Goal: Task Accomplishment & Management: Manage account settings

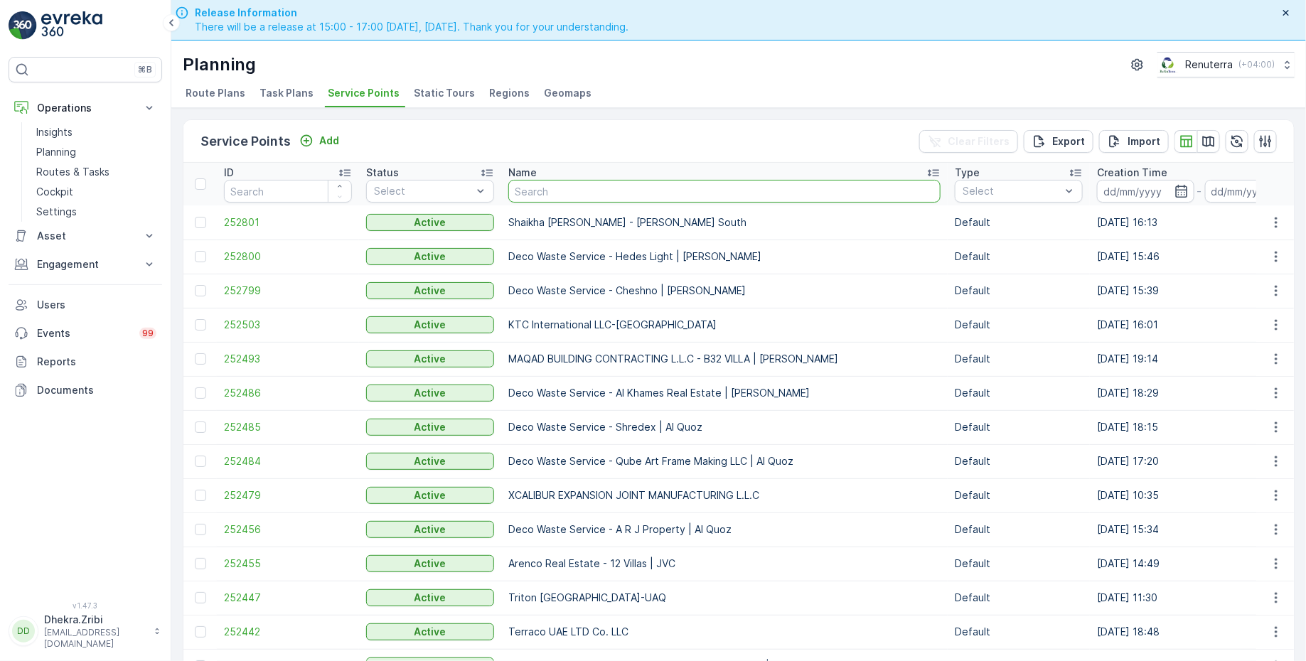
scroll to position [36, 0]
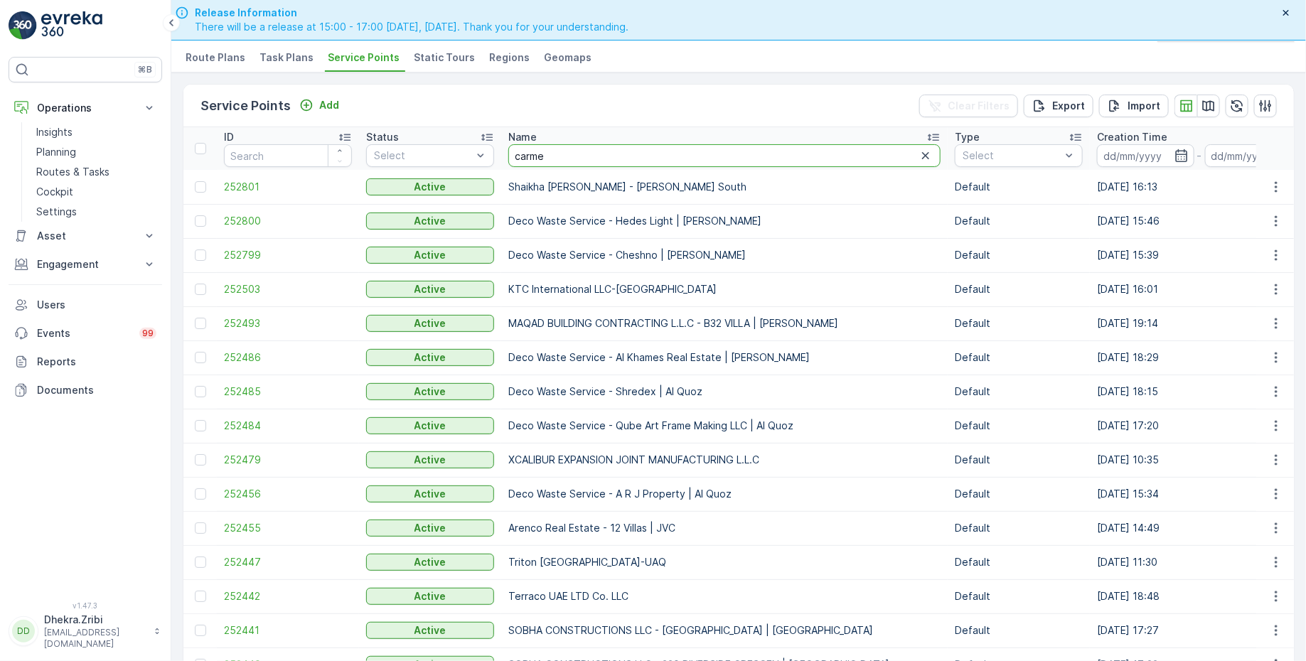
type input "carmel"
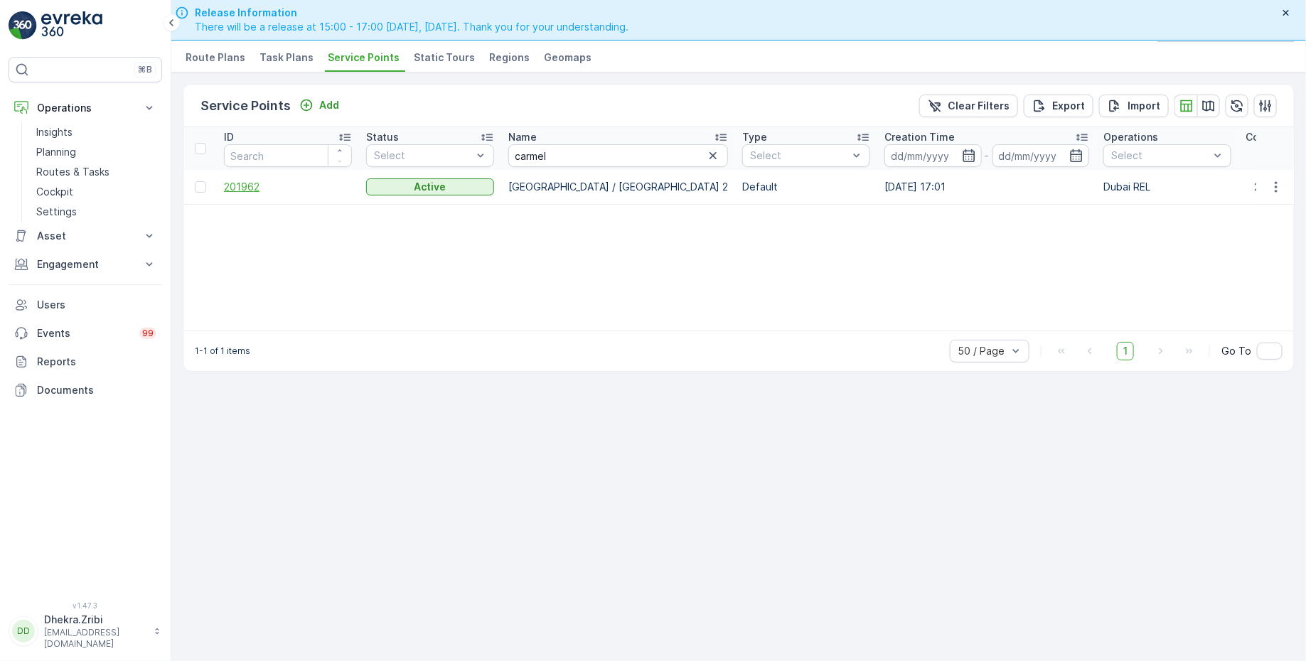
click at [252, 190] on span "201962" at bounding box center [288, 187] width 128 height 14
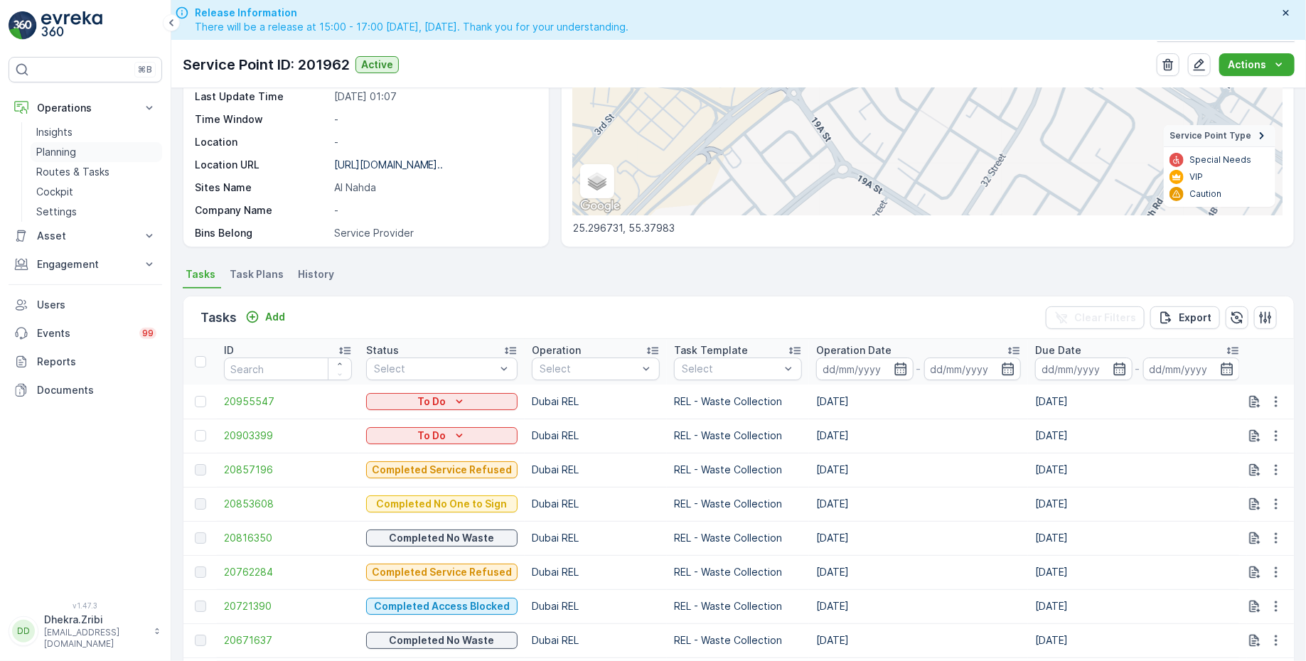
click at [73, 149] on p "Planning" at bounding box center [56, 152] width 40 height 14
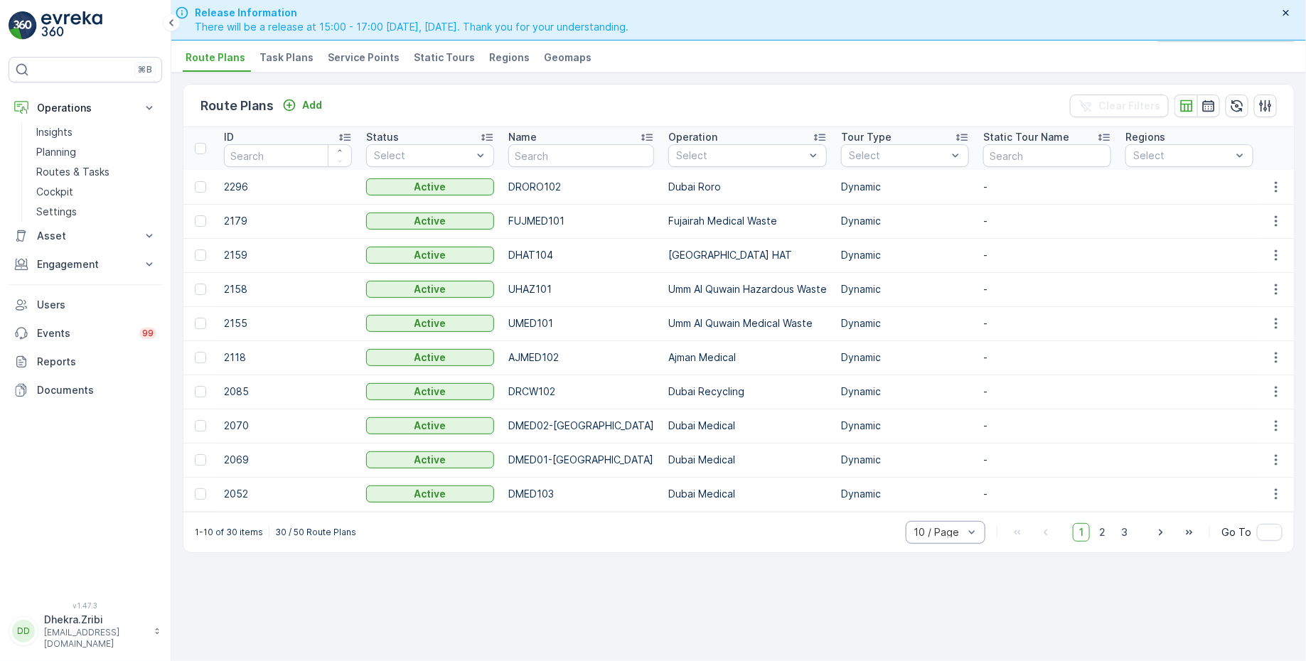
click at [943, 544] on div "10 / Page" at bounding box center [946, 532] width 80 height 23
click at [941, 507] on span "50 / Page" at bounding box center [937, 501] width 47 height 11
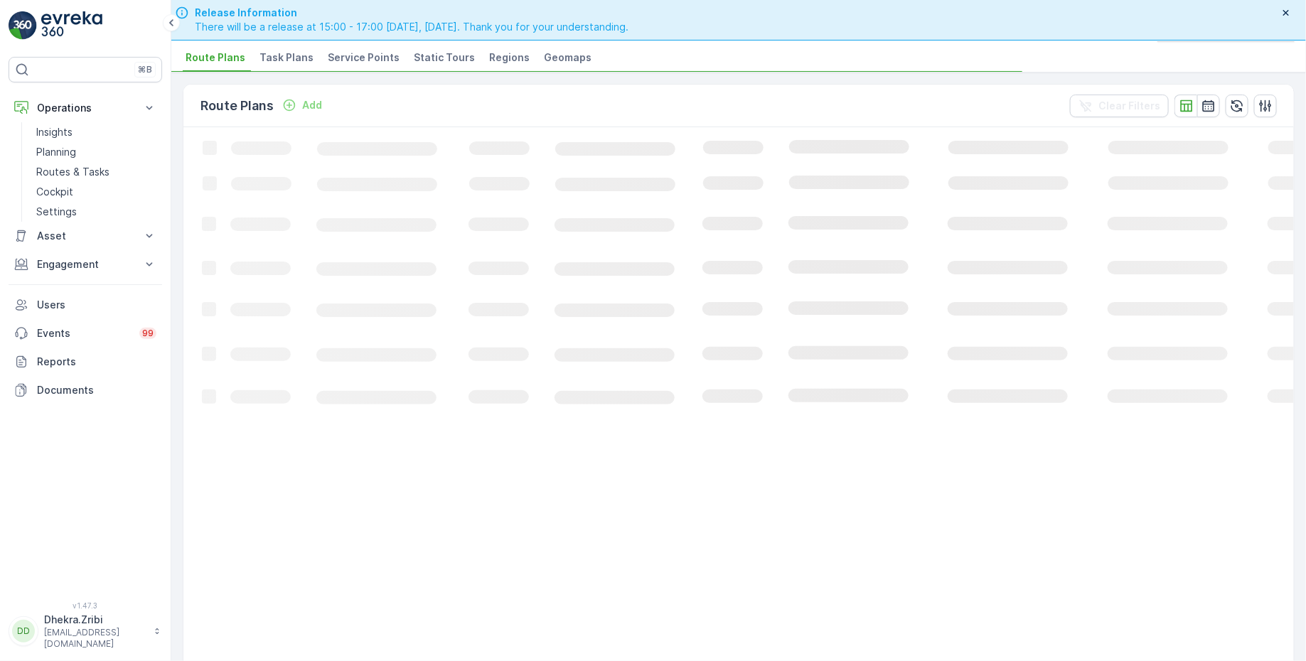
click at [363, 57] on span "Service Points" at bounding box center [364, 57] width 72 height 14
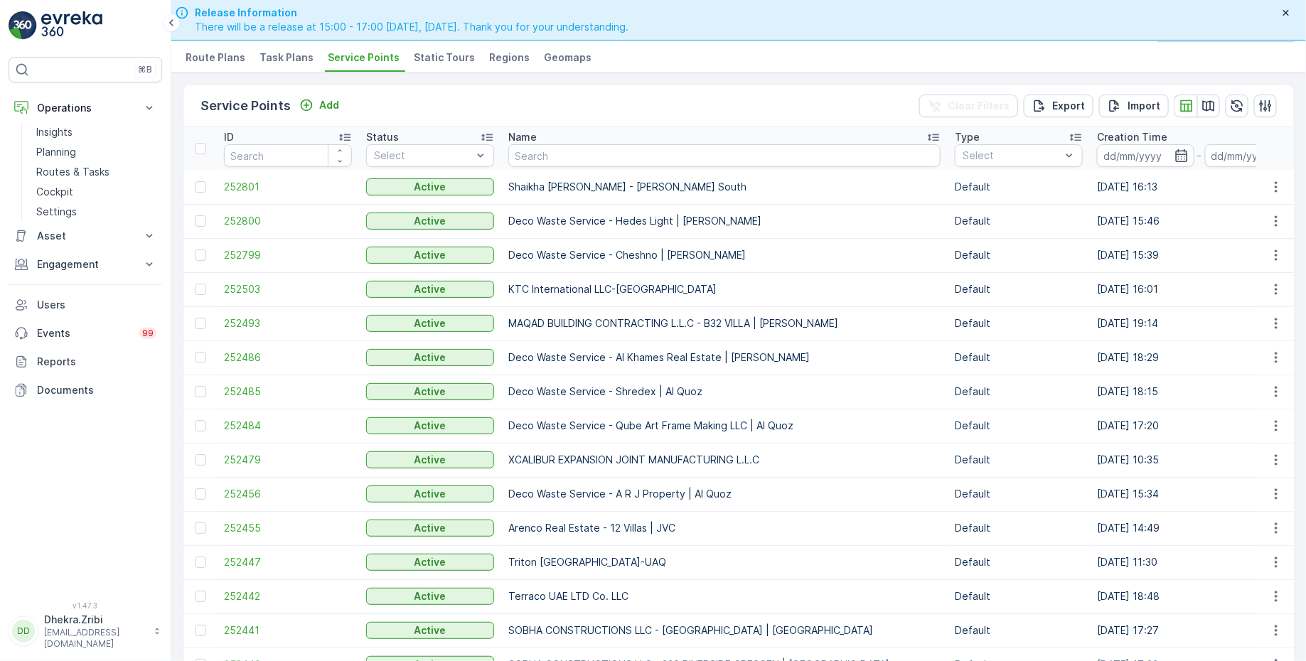
click at [566, 154] on input "text" at bounding box center [724, 155] width 432 height 23
type input "nabc"
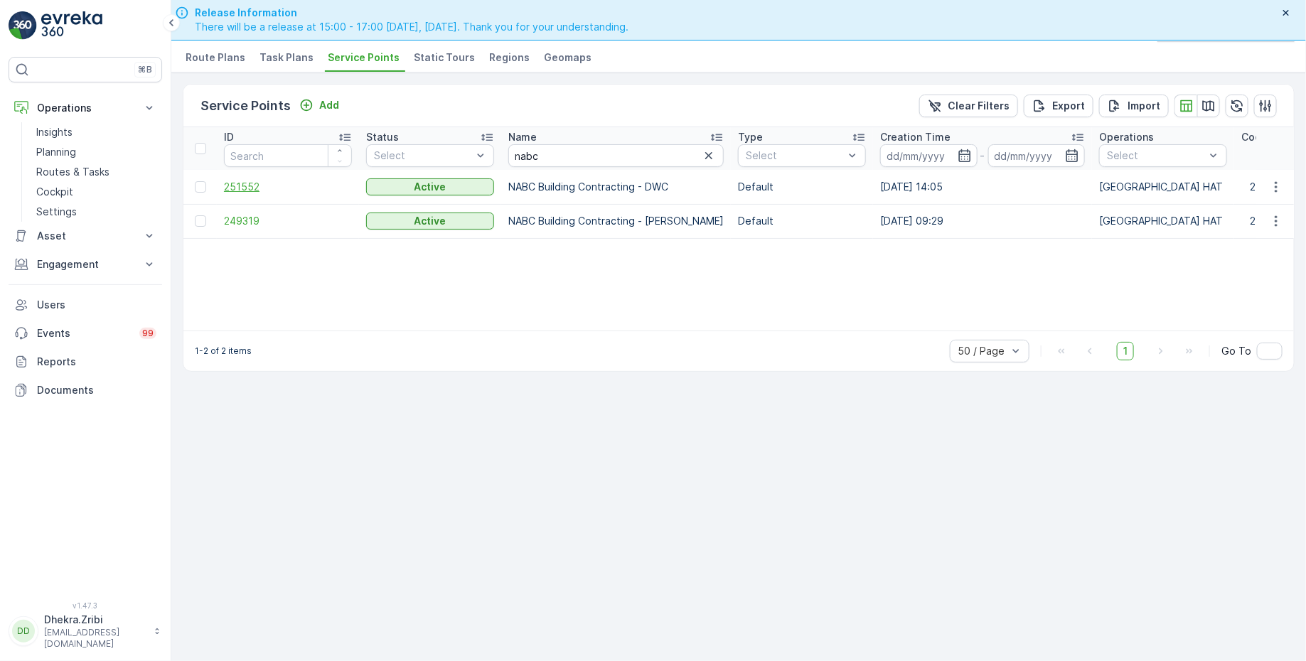
click at [243, 186] on span "251552" at bounding box center [288, 187] width 128 height 14
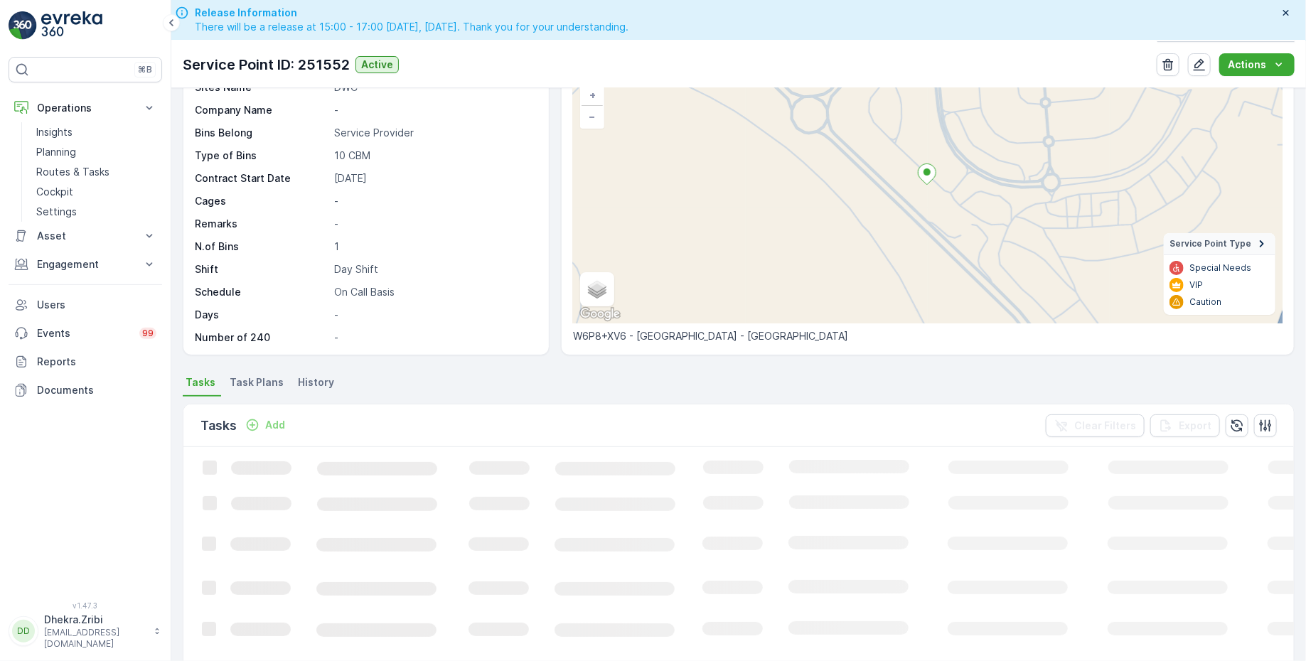
scroll to position [108, 0]
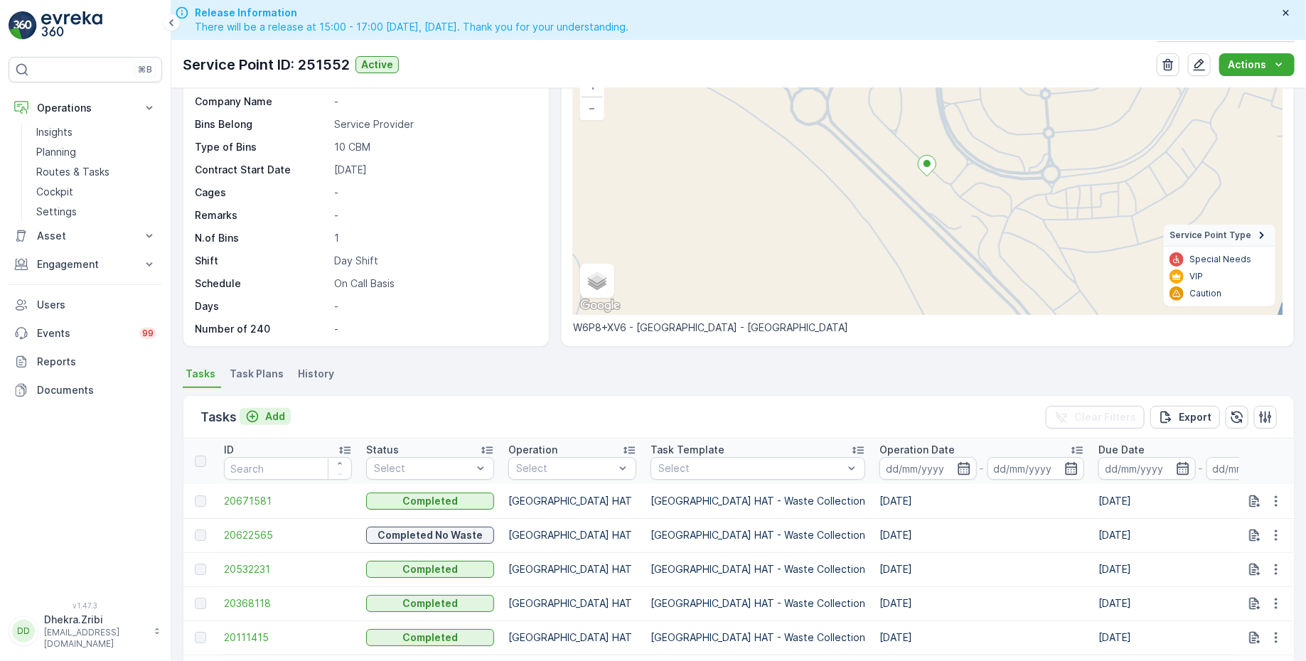
click at [267, 412] on p "Add" at bounding box center [275, 417] width 20 height 14
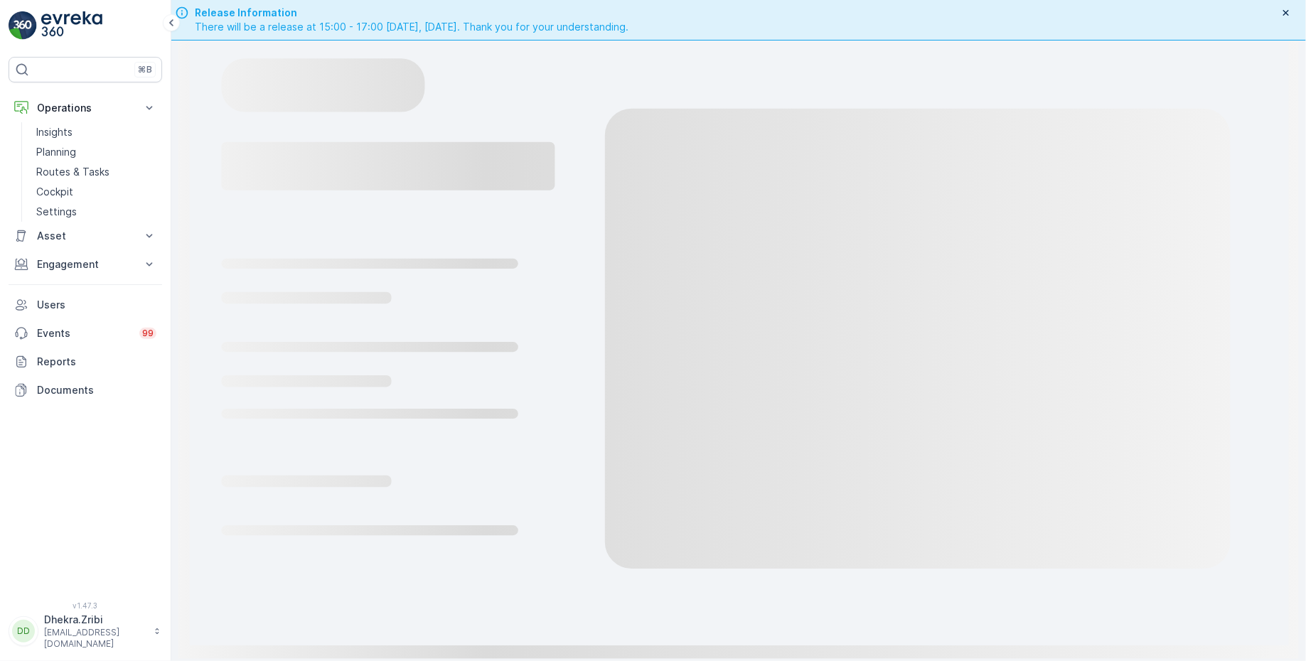
scroll to position [36, 0]
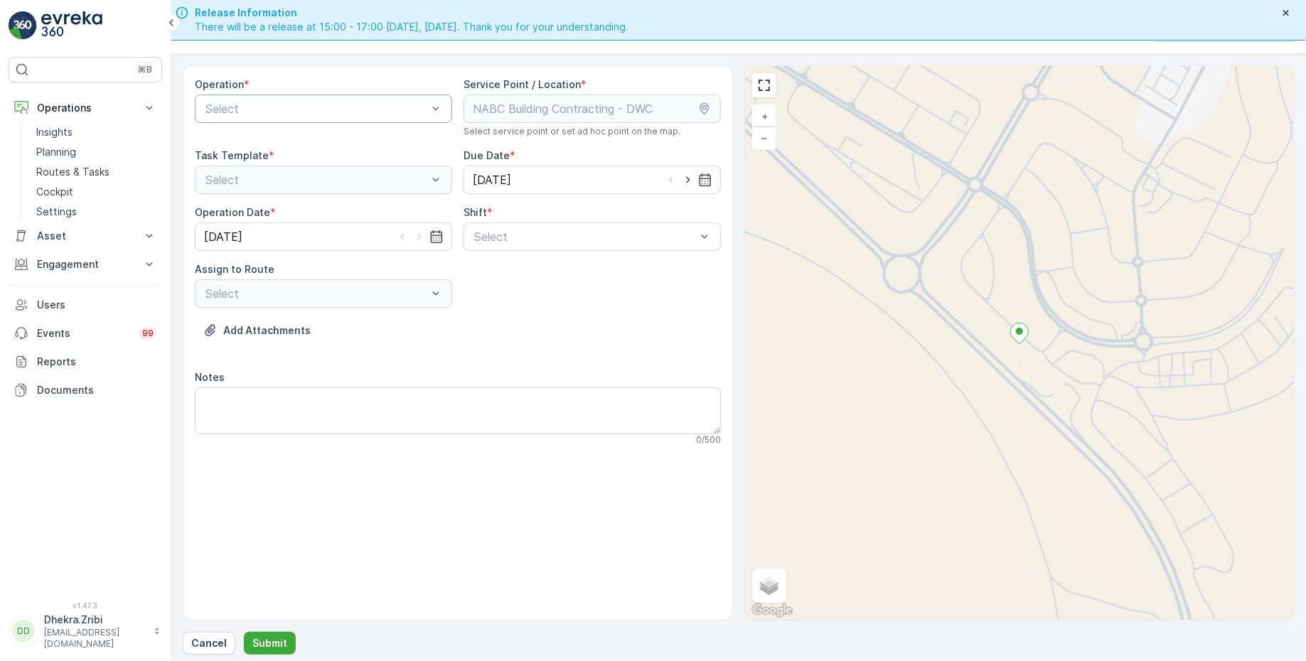
click at [368, 108] on div at bounding box center [316, 108] width 225 height 13
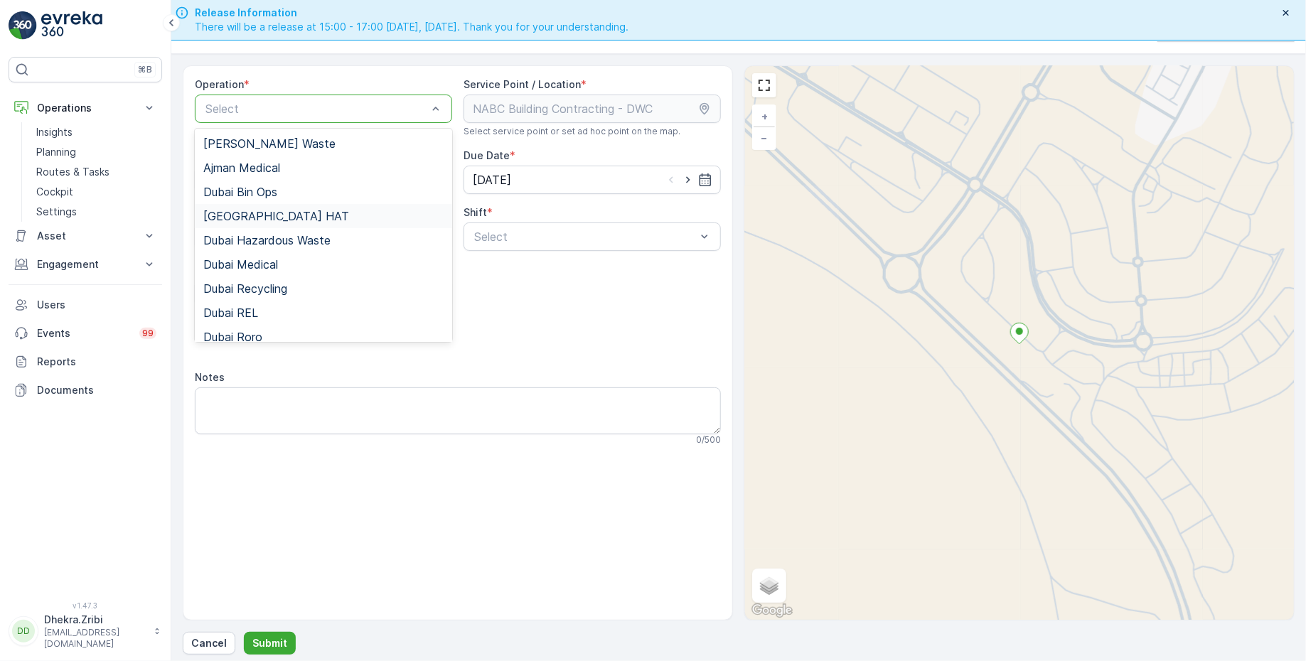
click at [258, 216] on span "[GEOGRAPHIC_DATA] HAT" at bounding box center [276, 216] width 146 height 13
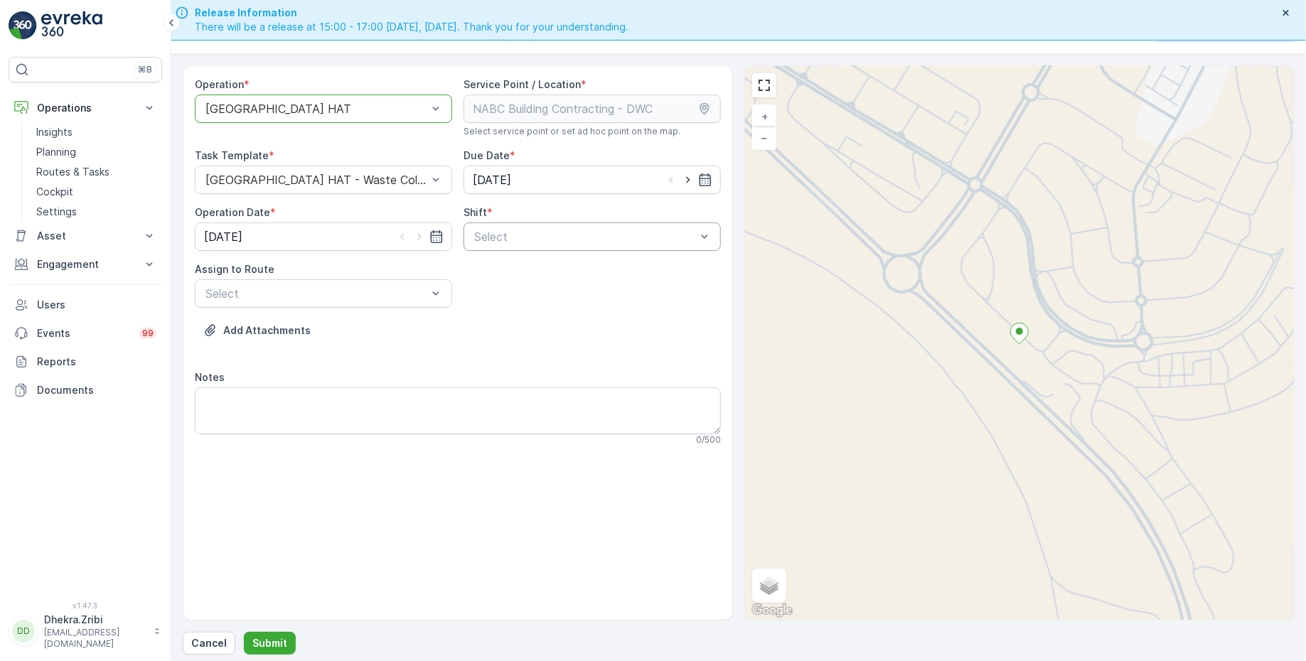
click at [511, 233] on div at bounding box center [585, 236] width 225 height 13
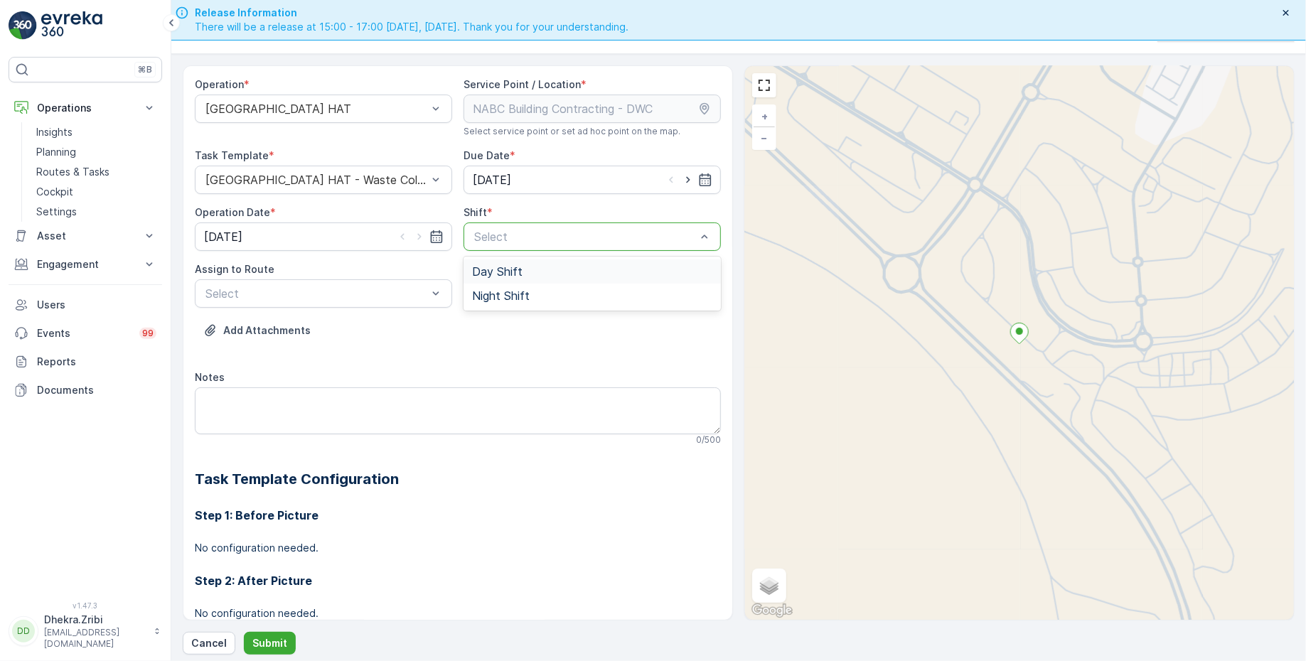
click at [485, 272] on span "Day Shift" at bounding box center [497, 271] width 50 height 13
click at [384, 296] on div at bounding box center [316, 293] width 225 height 13
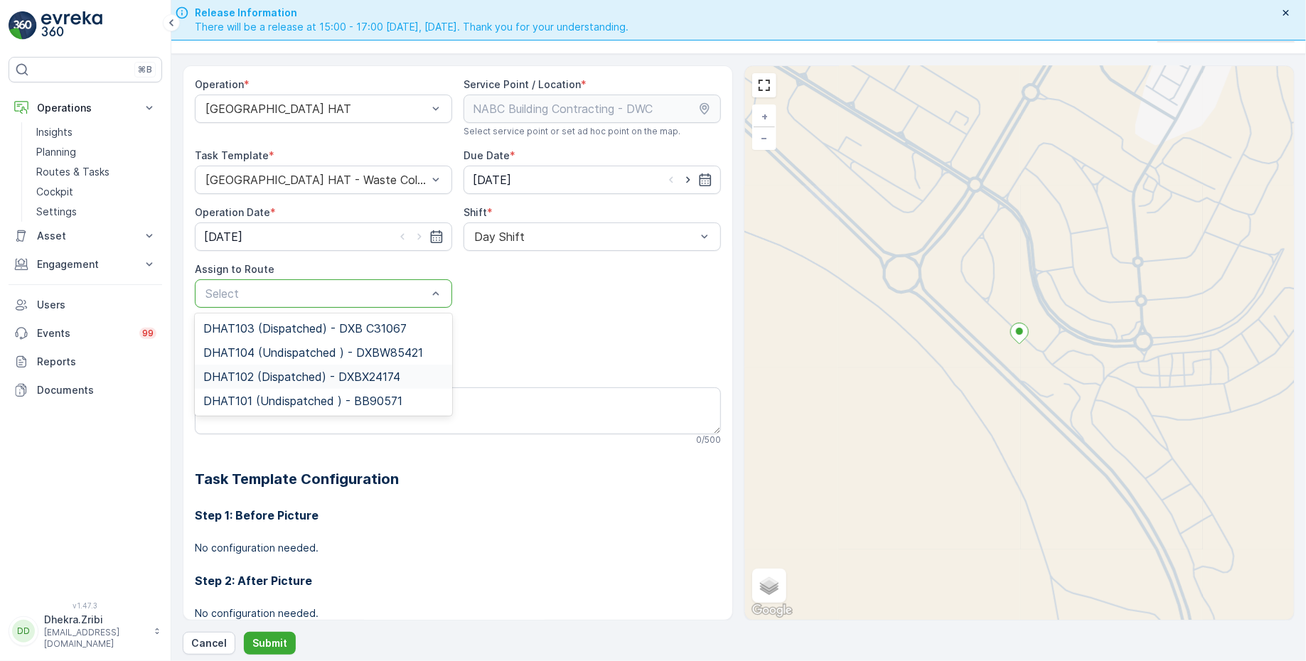
click at [284, 372] on span "DHAT102 (Dispatched) - DXBX24174" at bounding box center [301, 376] width 197 height 13
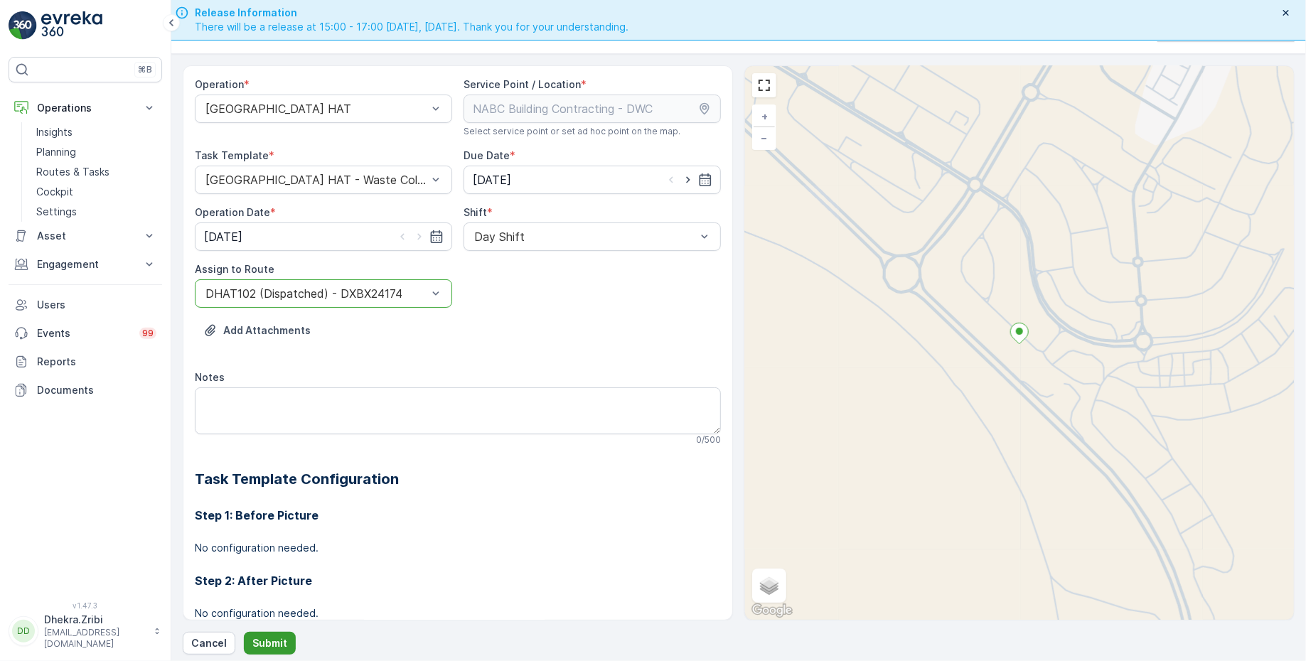
click at [266, 636] on p "Submit" at bounding box center [269, 643] width 35 height 14
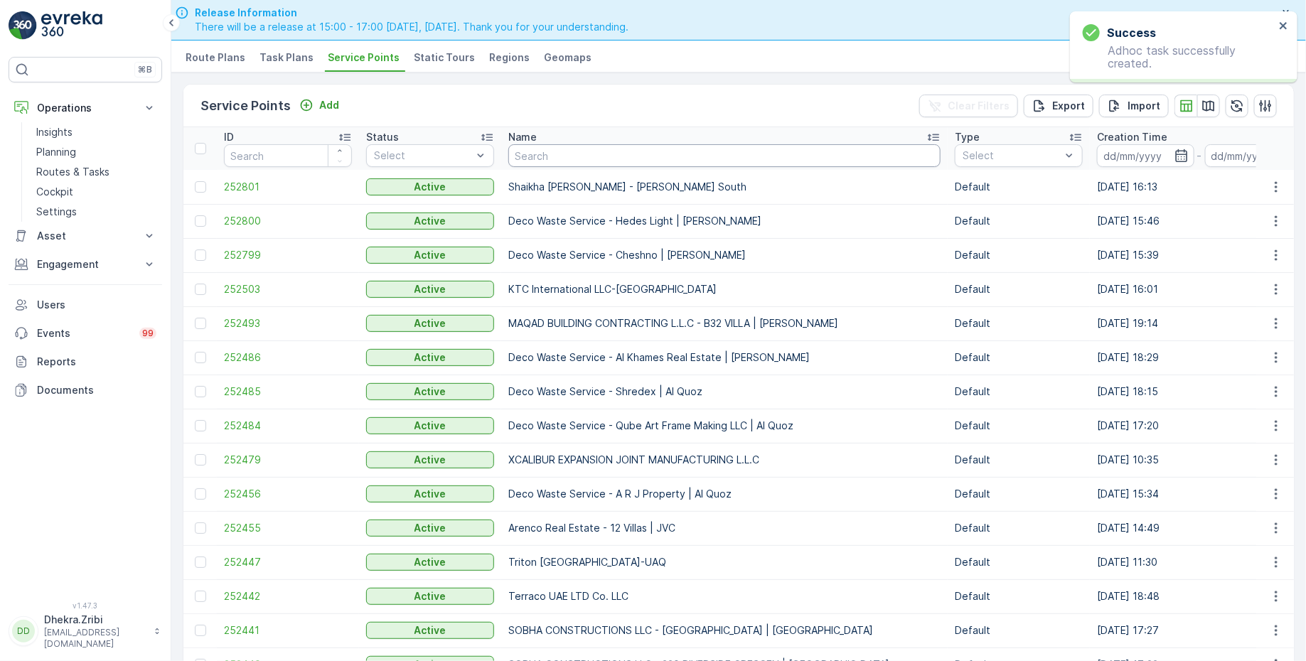
click at [529, 157] on input "text" at bounding box center [724, 155] width 432 height 23
click at [247, 186] on span "252801" at bounding box center [288, 187] width 128 height 14
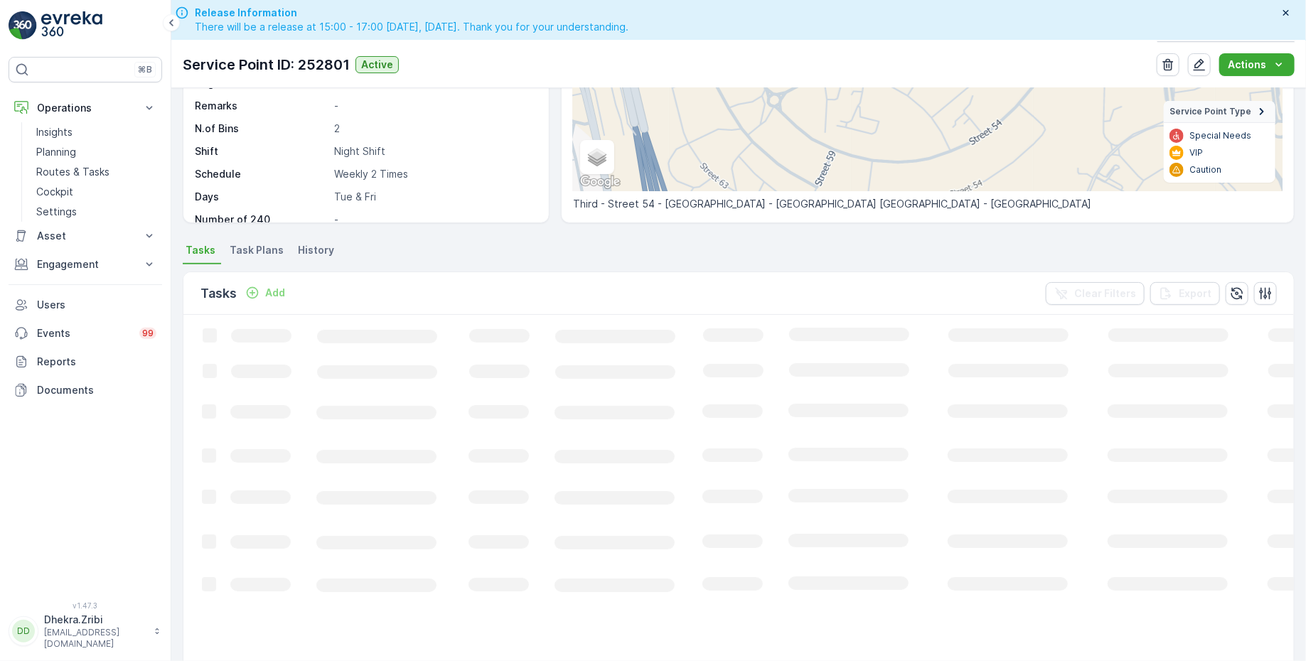
scroll to position [141, 0]
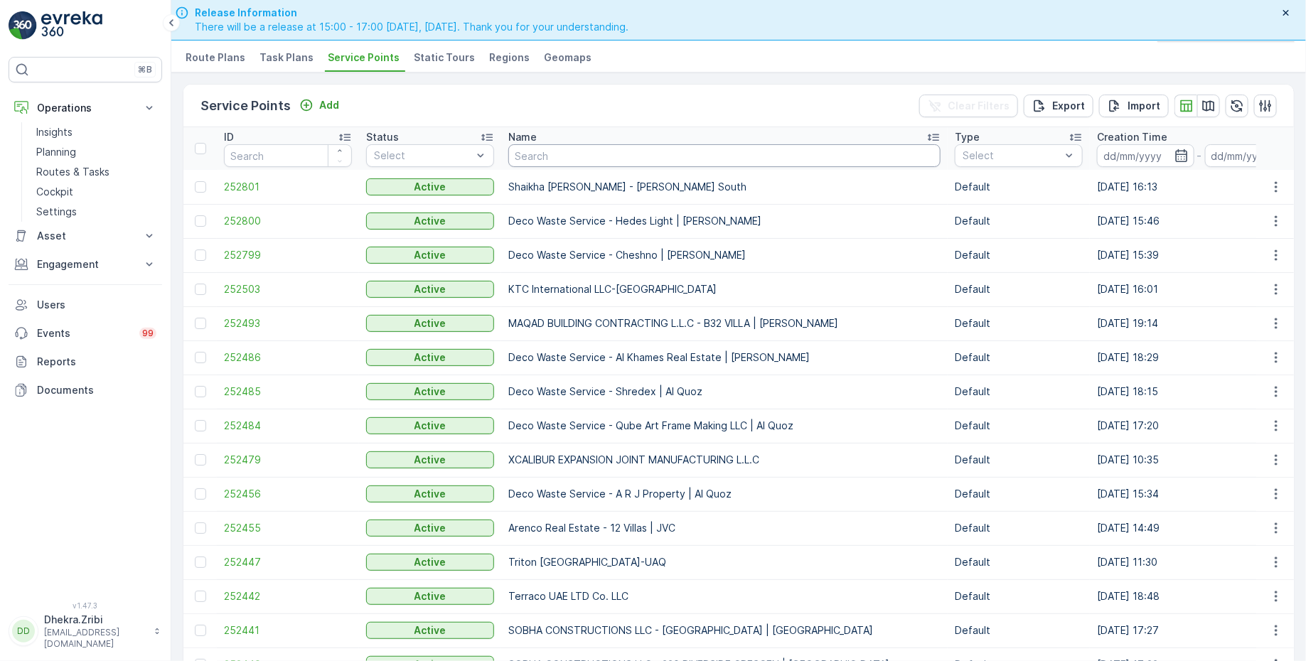
click at [555, 156] on input "text" at bounding box center [724, 155] width 432 height 23
type input "nbc"
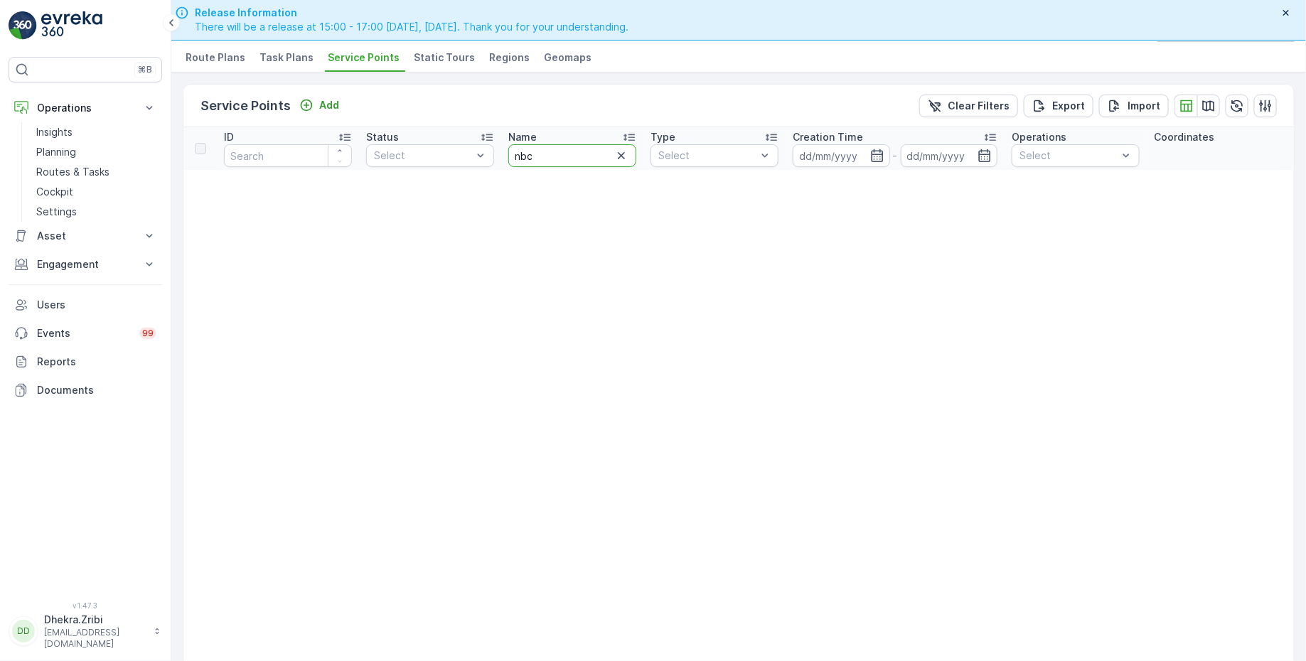
drag, startPoint x: 557, startPoint y: 152, endPoint x: 495, endPoint y: 151, distance: 61.9
type input "nabc"
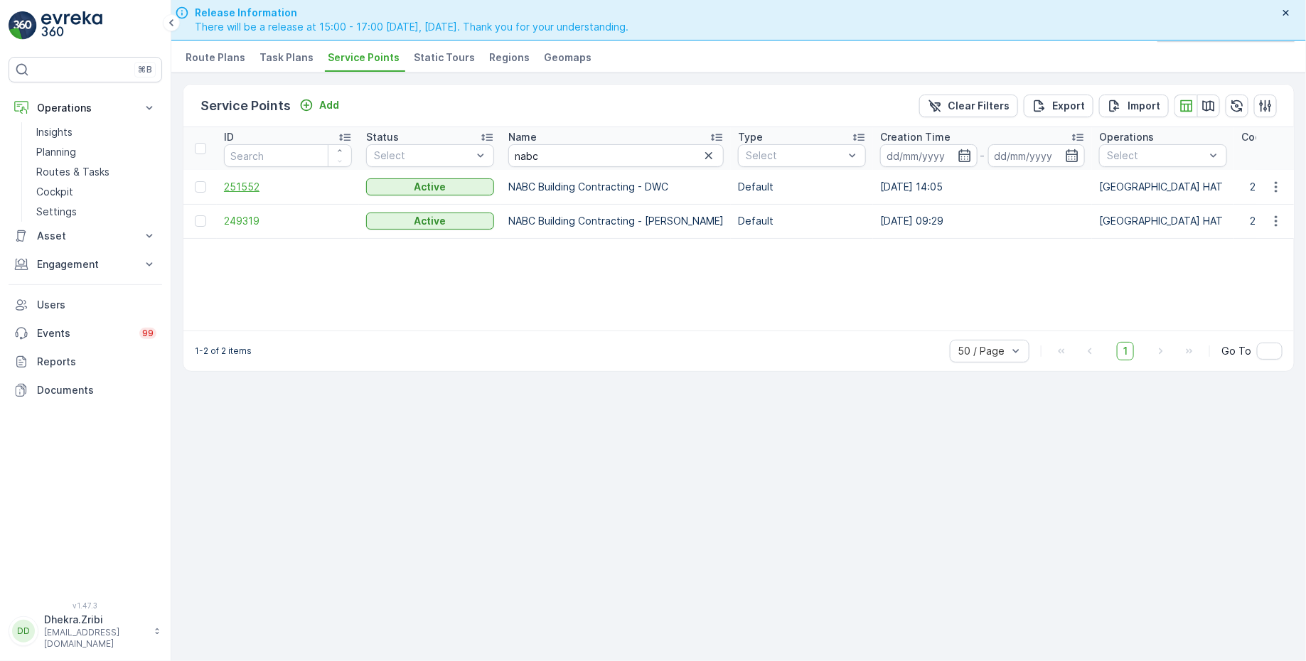
click at [252, 181] on span "251552" at bounding box center [288, 187] width 128 height 14
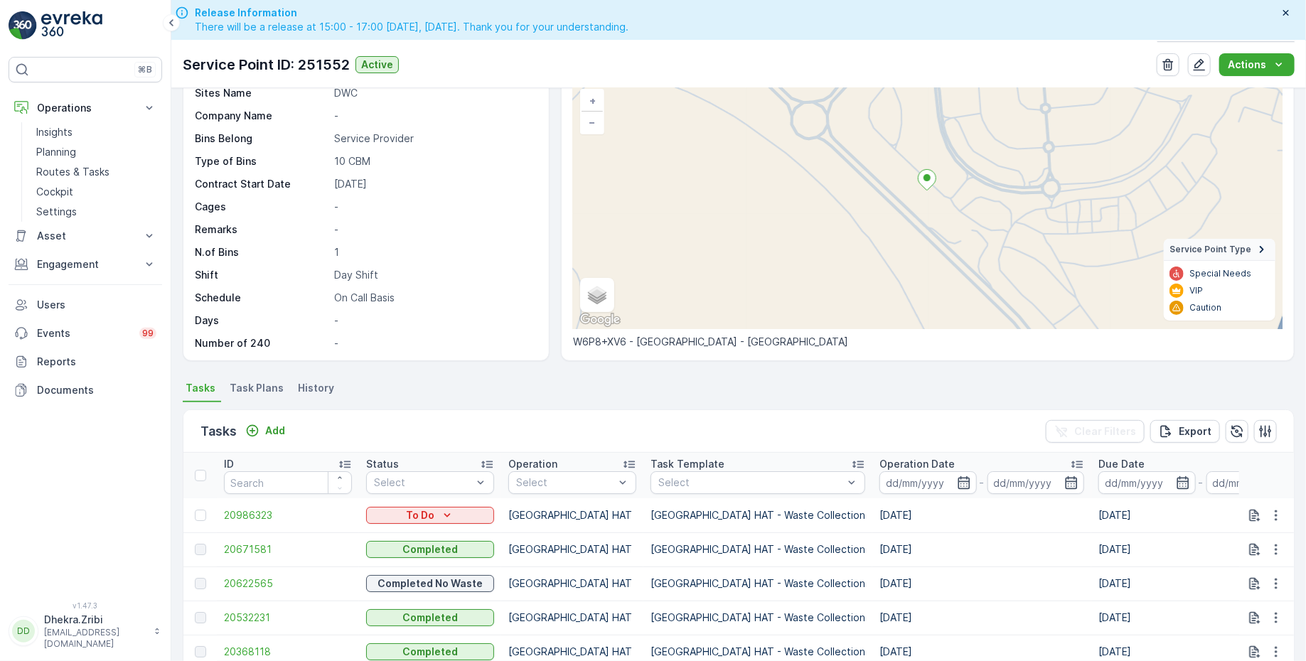
scroll to position [95, 0]
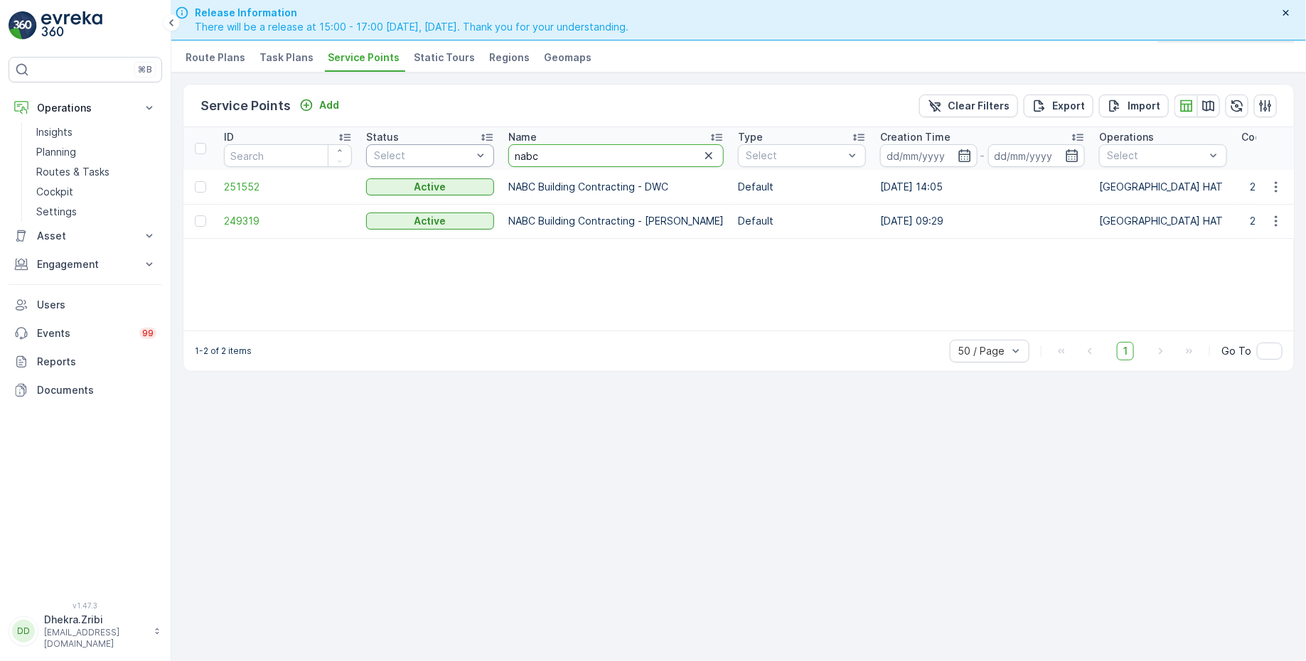
drag, startPoint x: 562, startPoint y: 151, endPoint x: 448, endPoint y: 145, distance: 114.6
type input "mubar"
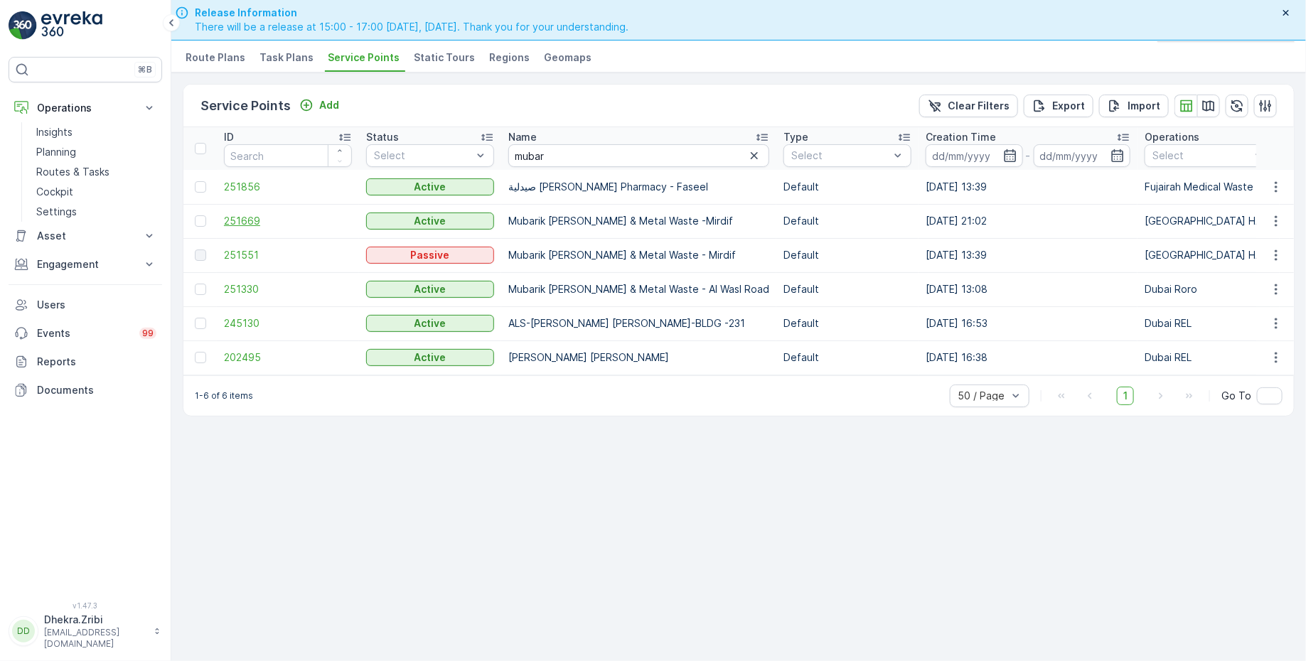
click at [248, 220] on span "251669" at bounding box center [288, 221] width 128 height 14
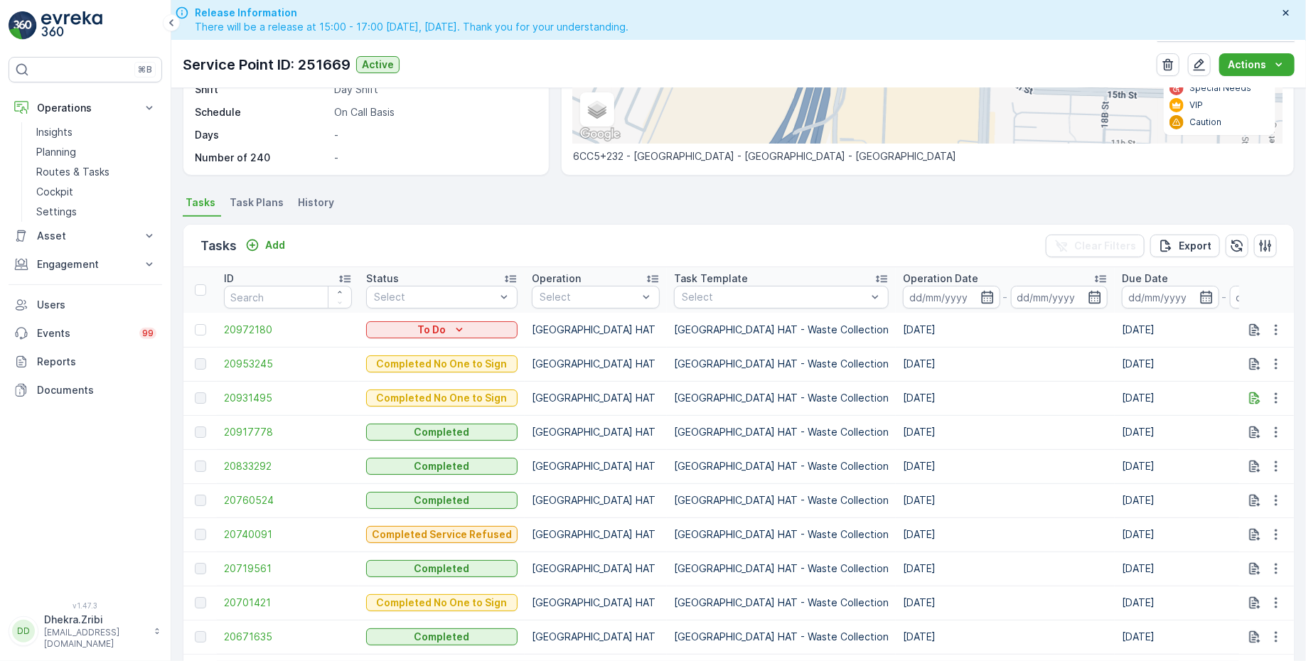
scroll to position [284, 0]
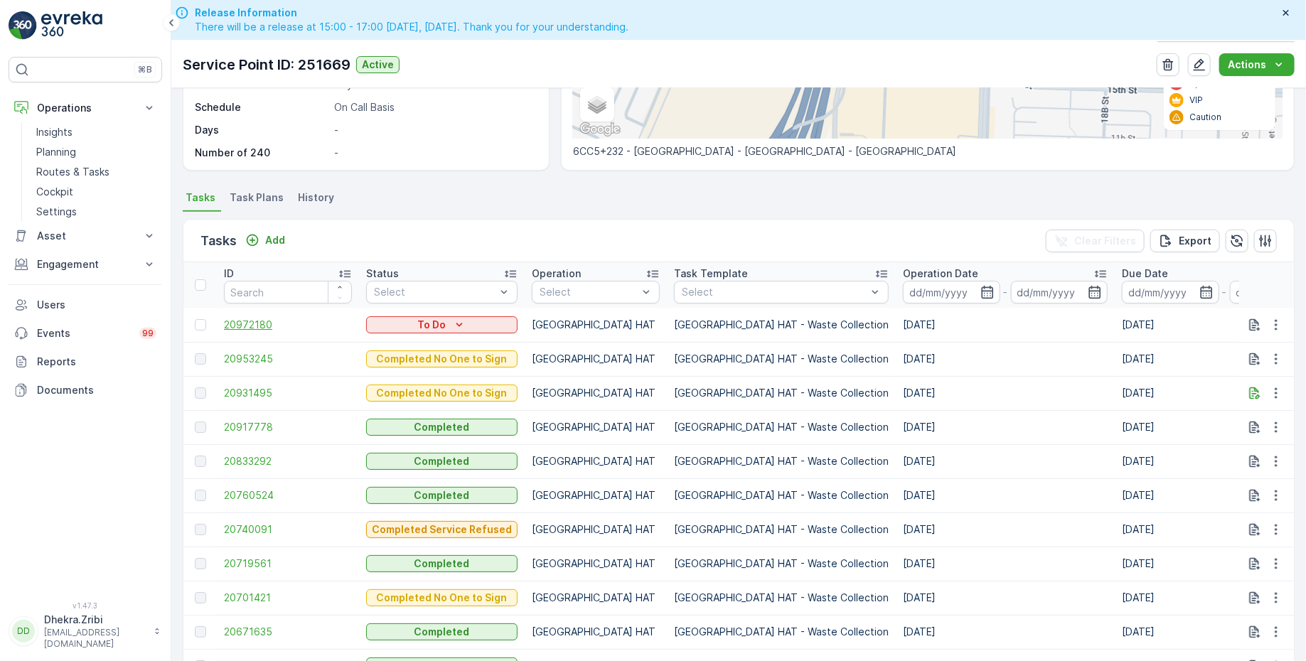
click at [245, 326] on span "20972180" at bounding box center [288, 325] width 128 height 14
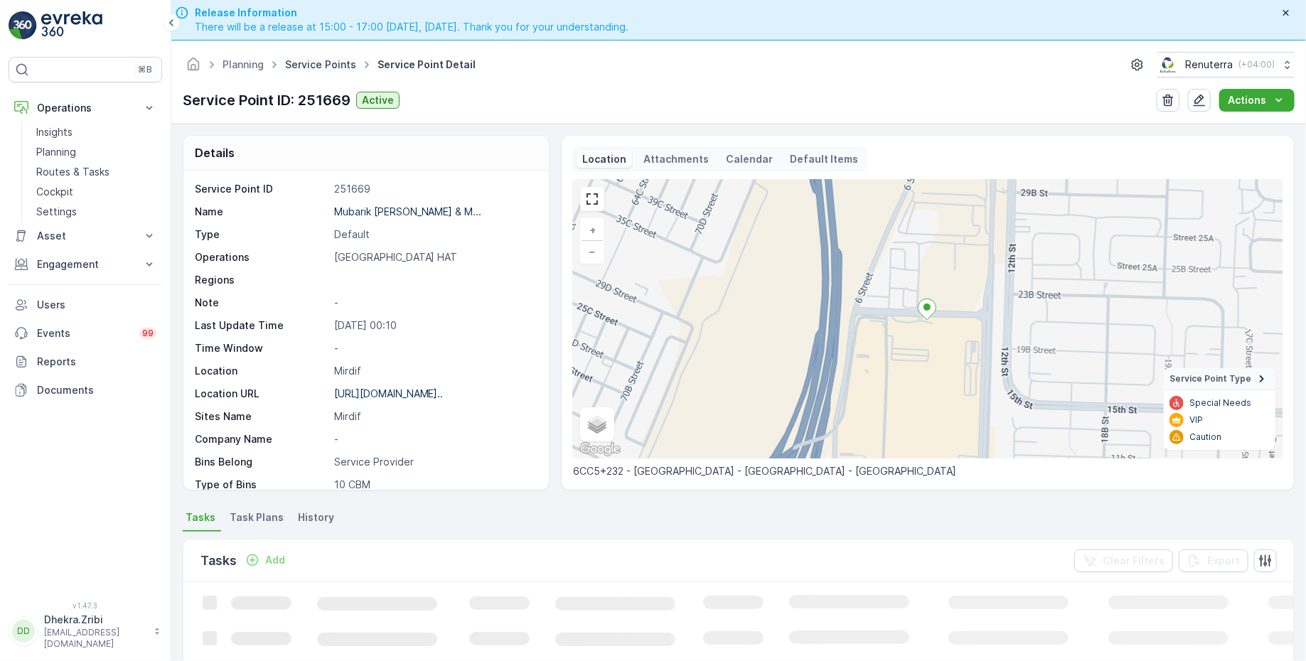
click at [324, 65] on link "Service Points" at bounding box center [320, 64] width 71 height 12
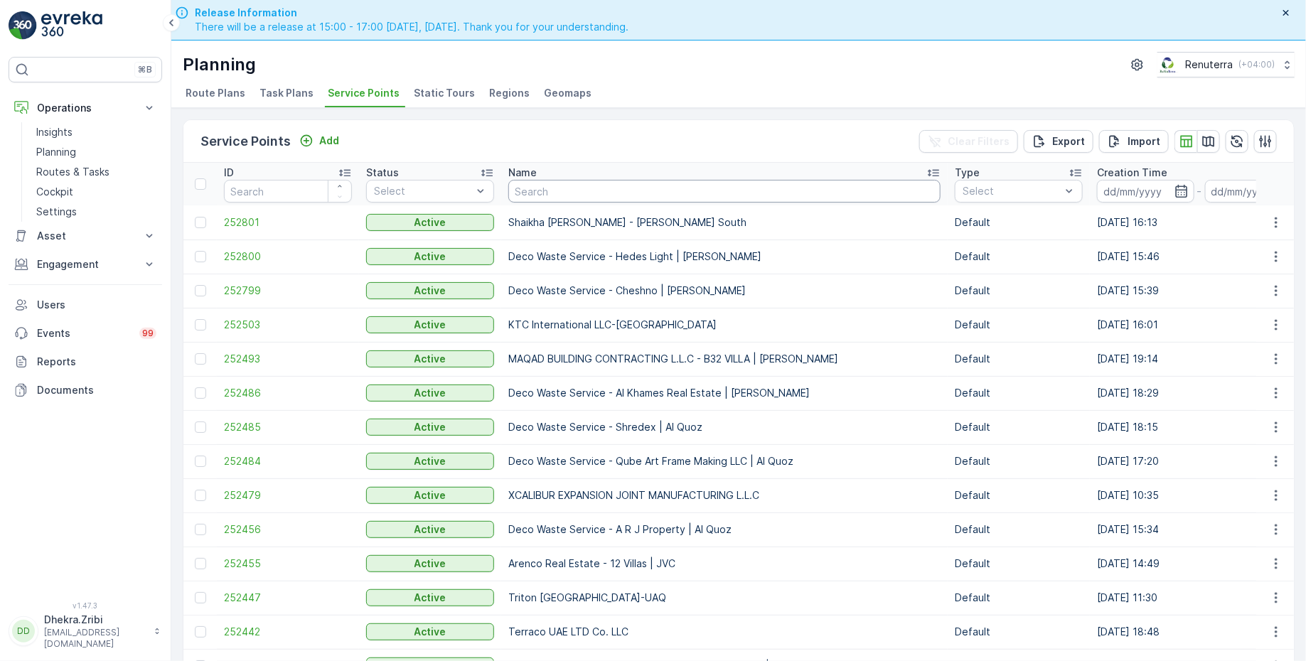
click at [592, 185] on input "text" at bounding box center [724, 191] width 432 height 23
type input "italian"
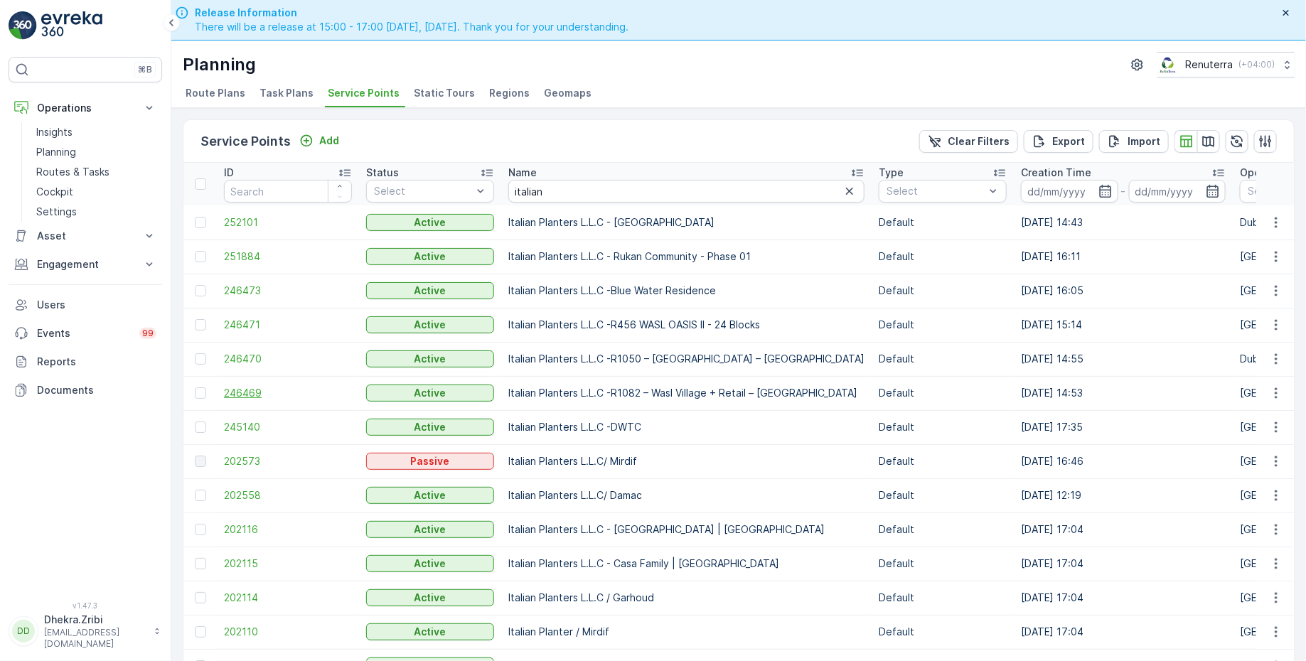
click at [253, 392] on span "246469" at bounding box center [288, 393] width 128 height 14
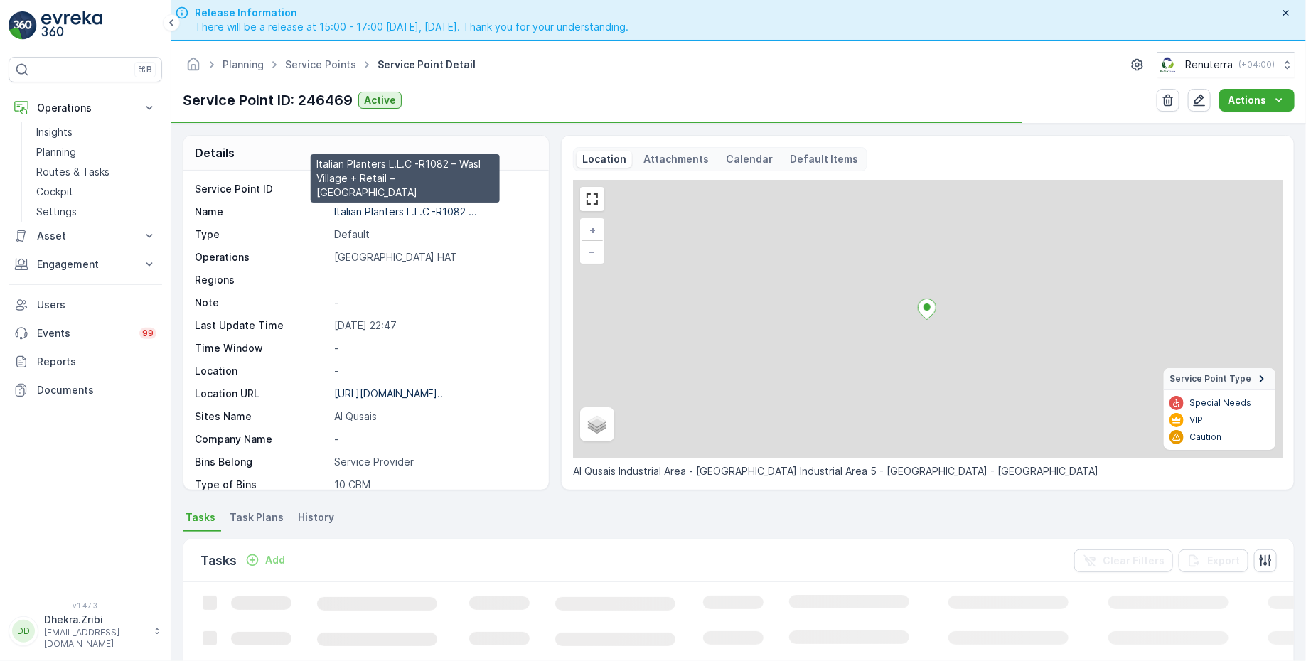
click at [370, 208] on p "Italian Planters L.L.C -R1082 ..." at bounding box center [406, 211] width 144 height 12
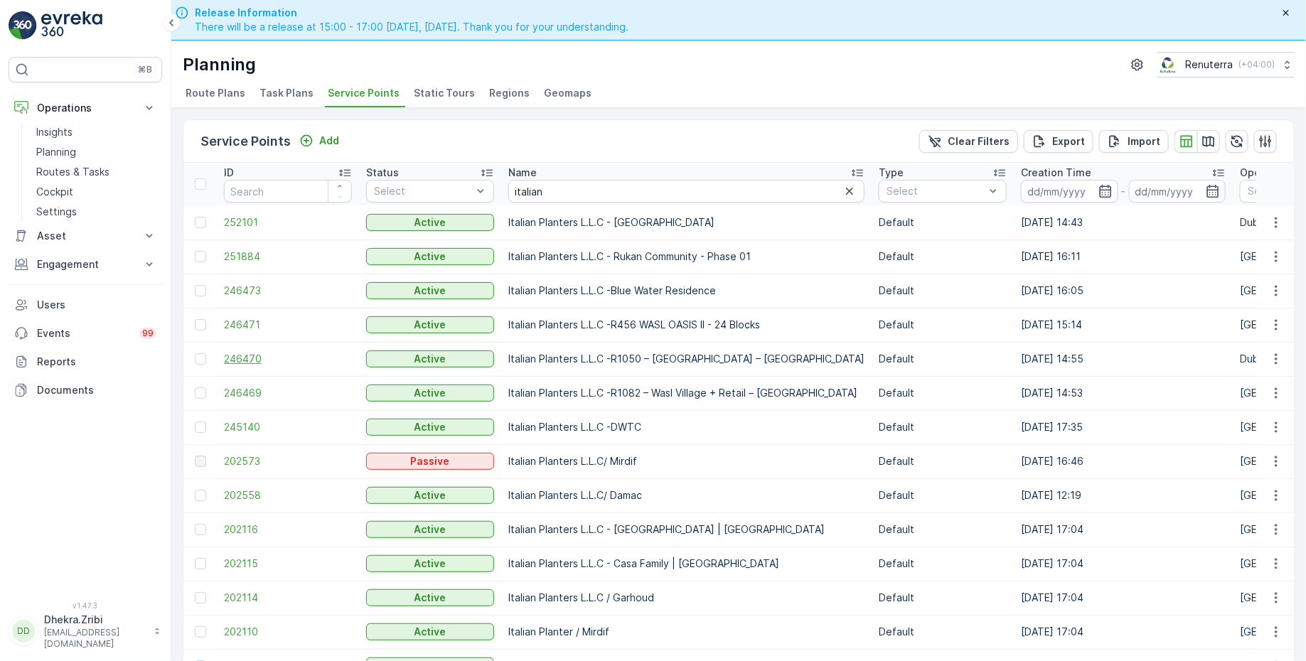
click at [248, 359] on span "246470" at bounding box center [288, 359] width 128 height 14
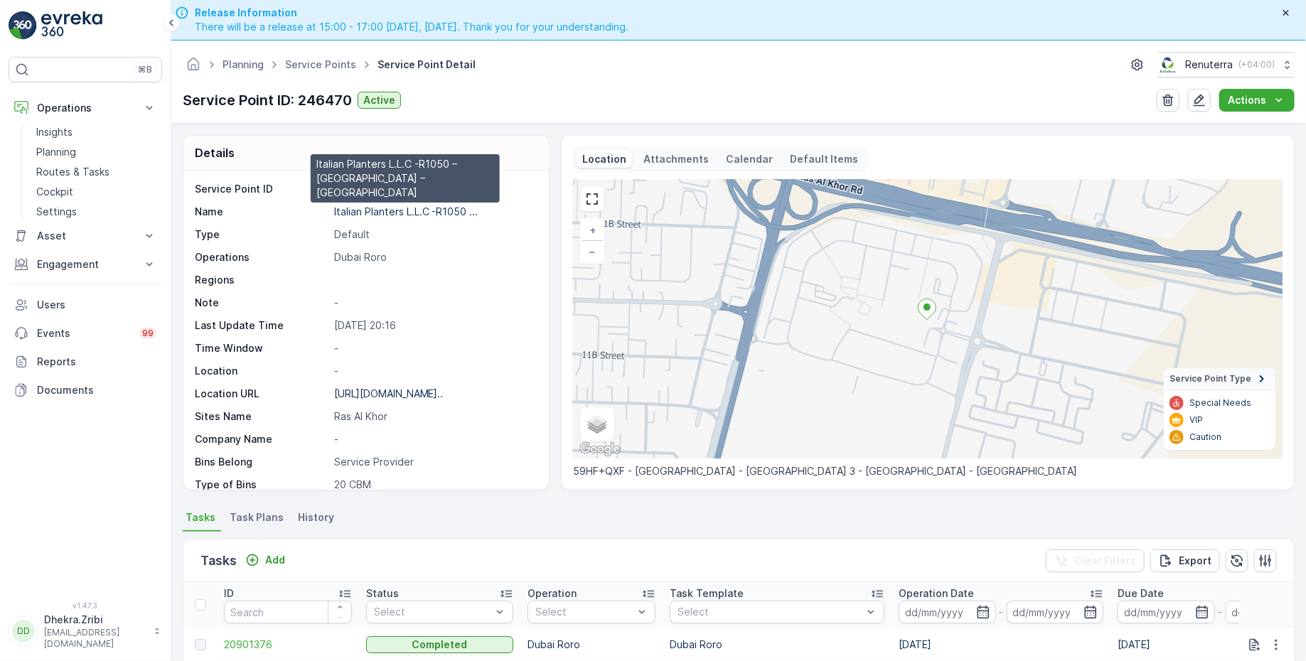
click at [395, 209] on p "Italian Planters L.L.C -R1050 ..." at bounding box center [406, 211] width 144 height 12
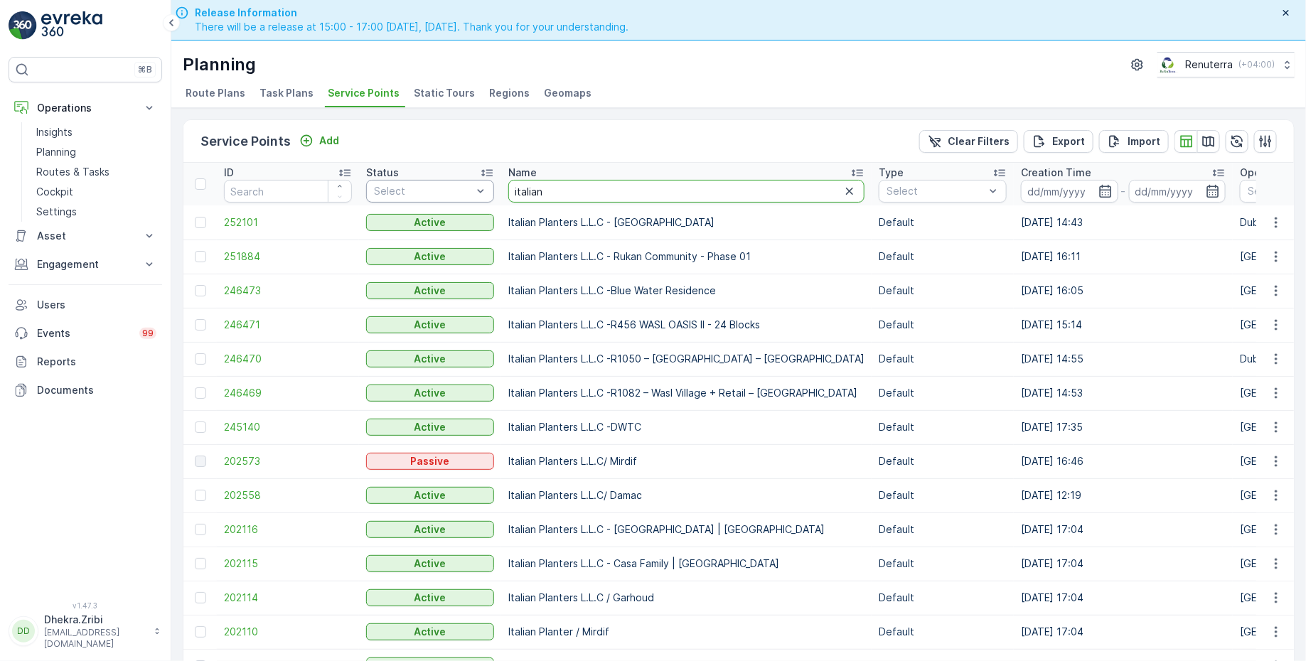
drag, startPoint x: 557, startPoint y: 191, endPoint x: 463, endPoint y: 189, distance: 93.9
type input "[GEOGRAPHIC_DATA]"
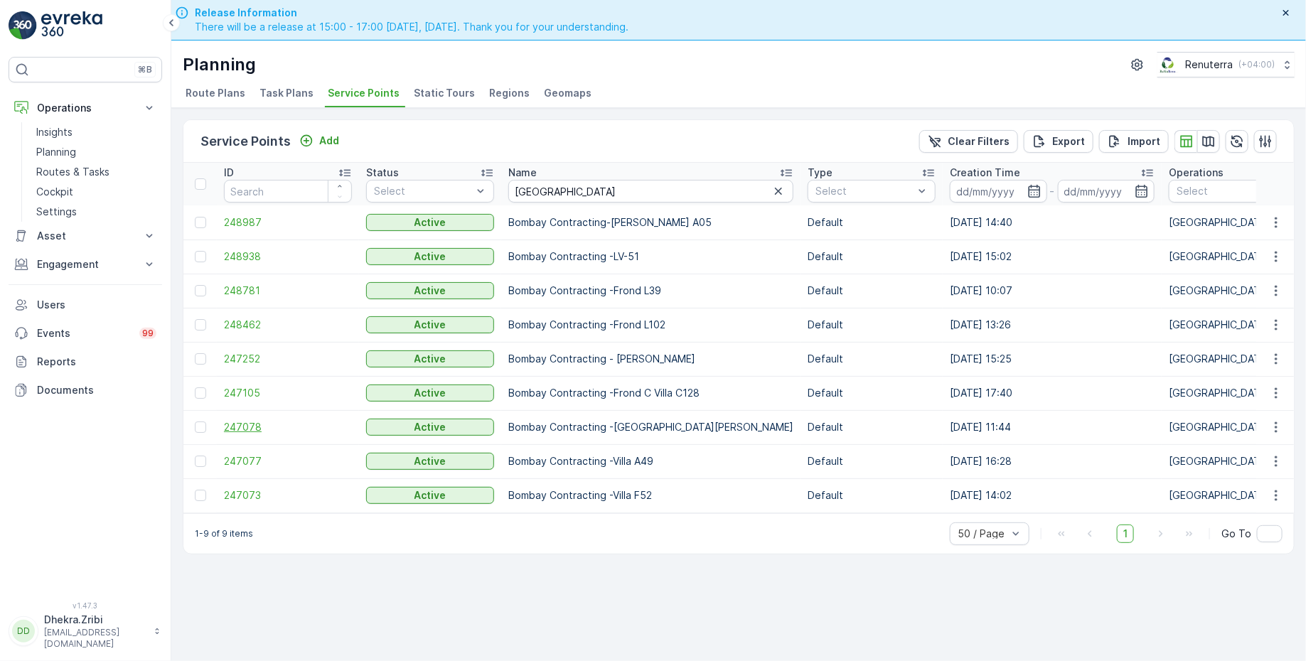
click at [247, 422] on span "247078" at bounding box center [288, 427] width 128 height 14
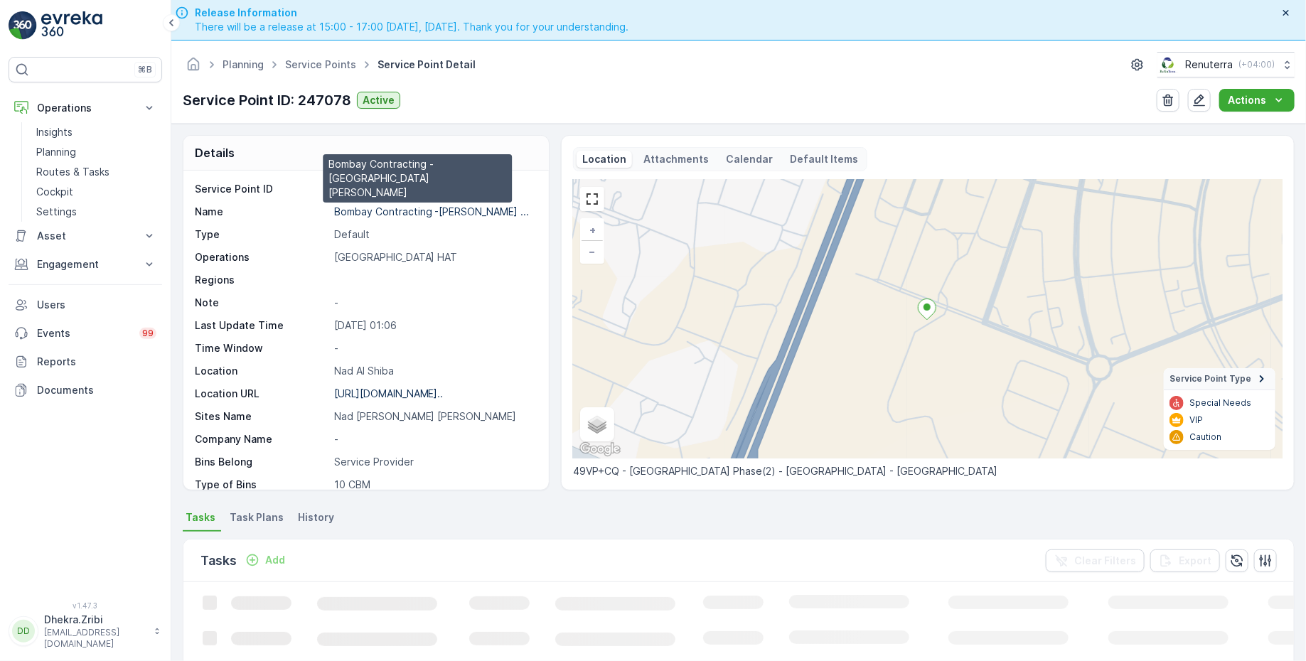
click at [389, 210] on p "Bombay Contracting -[PERSON_NAME] ..." at bounding box center [432, 211] width 196 height 12
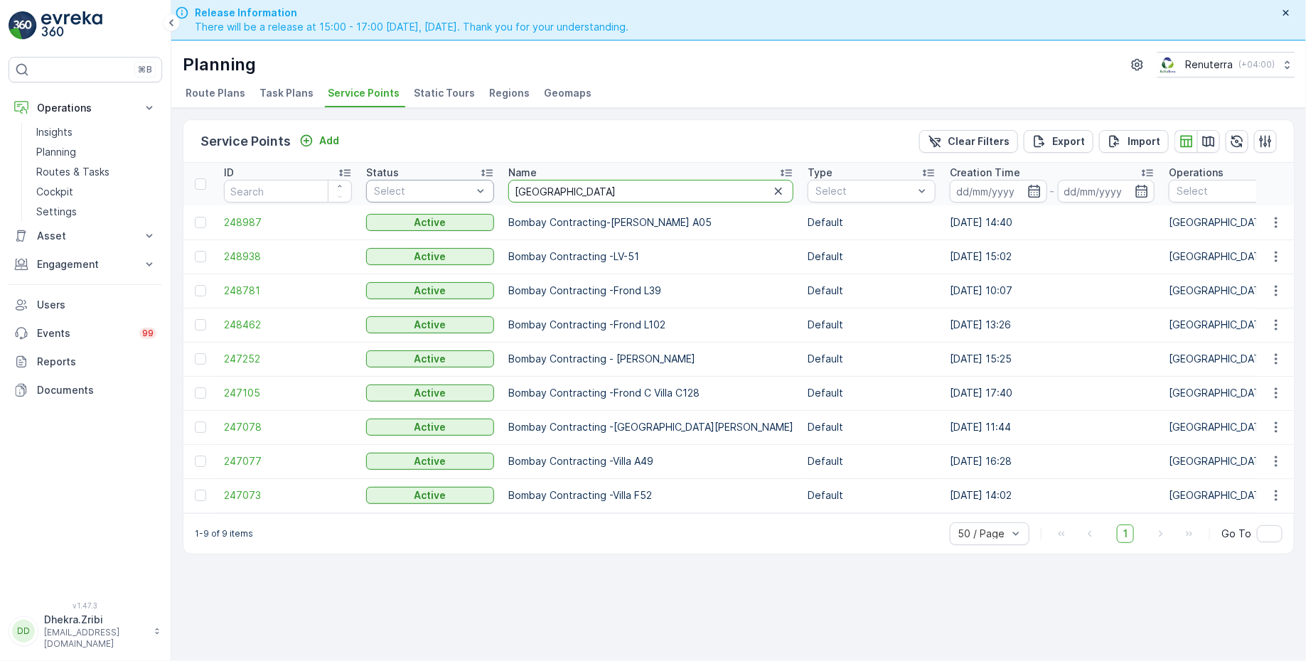
drag, startPoint x: 572, startPoint y: 186, endPoint x: 463, endPoint y: 186, distance: 109.5
type input "disco"
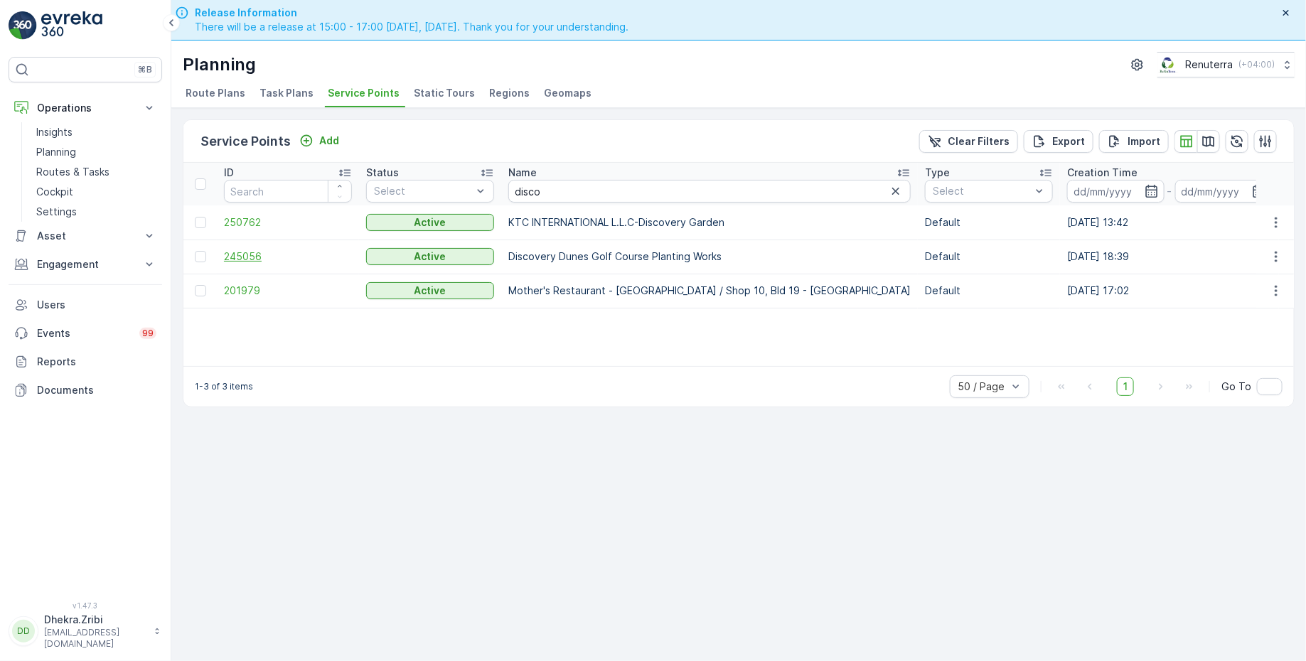
click at [255, 250] on span "245056" at bounding box center [288, 257] width 128 height 14
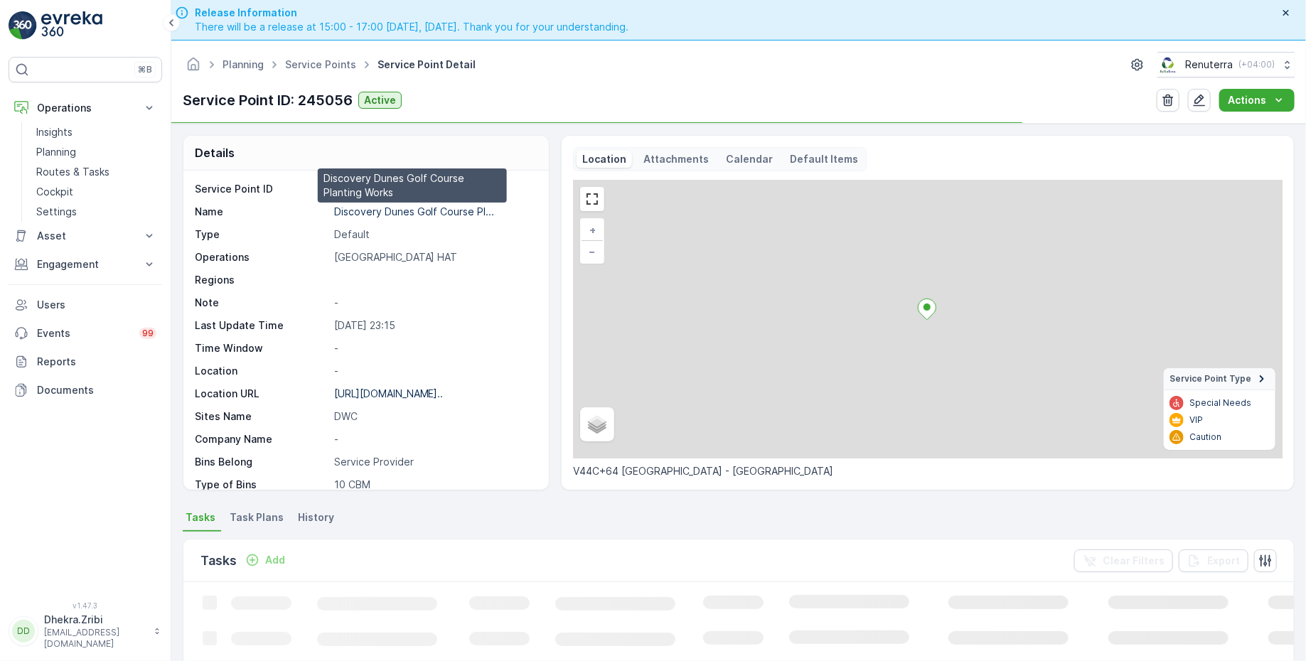
click at [385, 208] on p "Discovery Dunes Golf Course Pl..." at bounding box center [414, 211] width 161 height 12
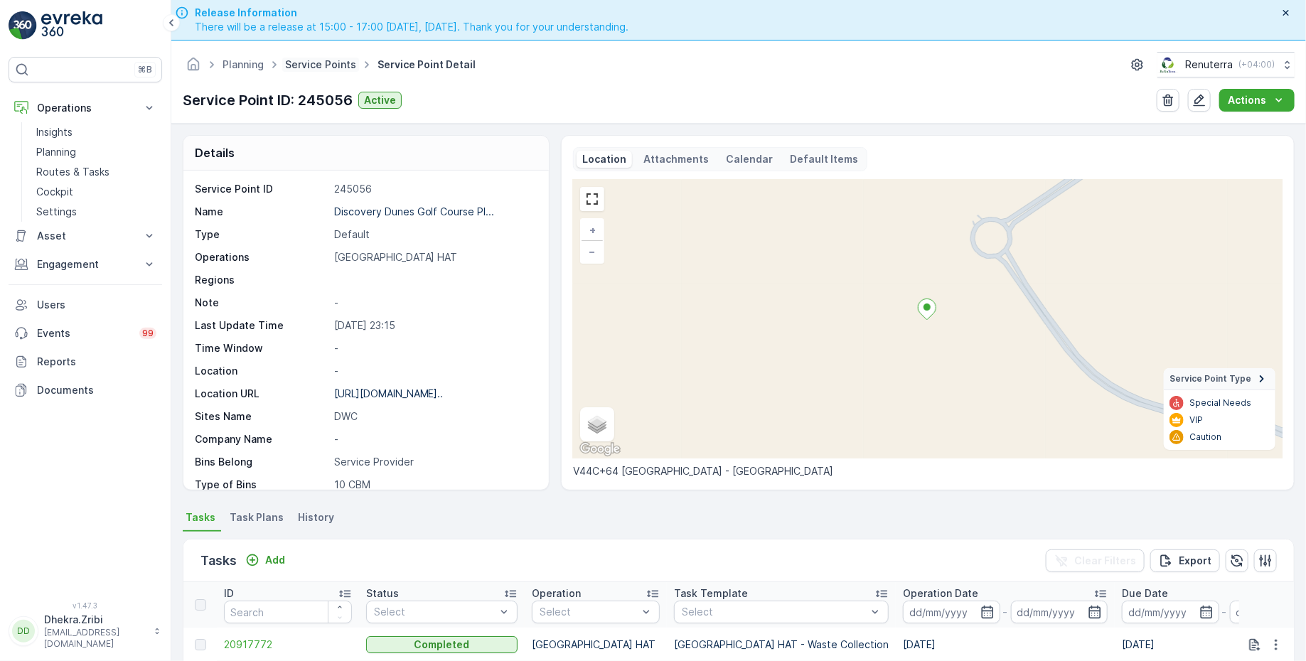
click at [304, 62] on link "Service Points" at bounding box center [320, 64] width 71 height 12
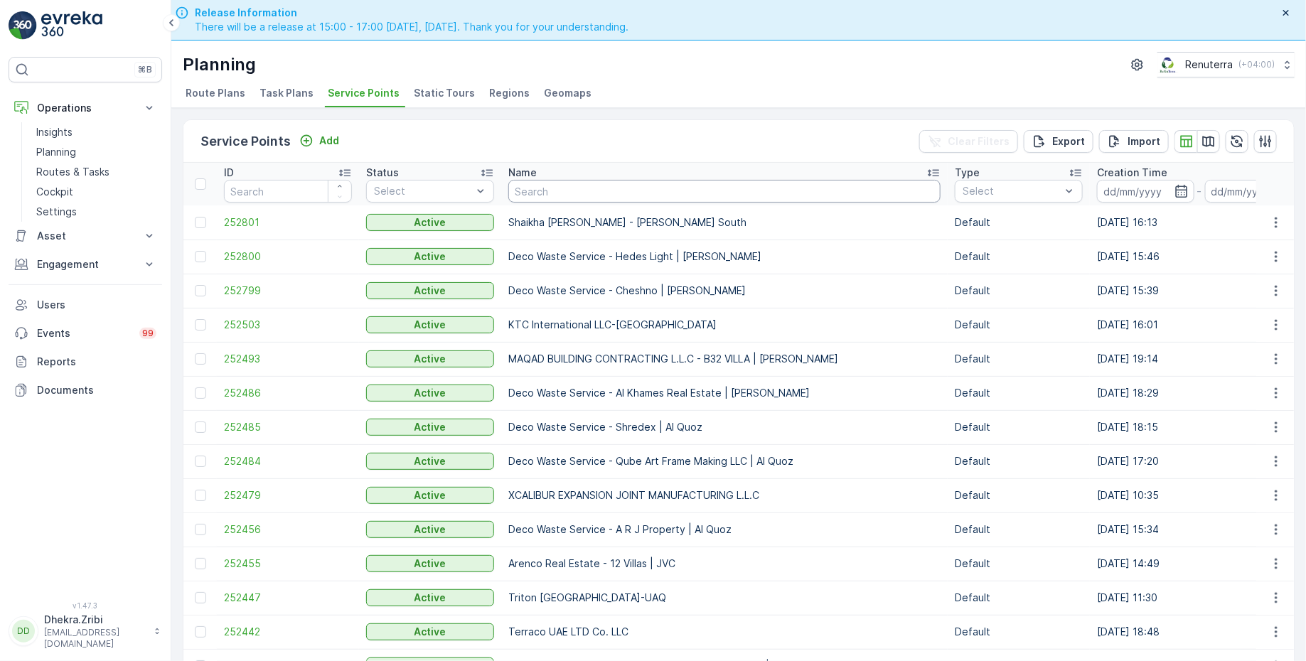
click at [538, 194] on input "text" at bounding box center [724, 191] width 432 height 23
type input "carm"
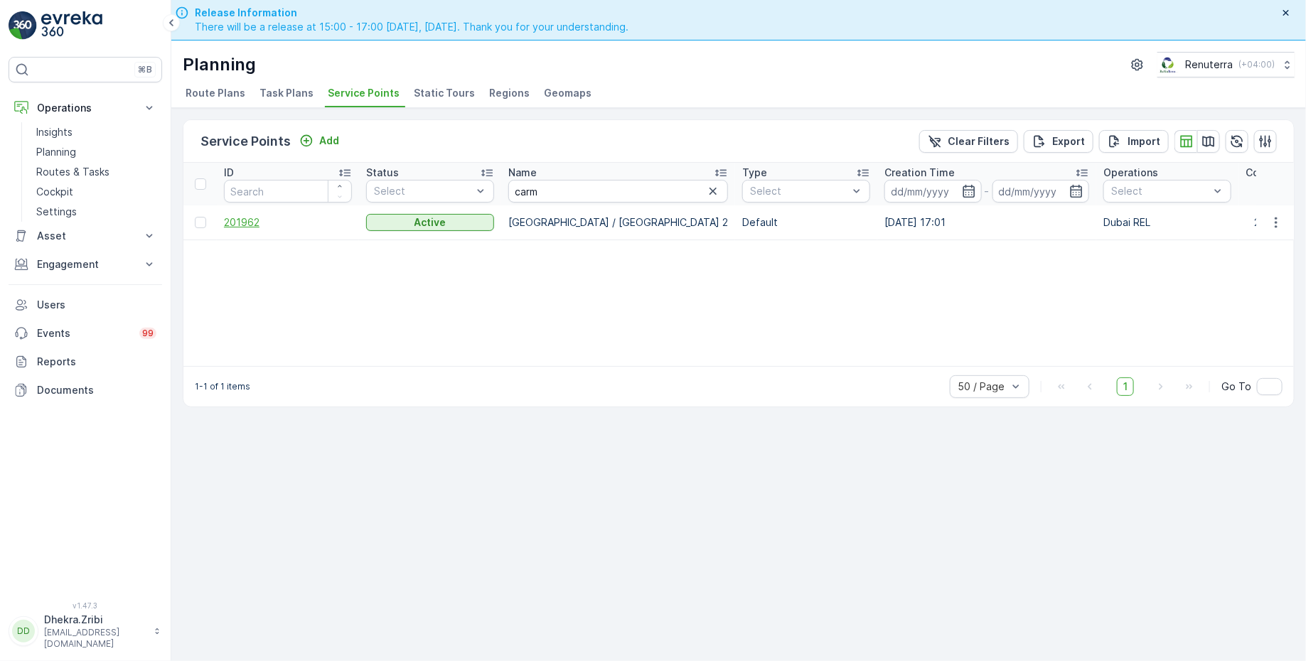
click at [251, 220] on span "201962" at bounding box center [288, 222] width 128 height 14
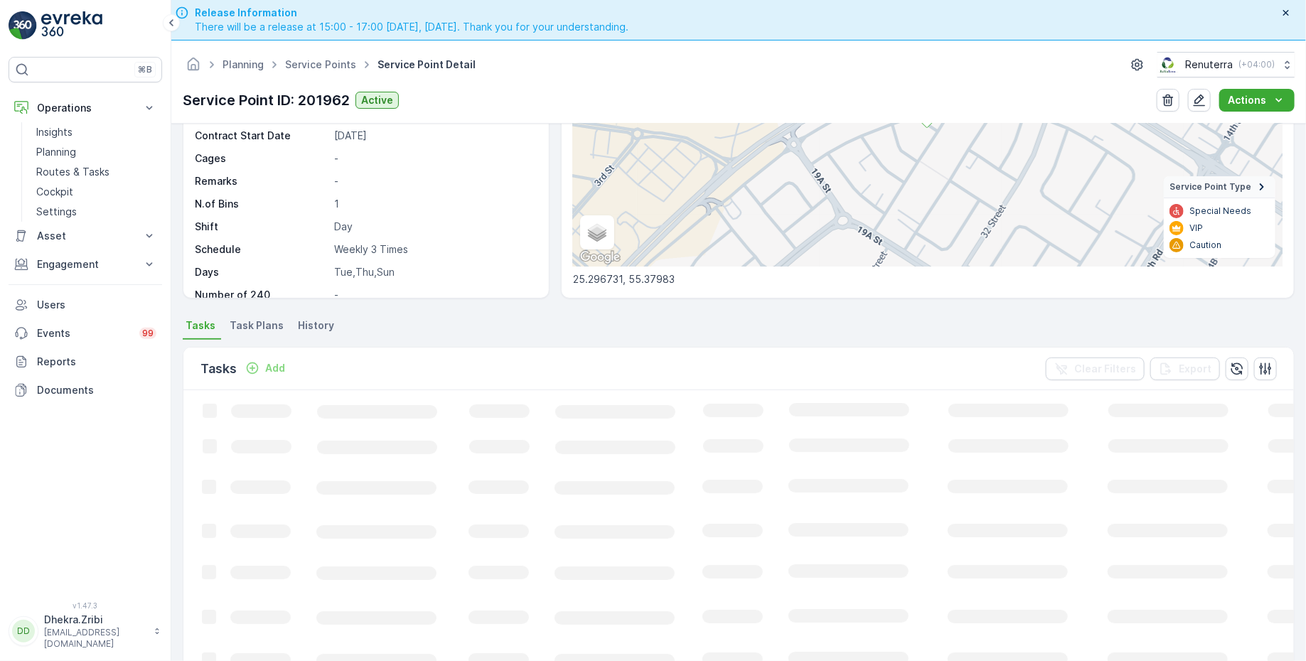
scroll to position [267, 0]
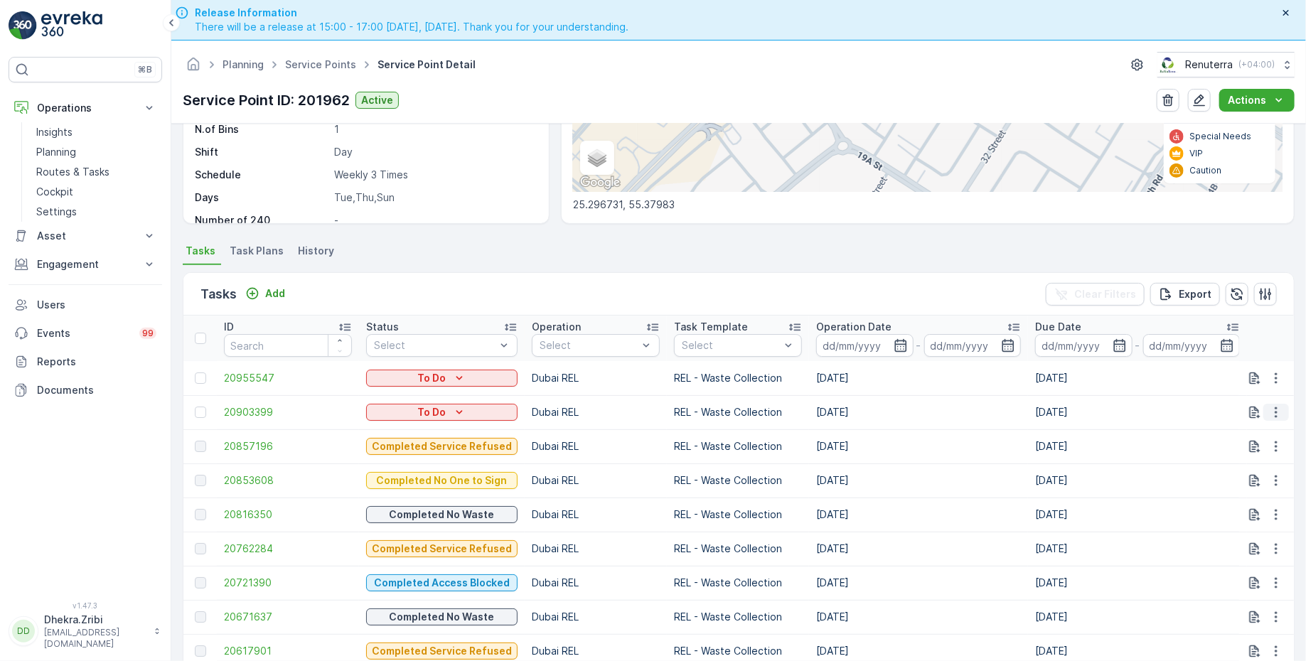
click at [1275, 412] on icon "button" at bounding box center [1276, 412] width 2 height 11
click at [1237, 474] on span "Change Route" at bounding box center [1239, 472] width 69 height 14
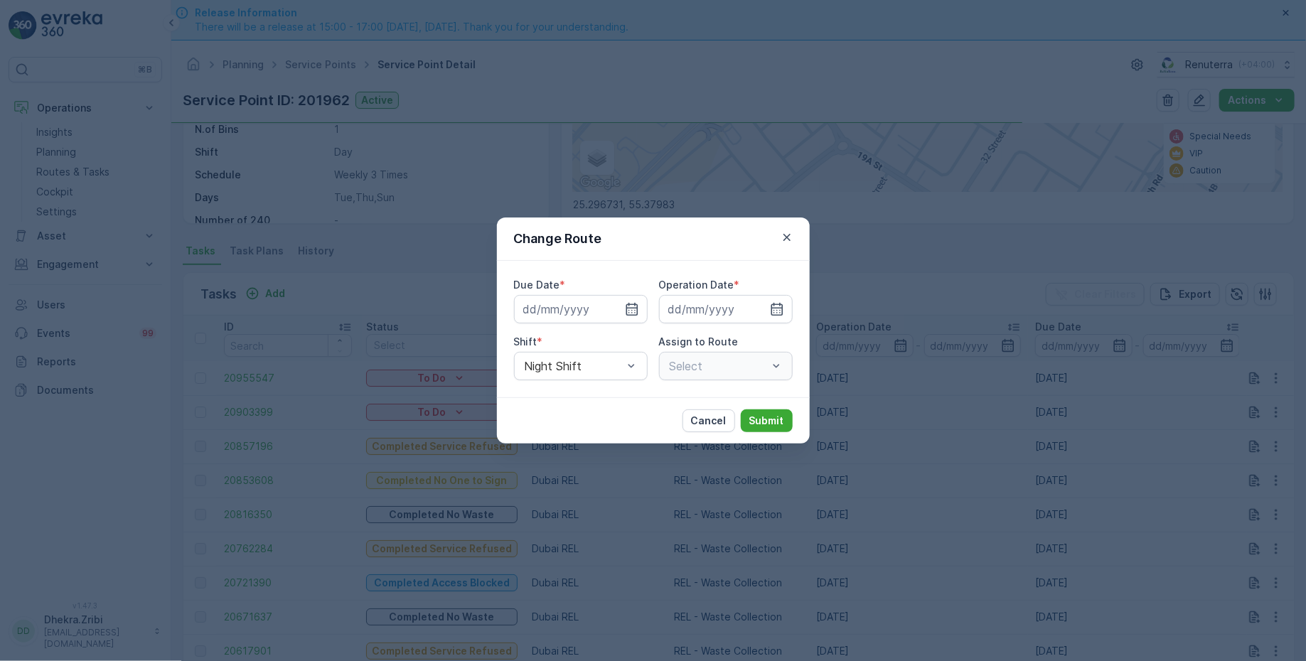
type input "[DATE]"
click at [598, 307] on icon "button" at bounding box center [598, 309] width 4 height 6
type input "[DATE]"
click at [773, 302] on icon "button" at bounding box center [777, 309] width 14 height 14
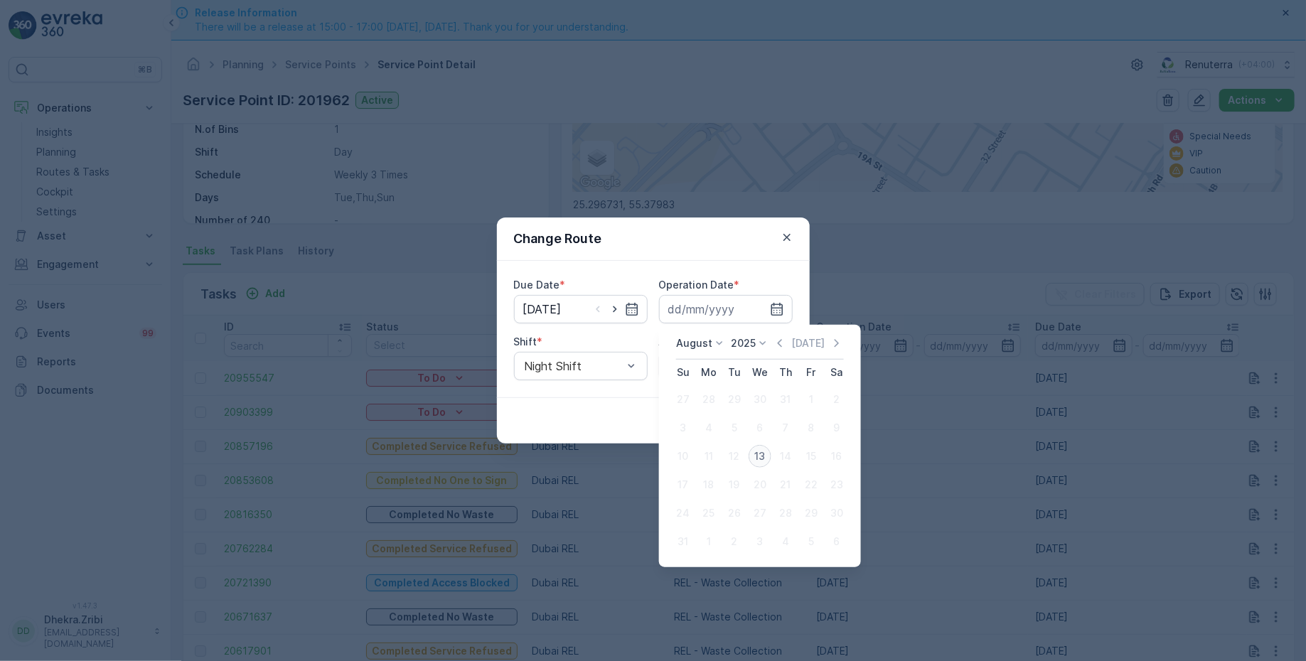
click at [757, 451] on div "13" at bounding box center [760, 456] width 23 height 23
type input "[DATE]"
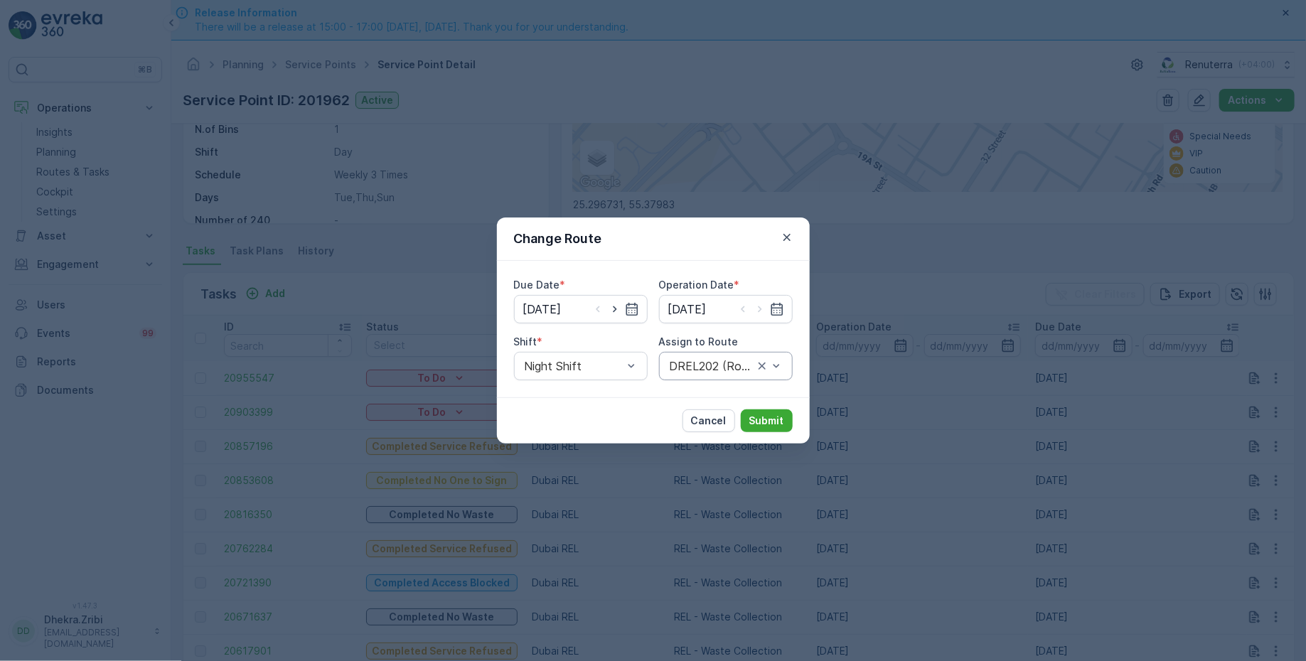
click at [695, 365] on div at bounding box center [711, 366] width 87 height 13
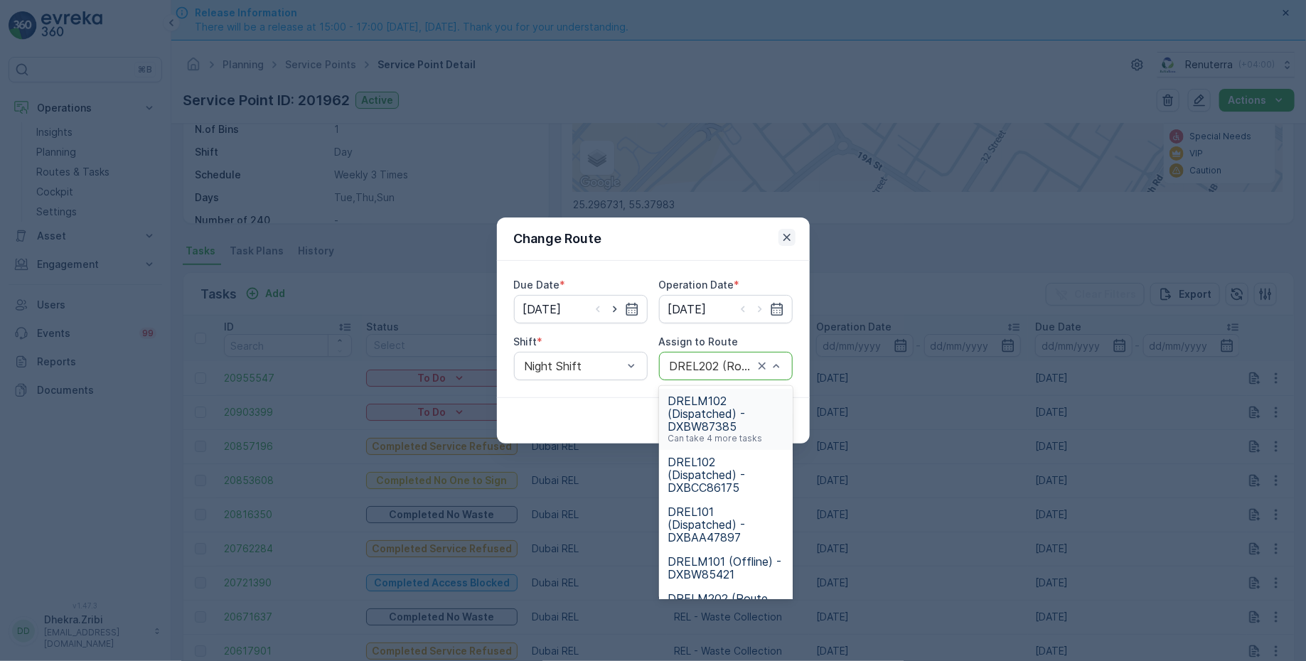
click at [785, 240] on icon "button" at bounding box center [786, 237] width 7 height 7
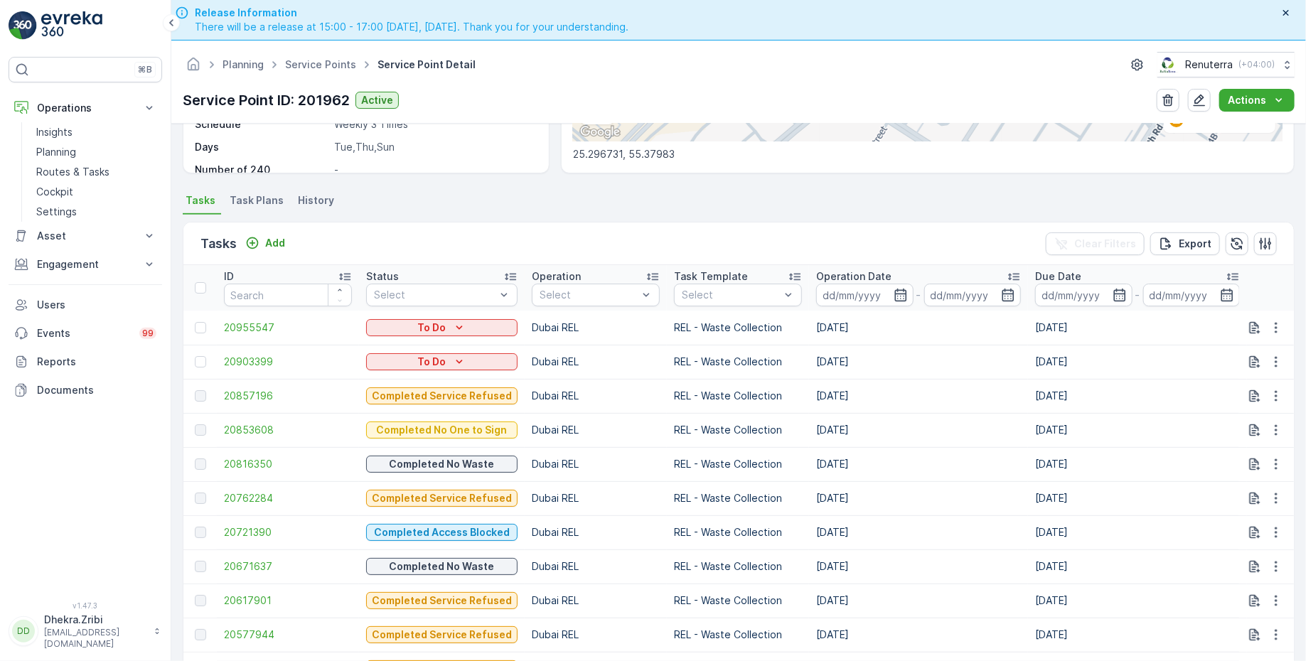
scroll to position [324, 0]
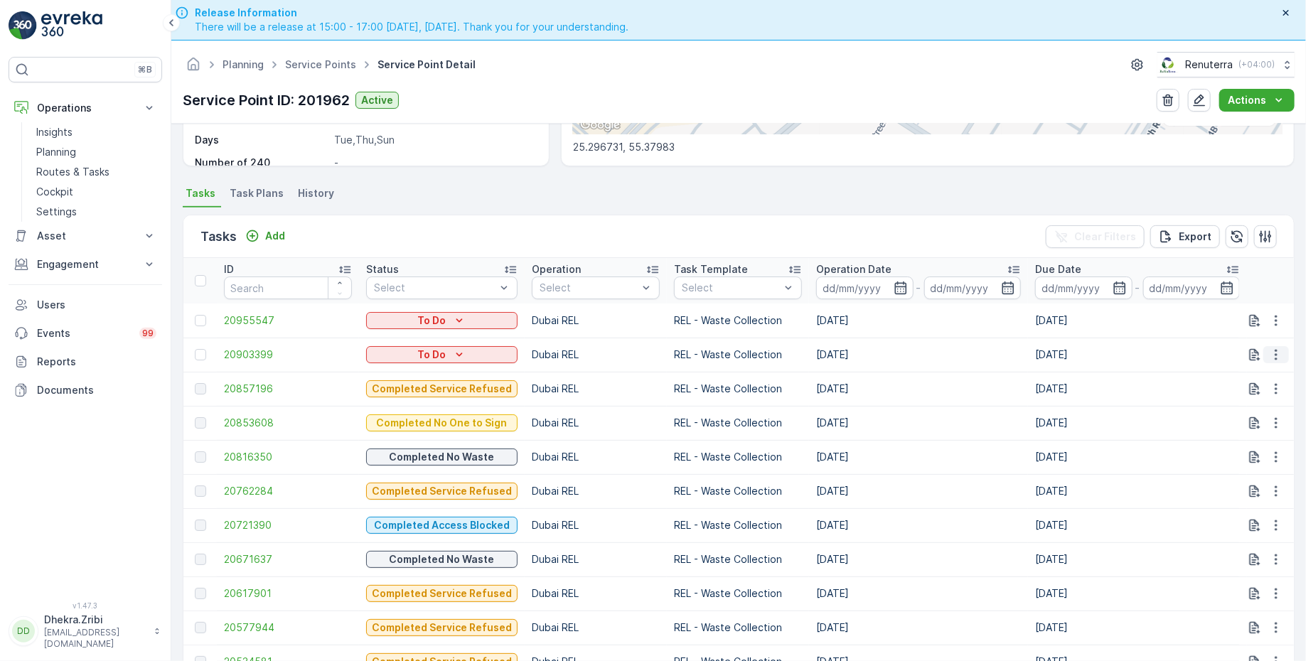
click at [1269, 358] on icon "button" at bounding box center [1276, 355] width 14 height 14
click at [1229, 413] on span "Change Route" at bounding box center [1239, 414] width 69 height 14
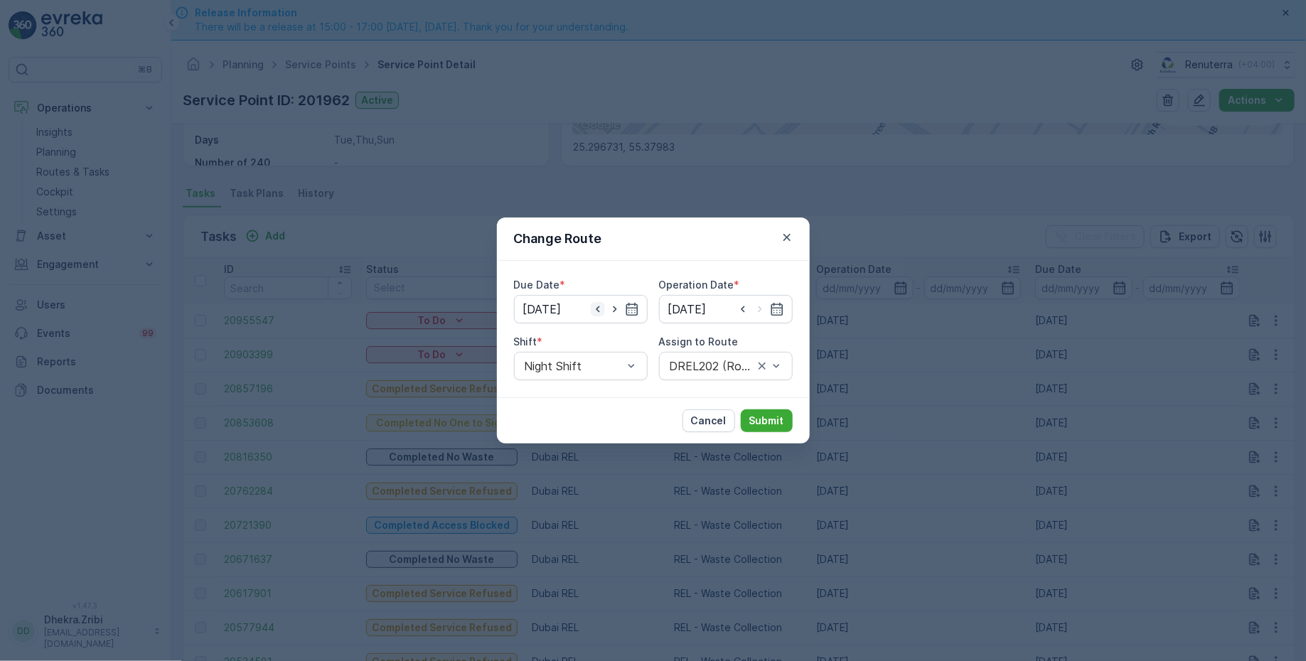
click at [596, 309] on icon "button" at bounding box center [598, 309] width 14 height 14
type input "[DATE]"
click at [728, 304] on input at bounding box center [726, 309] width 134 height 28
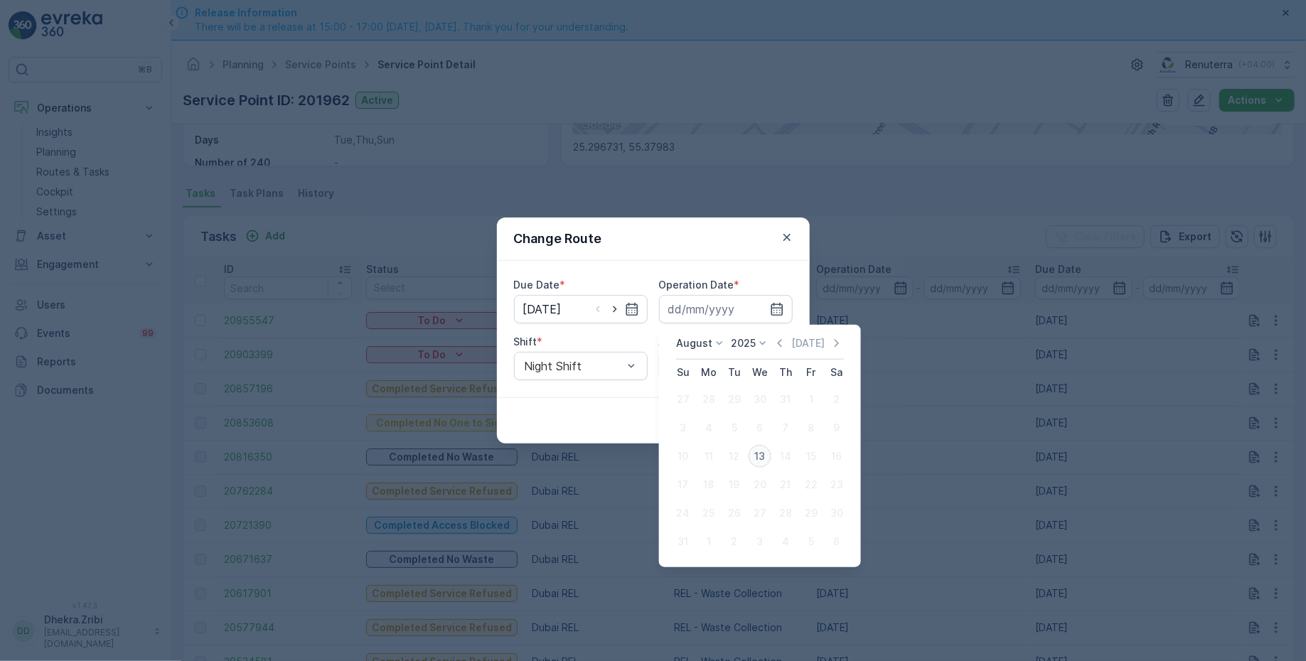
click at [759, 454] on div "13" at bounding box center [760, 456] width 23 height 23
type input "[DATE]"
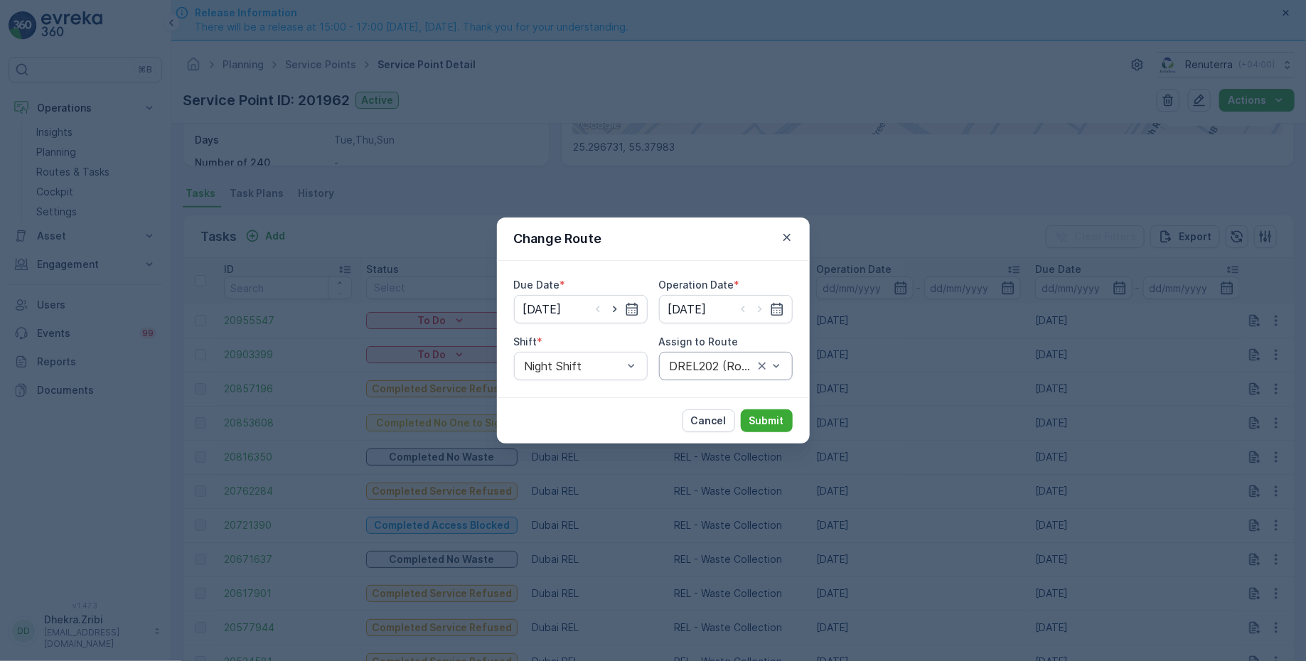
click at [720, 364] on div at bounding box center [711, 366] width 87 height 13
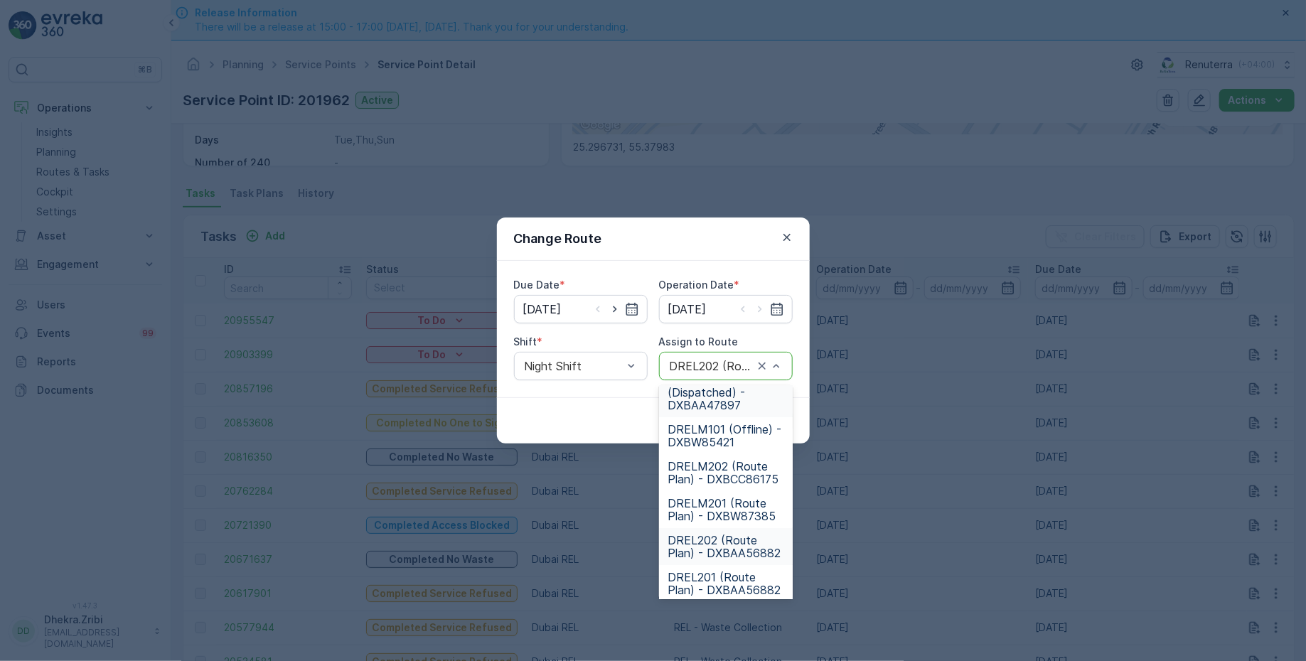
scroll to position [137, 0]
click at [709, 544] on span "DREL202 (Route Plan) - DXBAA56882" at bounding box center [726, 542] width 117 height 26
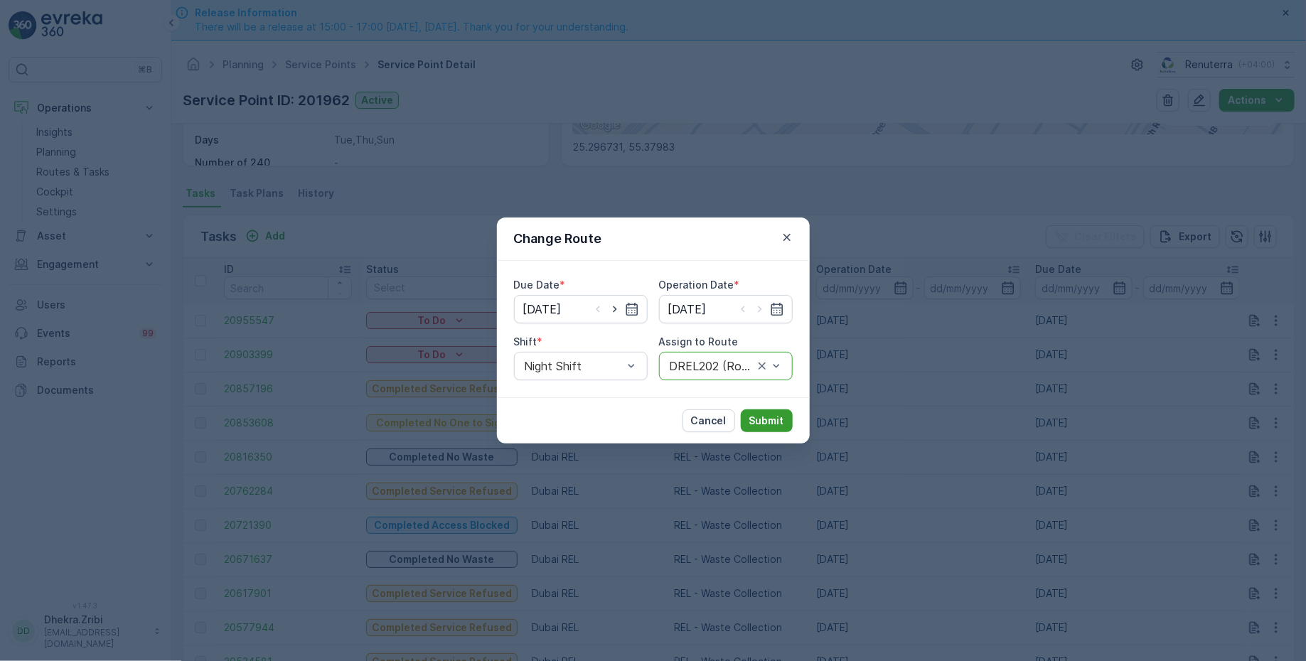
click at [771, 420] on p "Submit" at bounding box center [766, 421] width 35 height 14
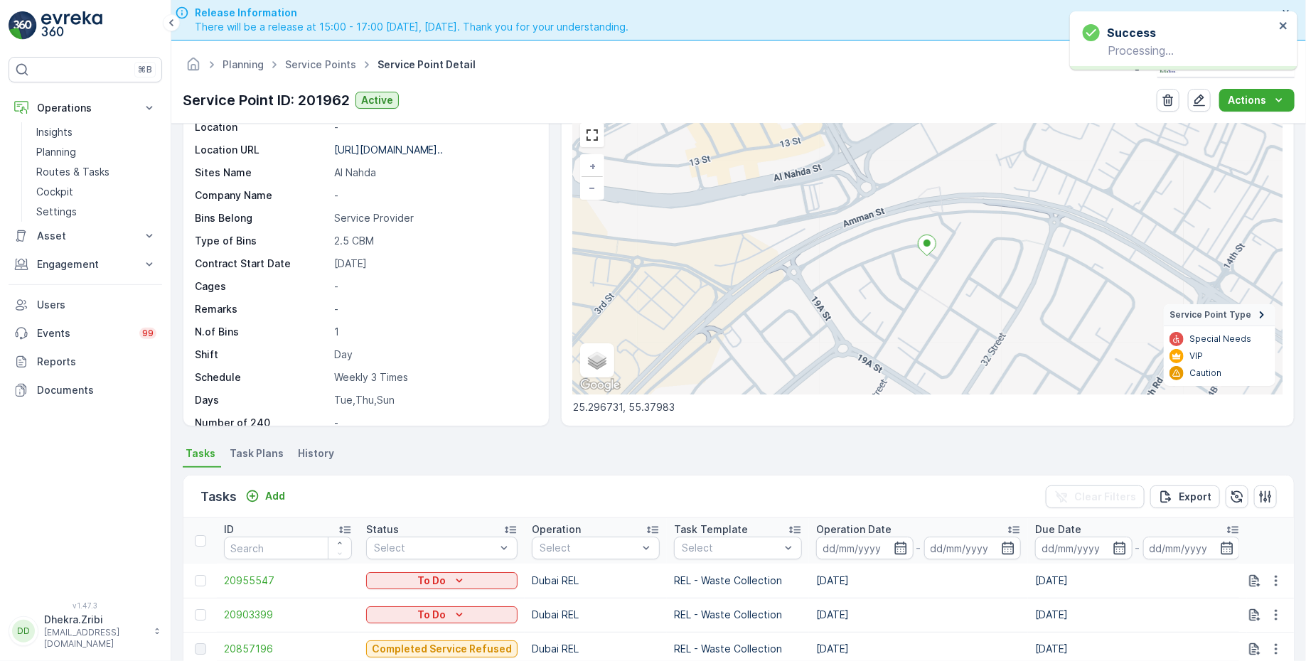
scroll to position [0, 0]
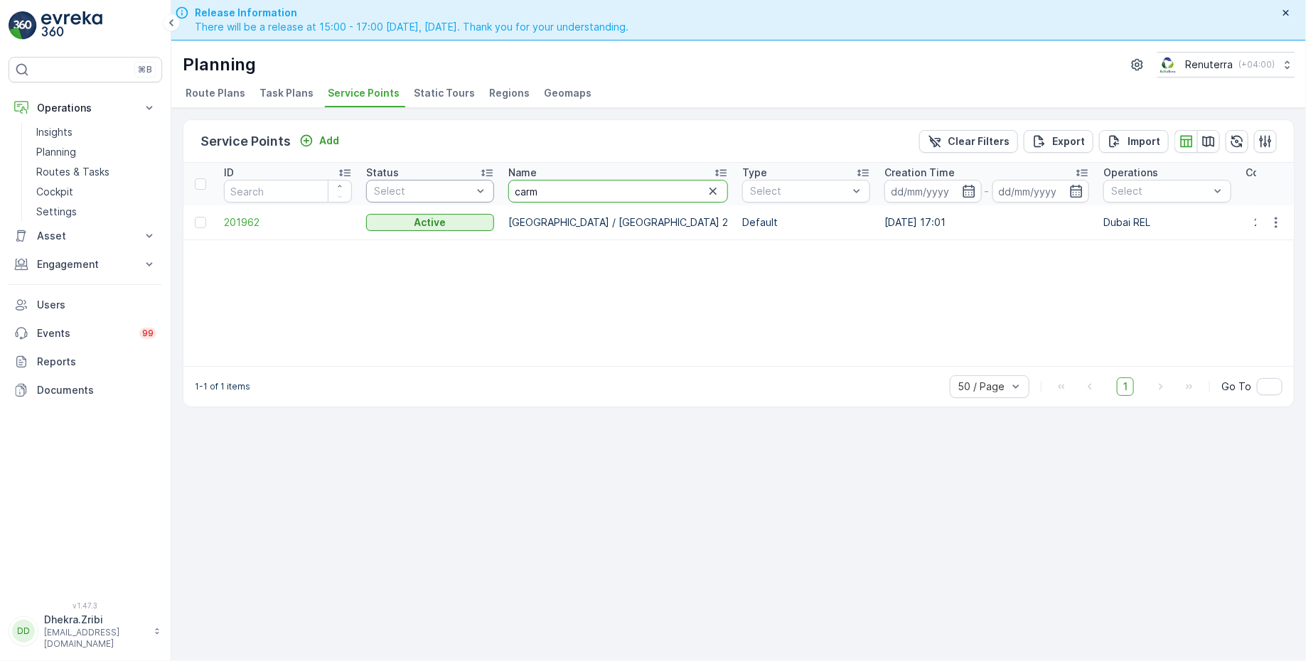
drag, startPoint x: 556, startPoint y: 191, endPoint x: 490, endPoint y: 188, distance: 66.2
type input "nabc"
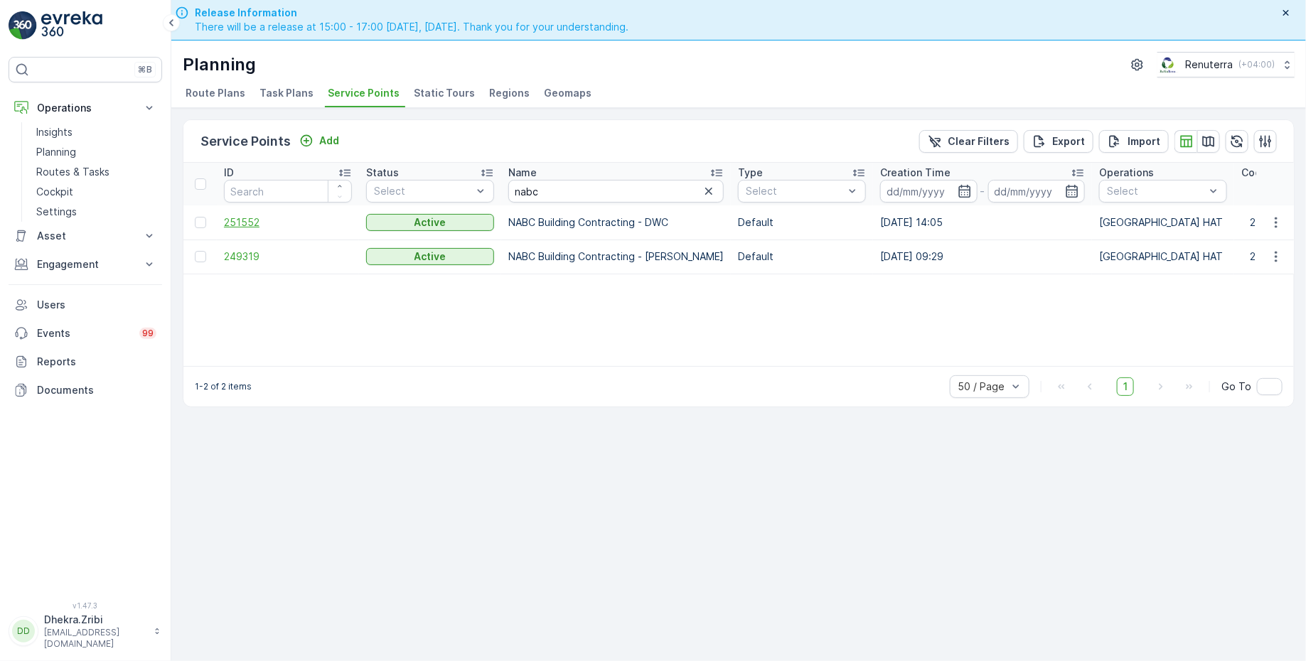
click at [245, 221] on span "251552" at bounding box center [288, 222] width 128 height 14
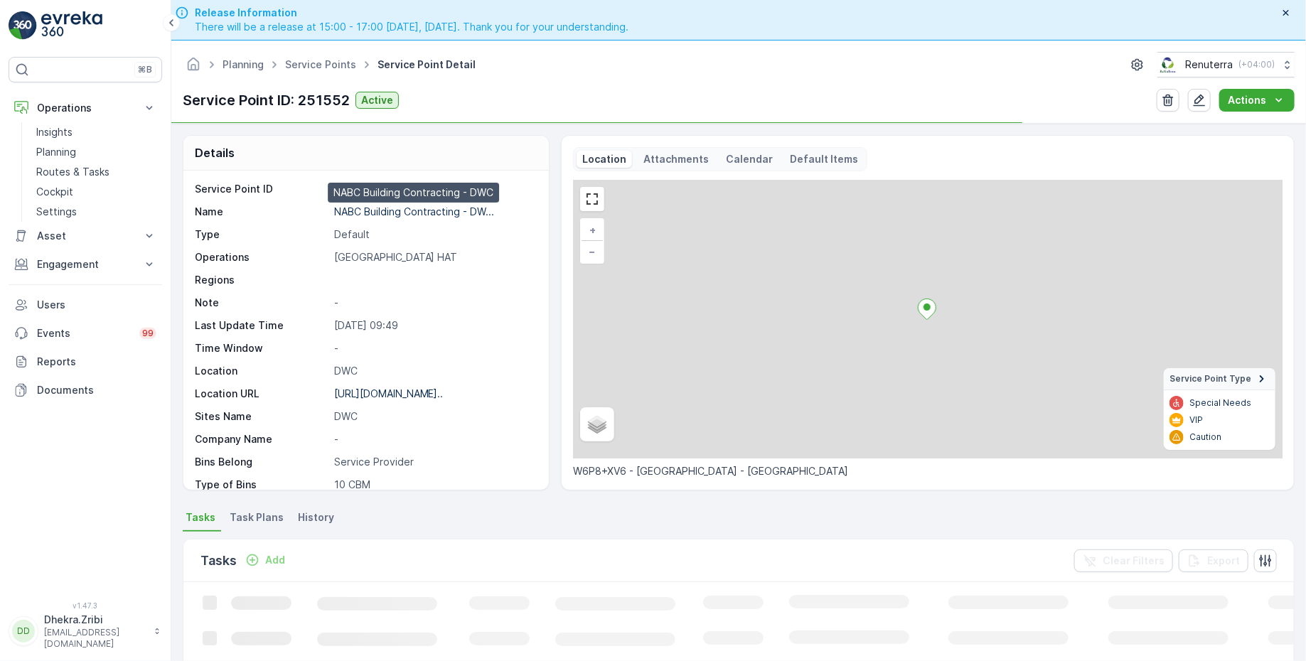
click at [393, 208] on p "NABC Building Contracting - DW..." at bounding box center [414, 211] width 161 height 12
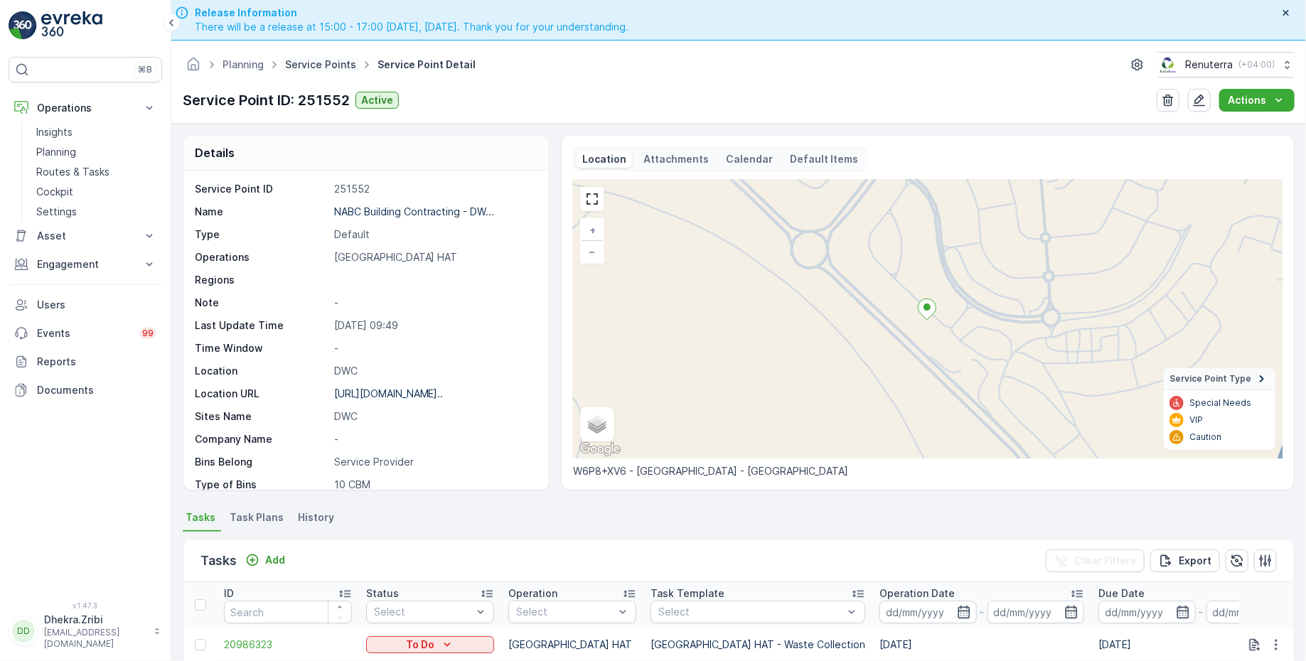
click at [328, 64] on link "Service Points" at bounding box center [320, 64] width 71 height 12
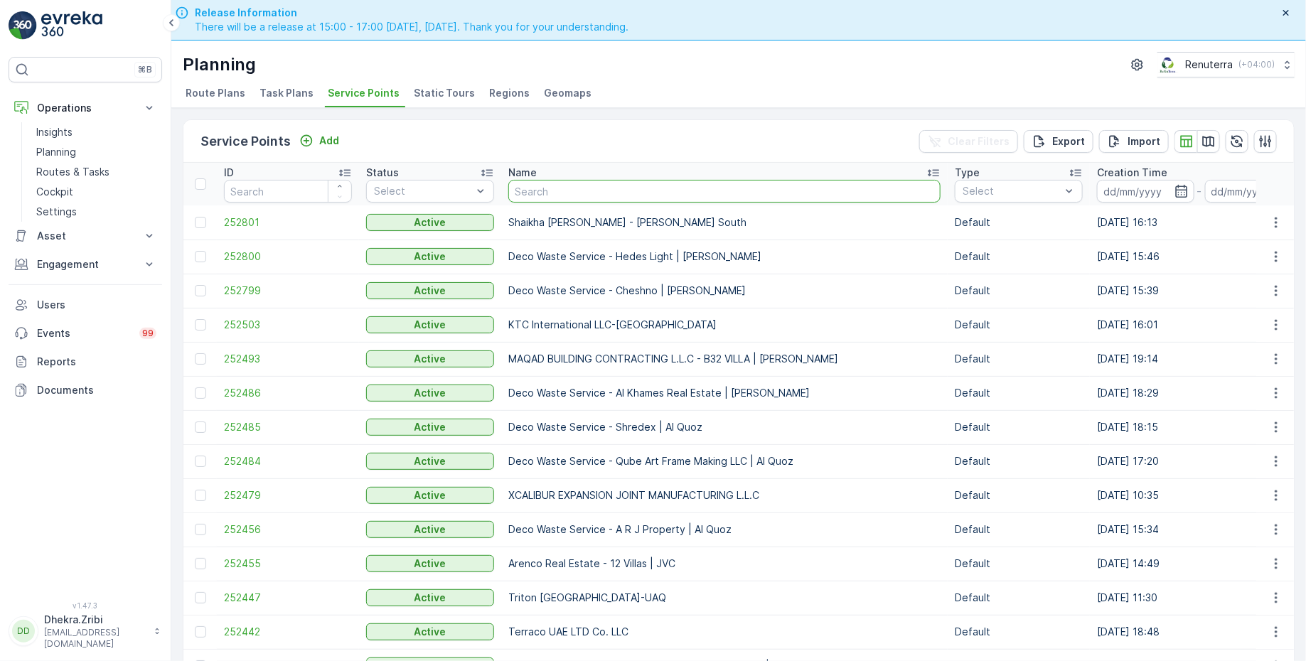
click at [599, 193] on input "text" at bounding box center [724, 191] width 432 height 23
type input "rixos"
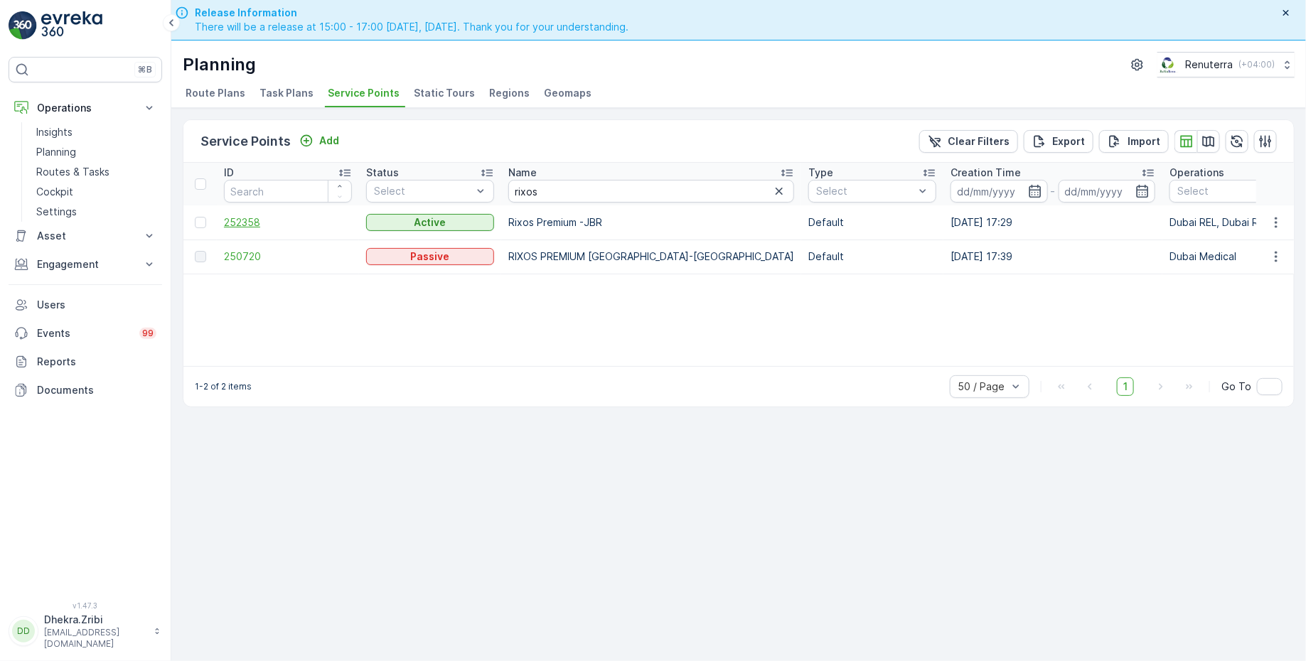
click at [261, 220] on span "252358" at bounding box center [288, 222] width 128 height 14
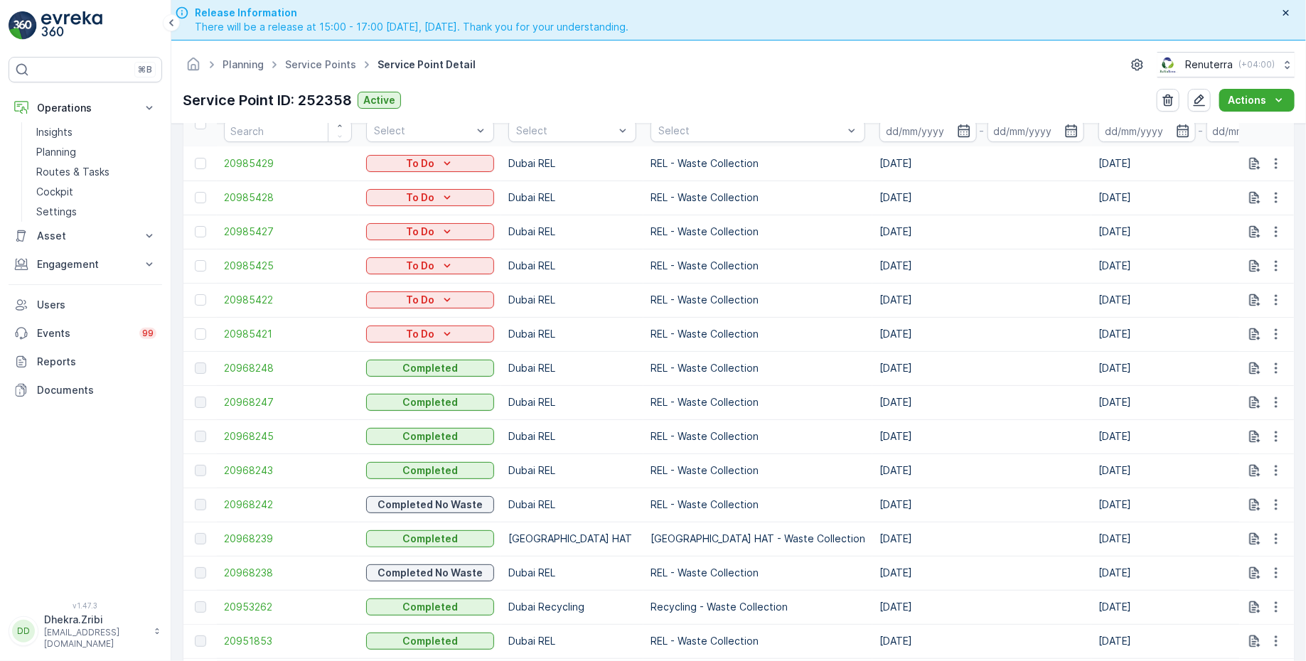
scroll to position [483, 0]
click at [265, 365] on span "20968248" at bounding box center [288, 366] width 128 height 14
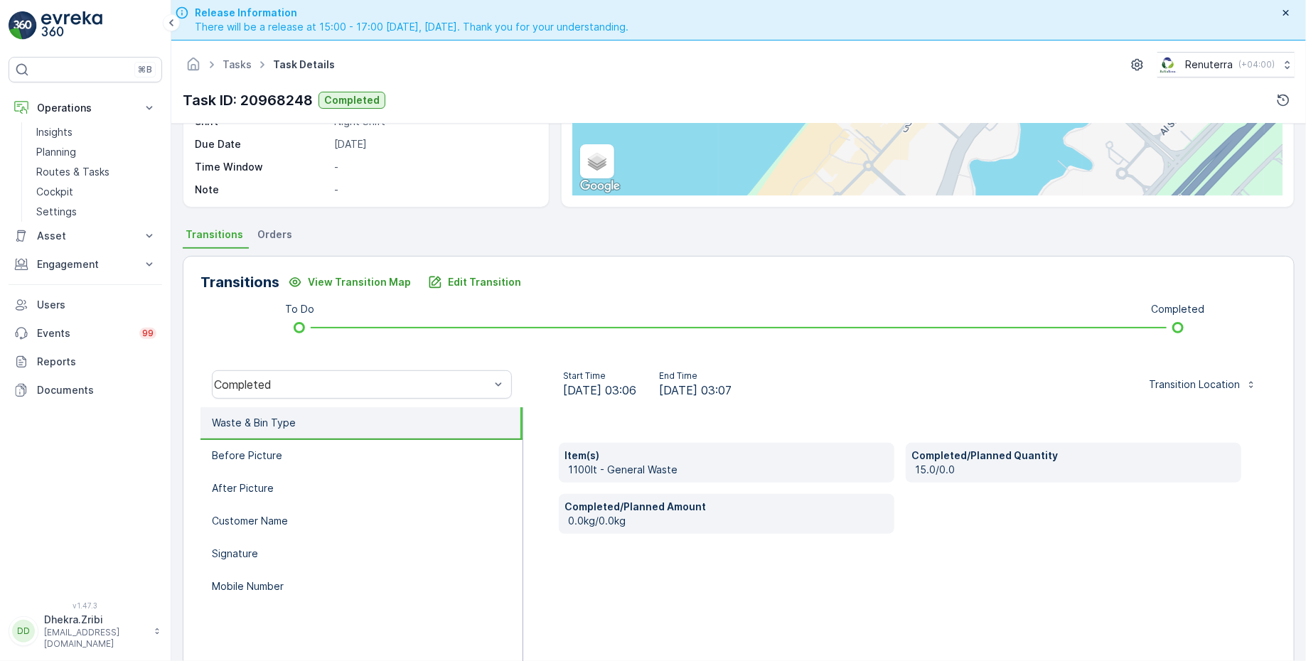
scroll to position [233, 0]
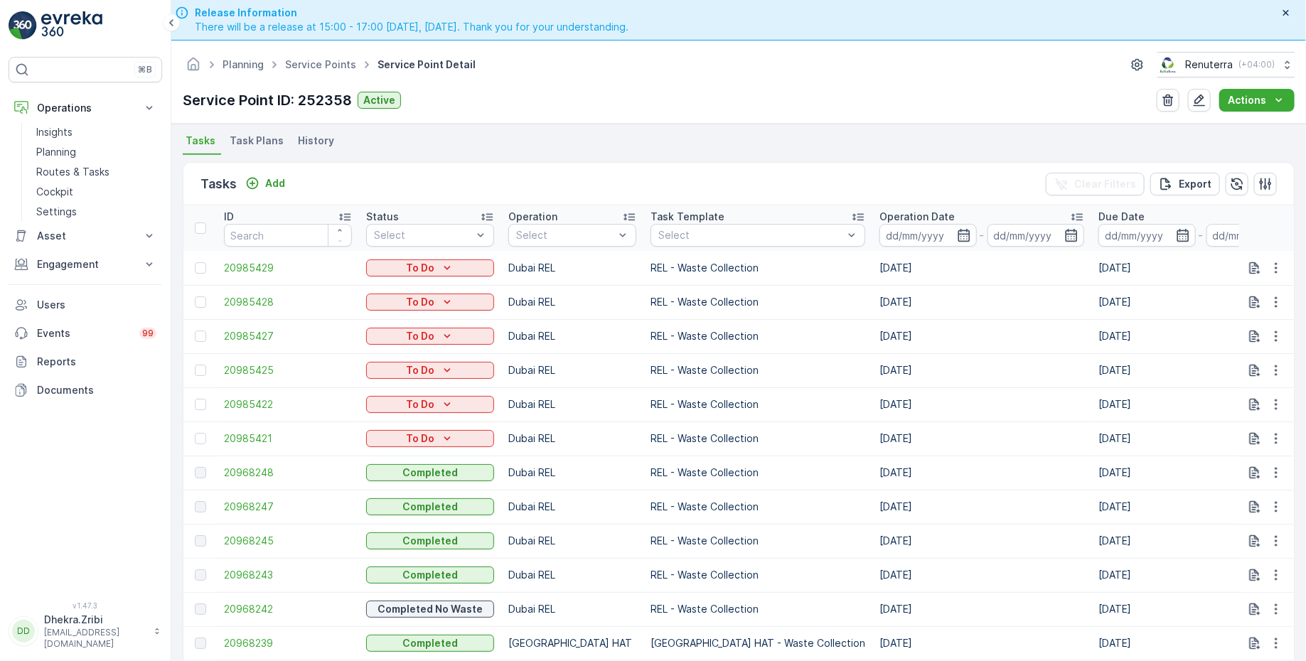
scroll to position [396, 0]
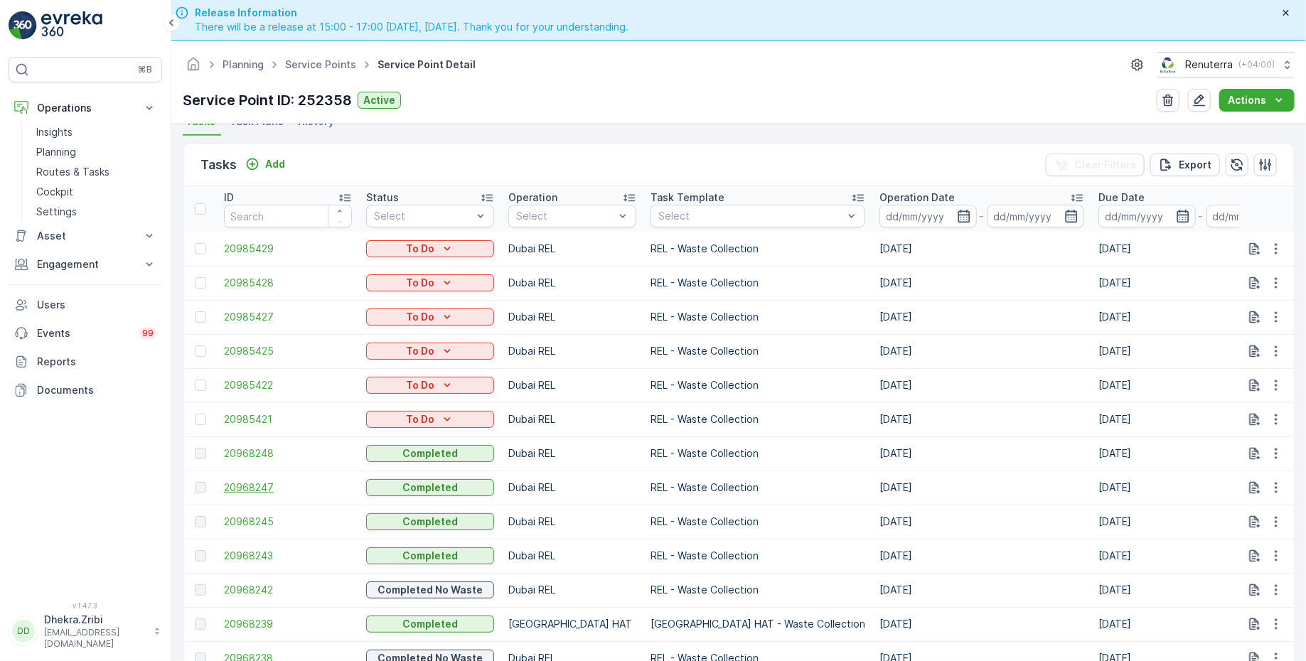
click at [261, 485] on span "20968247" at bounding box center [288, 488] width 128 height 14
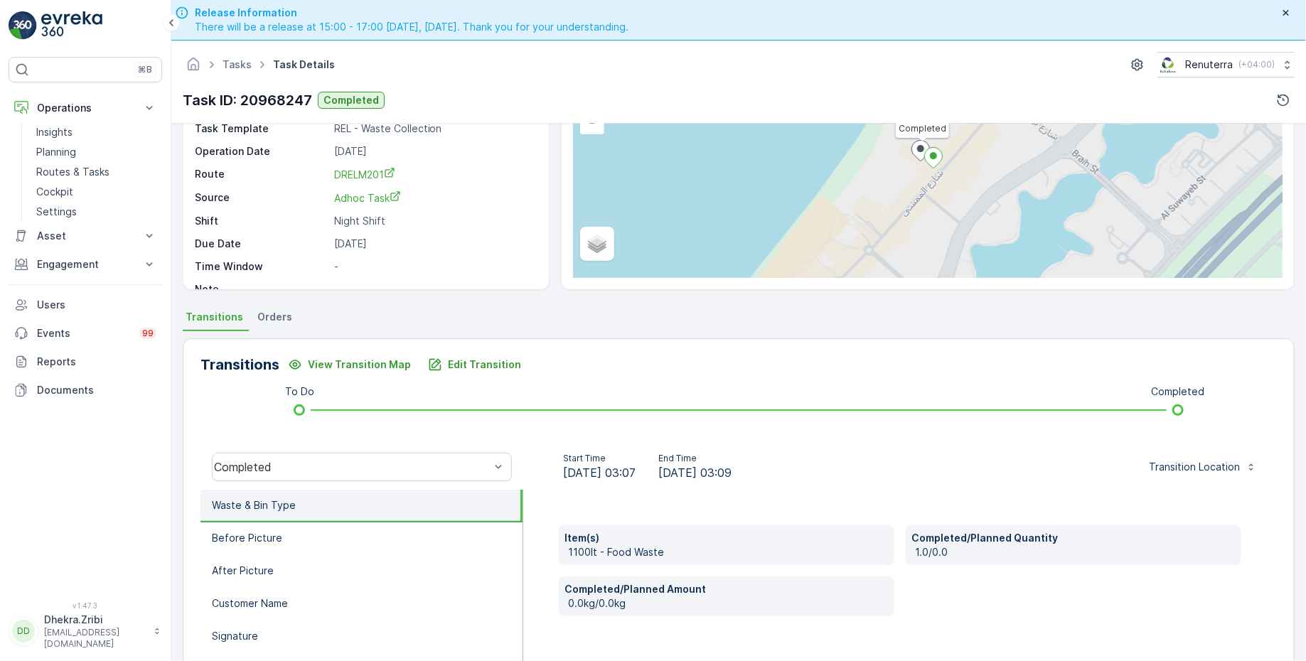
scroll to position [233, 0]
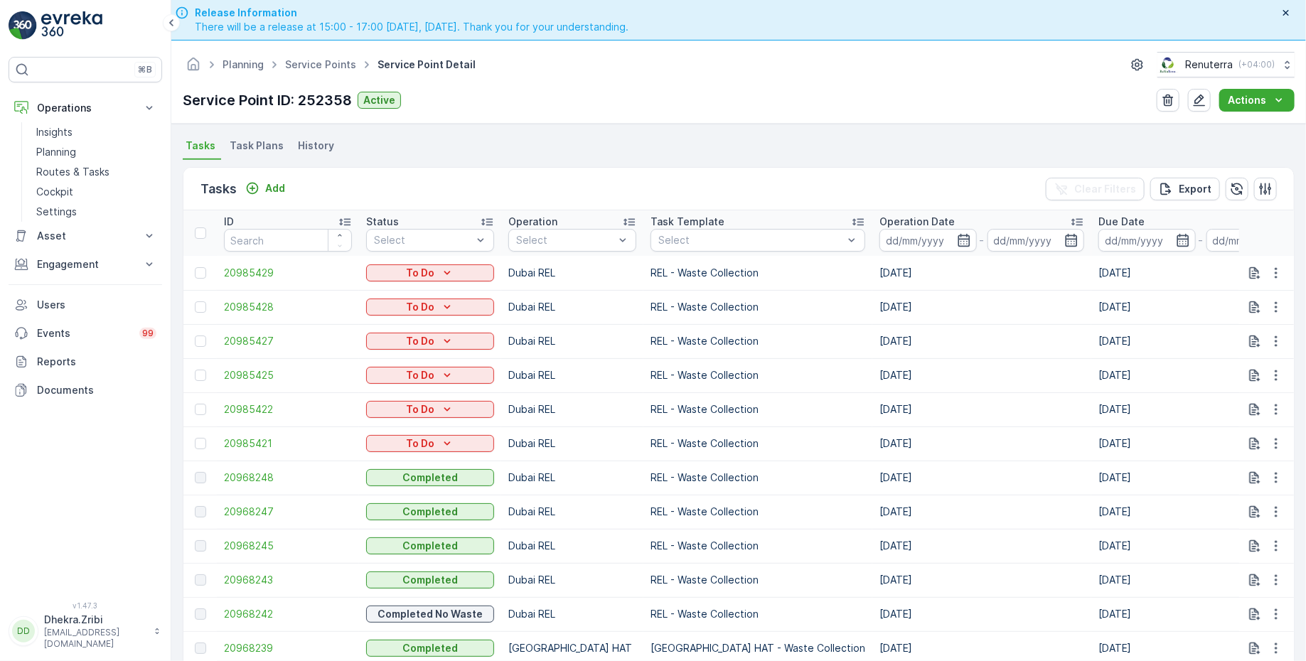
scroll to position [373, 0]
click at [266, 545] on span "20968245" at bounding box center [288, 545] width 128 height 14
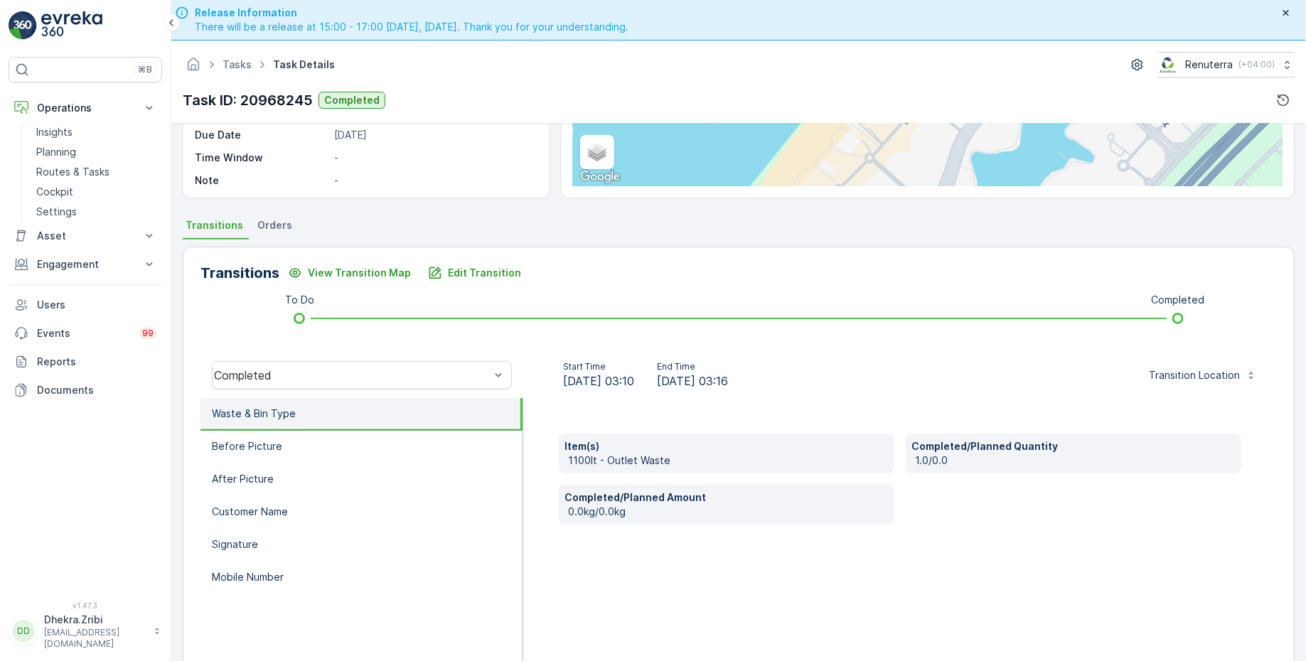
scroll to position [233, 0]
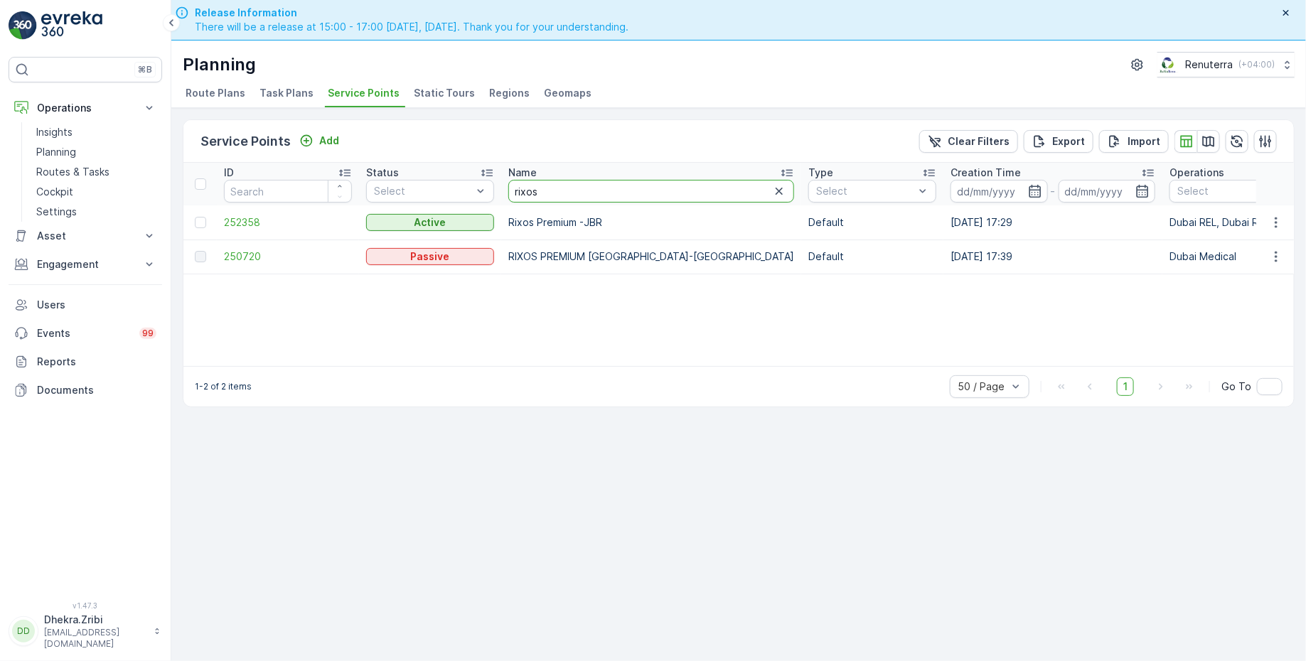
drag, startPoint x: 555, startPoint y: 190, endPoint x: 503, endPoint y: 191, distance: 52.6
click at [503, 191] on th "Name rixos" at bounding box center [651, 184] width 300 height 43
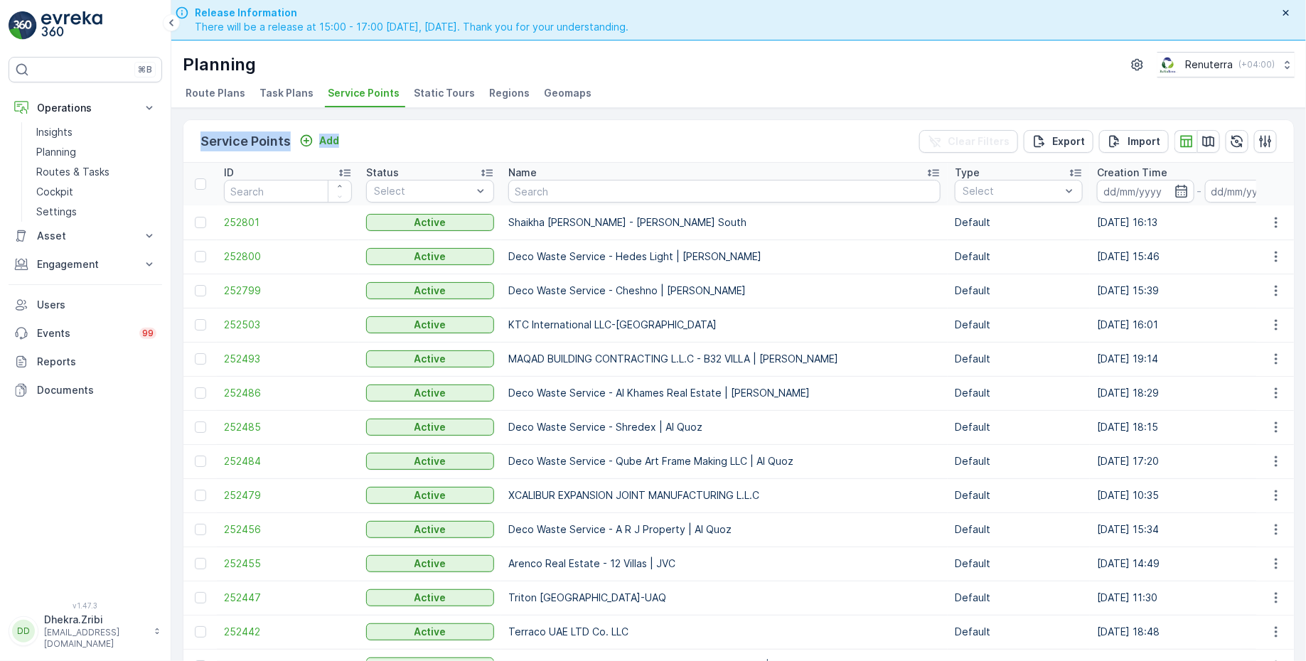
drag, startPoint x: 371, startPoint y: 134, endPoint x: 192, endPoint y: 134, distance: 179.2
click at [192, 135] on div "Service Points Add Clear Filters Export Import" at bounding box center [738, 141] width 1111 height 43
click at [557, 196] on input "text" at bounding box center [724, 191] width 432 height 23
type input "ktc"
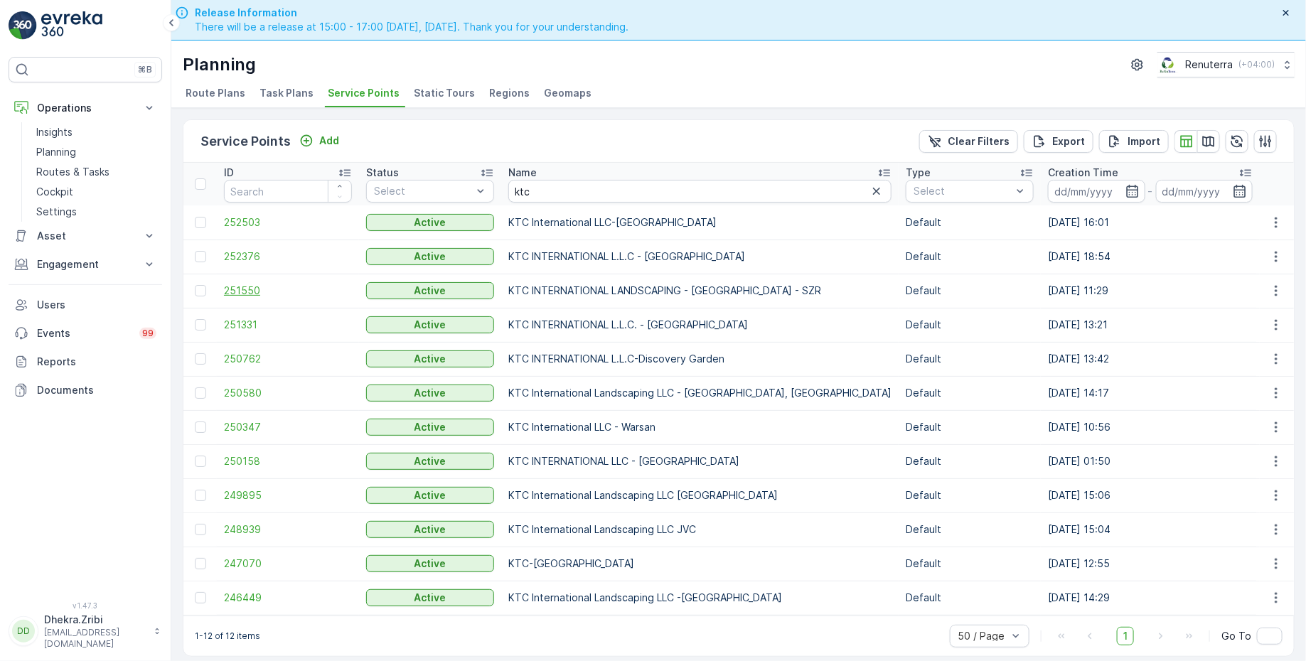
click at [252, 292] on span "251550" at bounding box center [288, 291] width 128 height 14
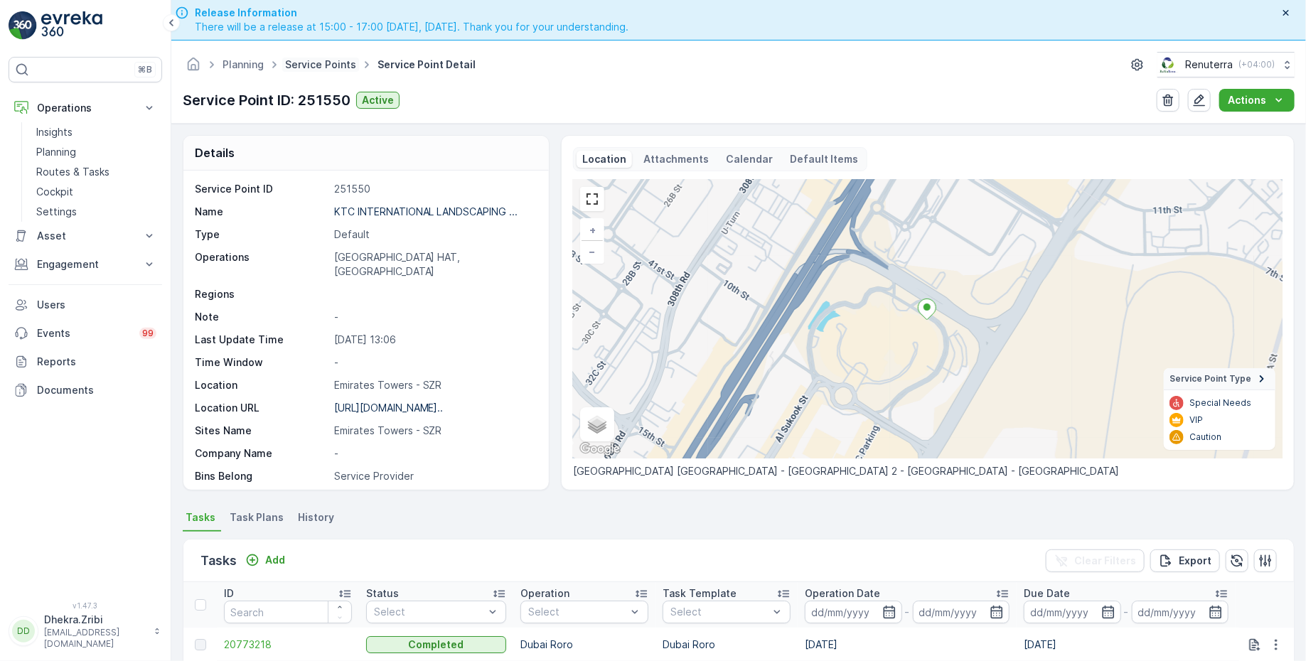
click at [327, 65] on link "Service Points" at bounding box center [320, 64] width 71 height 12
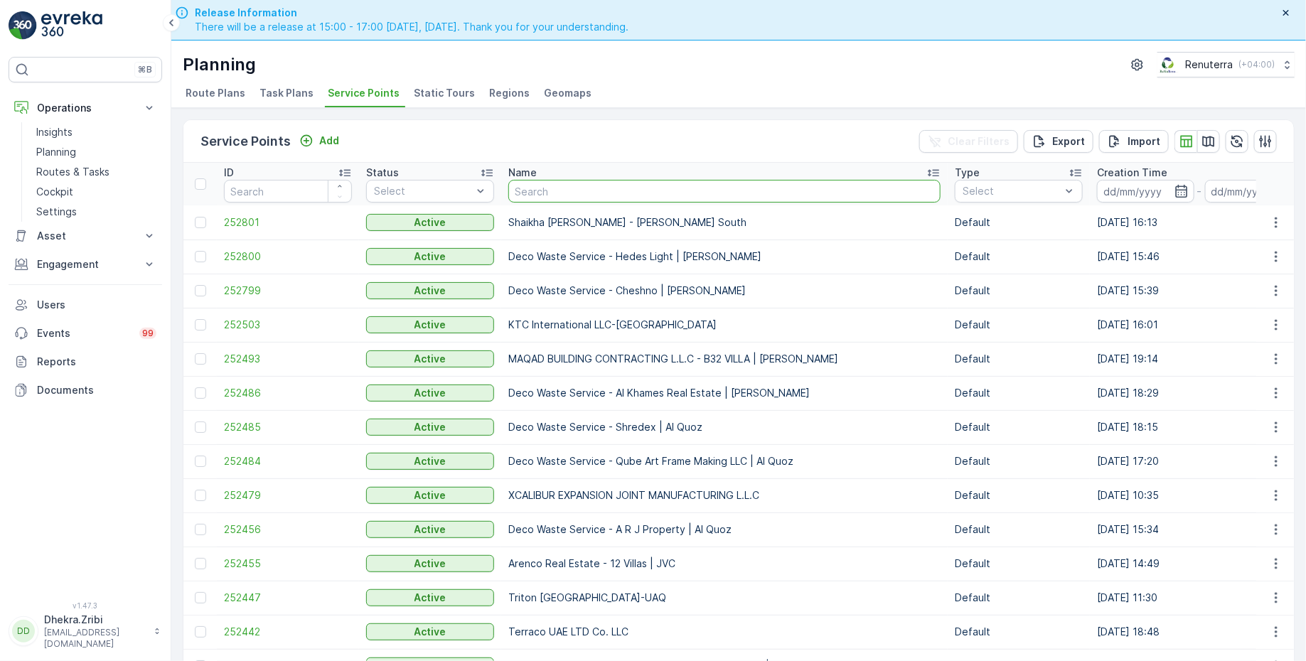
click at [532, 182] on input "text" at bounding box center [724, 191] width 432 height 23
type input "omni"
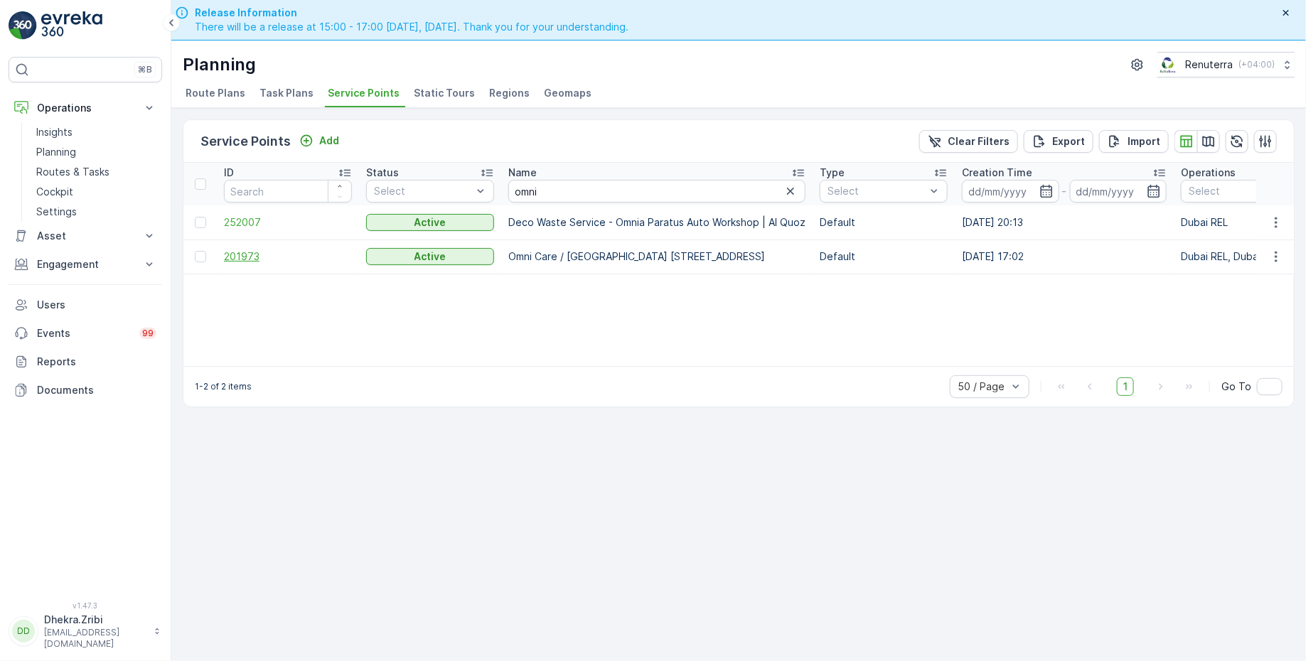
click at [250, 253] on span "201973" at bounding box center [288, 257] width 128 height 14
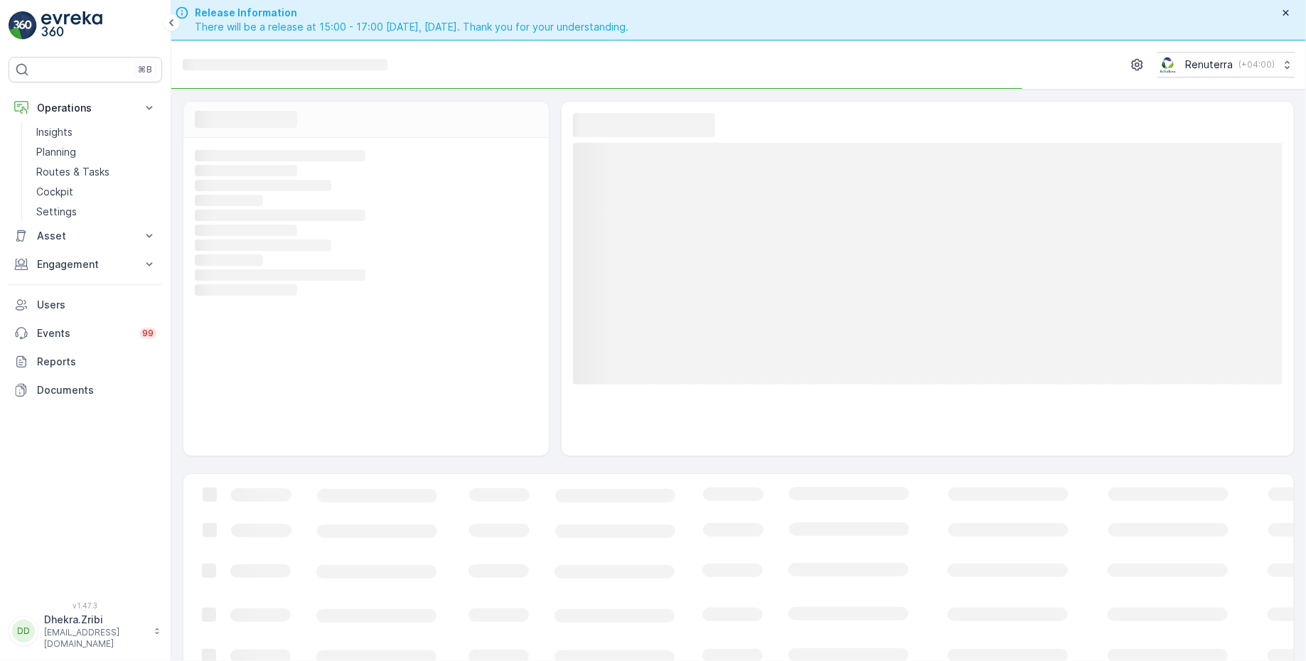
scroll to position [107, 0]
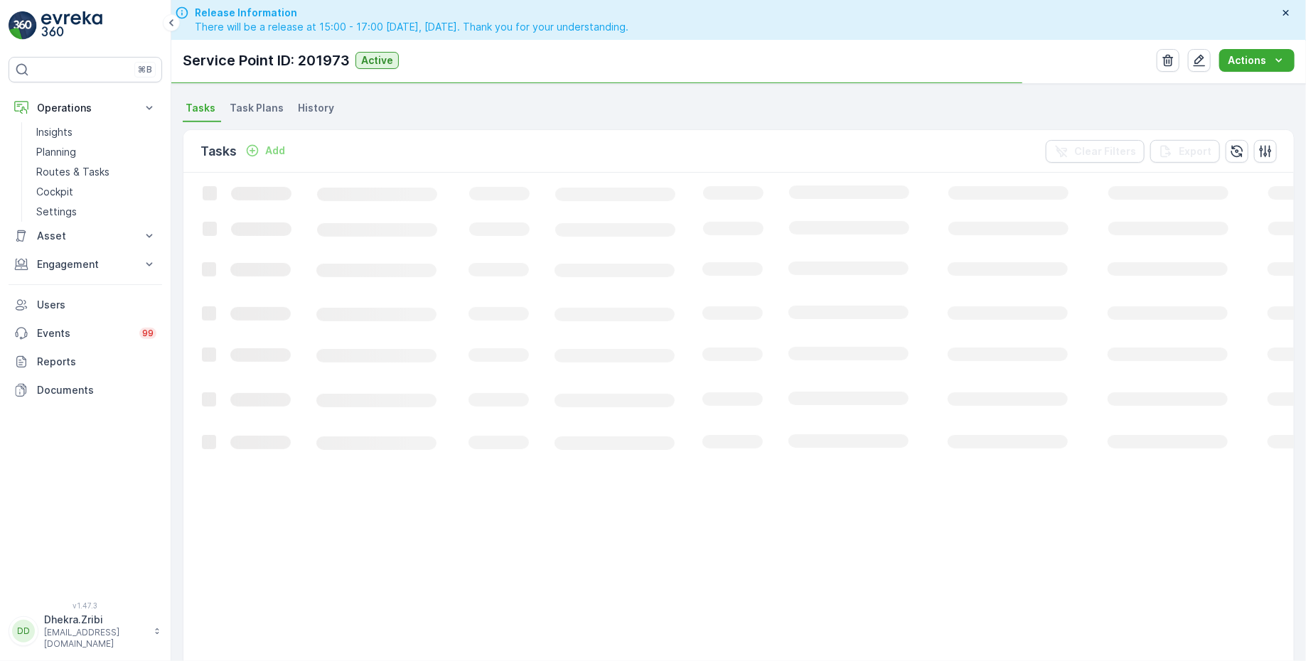
scroll to position [371, 0]
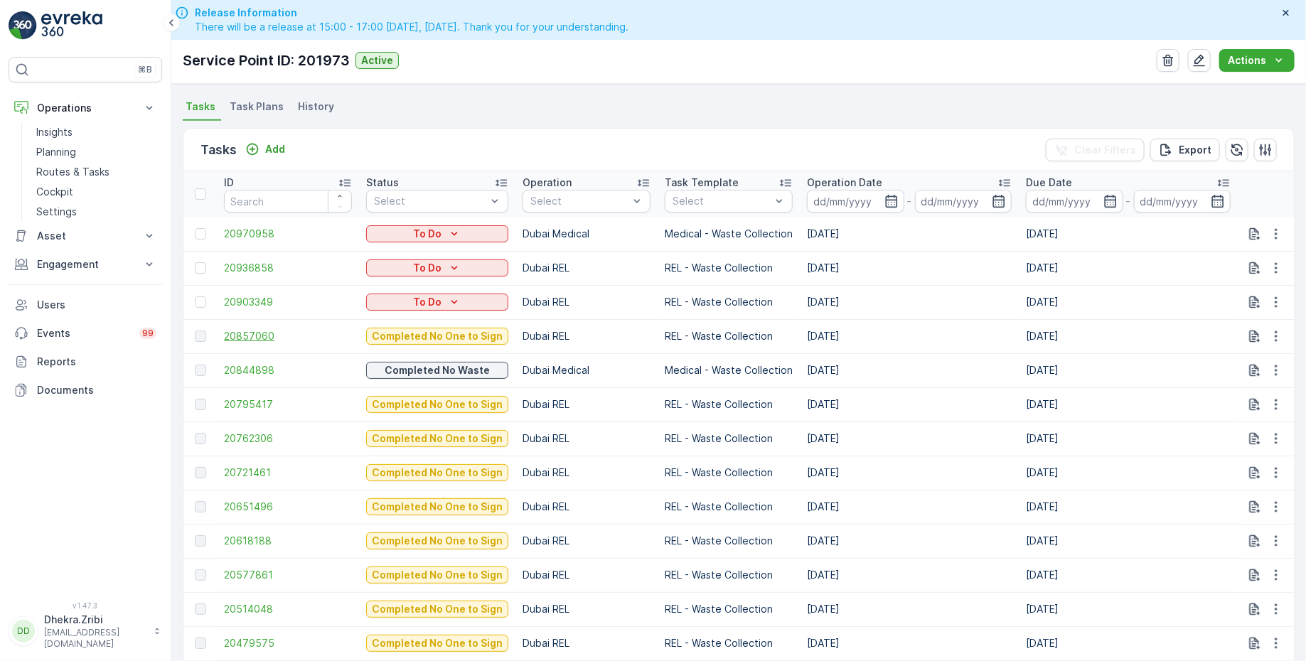
click at [258, 333] on span "20857060" at bounding box center [288, 336] width 128 height 14
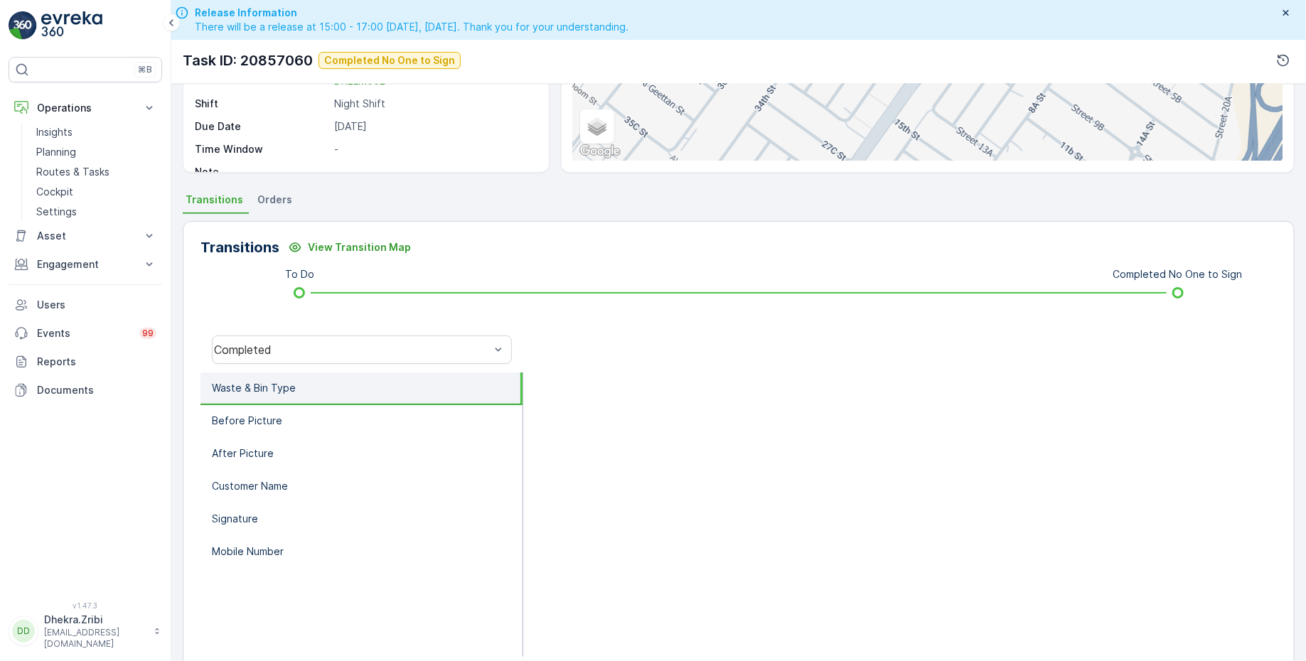
scroll to position [210, 0]
click at [326, 334] on div "Completed" at bounding box center [362, 347] width 300 height 28
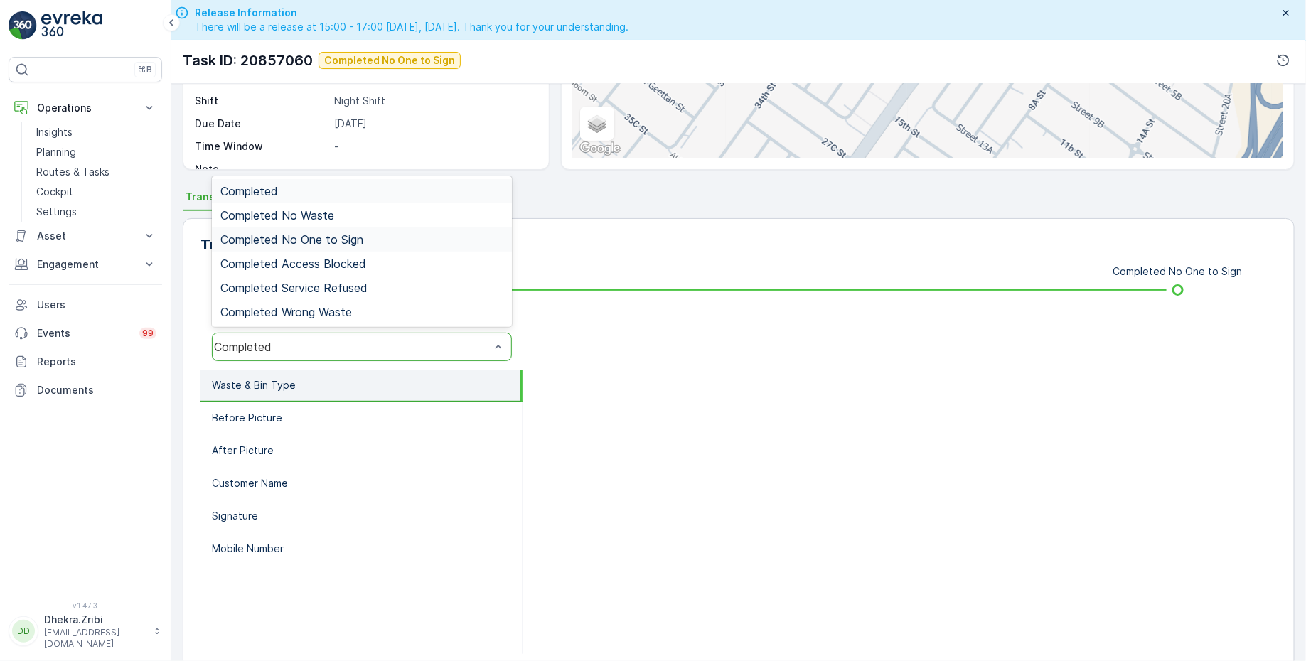
click at [318, 237] on span "Completed No One to Sign" at bounding box center [291, 239] width 143 height 13
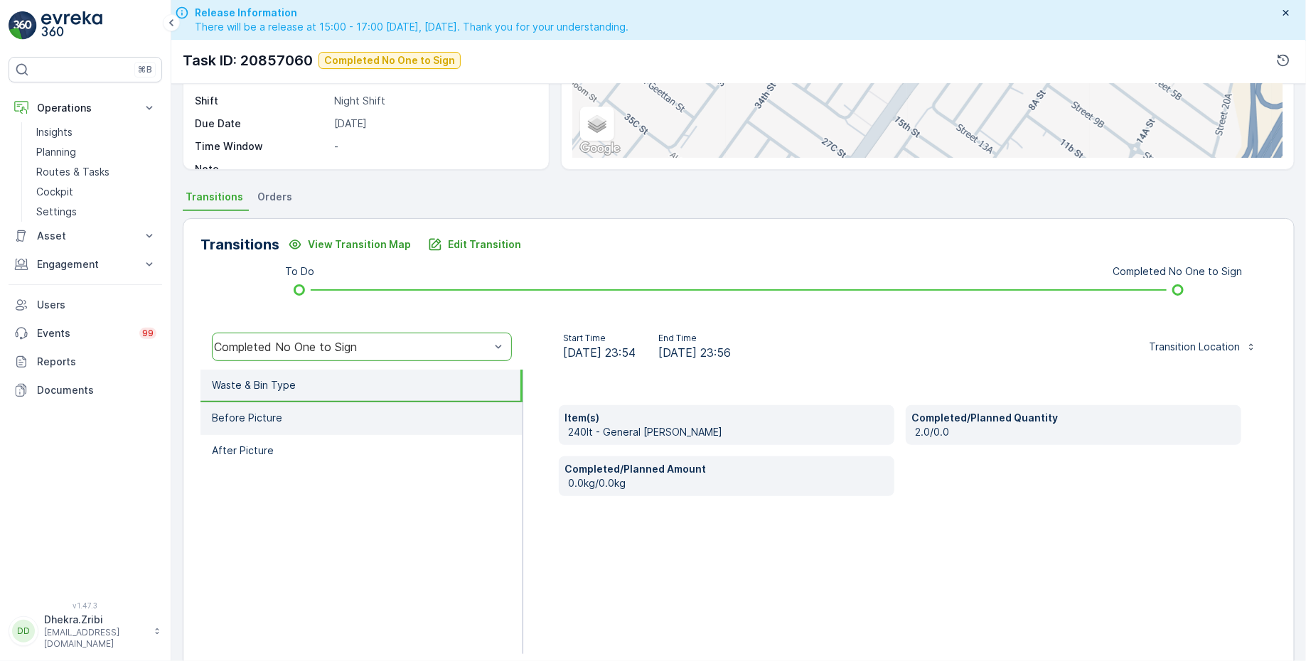
click at [283, 415] on li "Before Picture" at bounding box center [361, 418] width 322 height 33
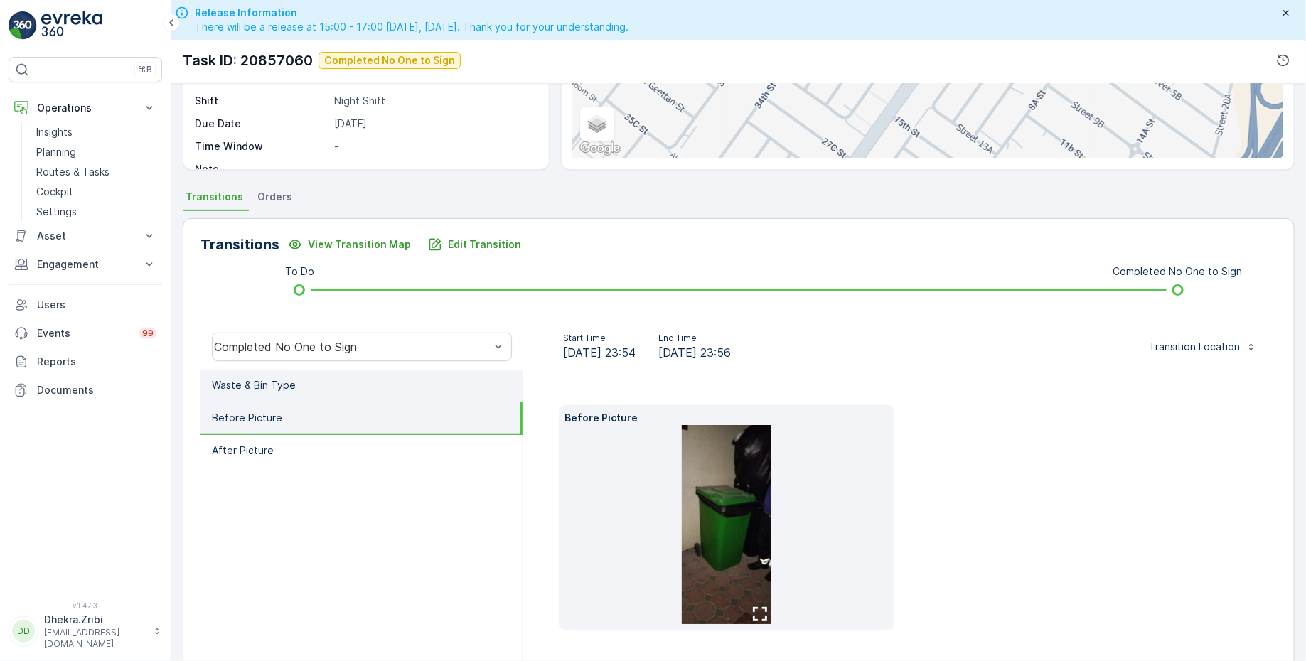
click at [275, 372] on li "Waste & Bin Type" at bounding box center [361, 386] width 322 height 33
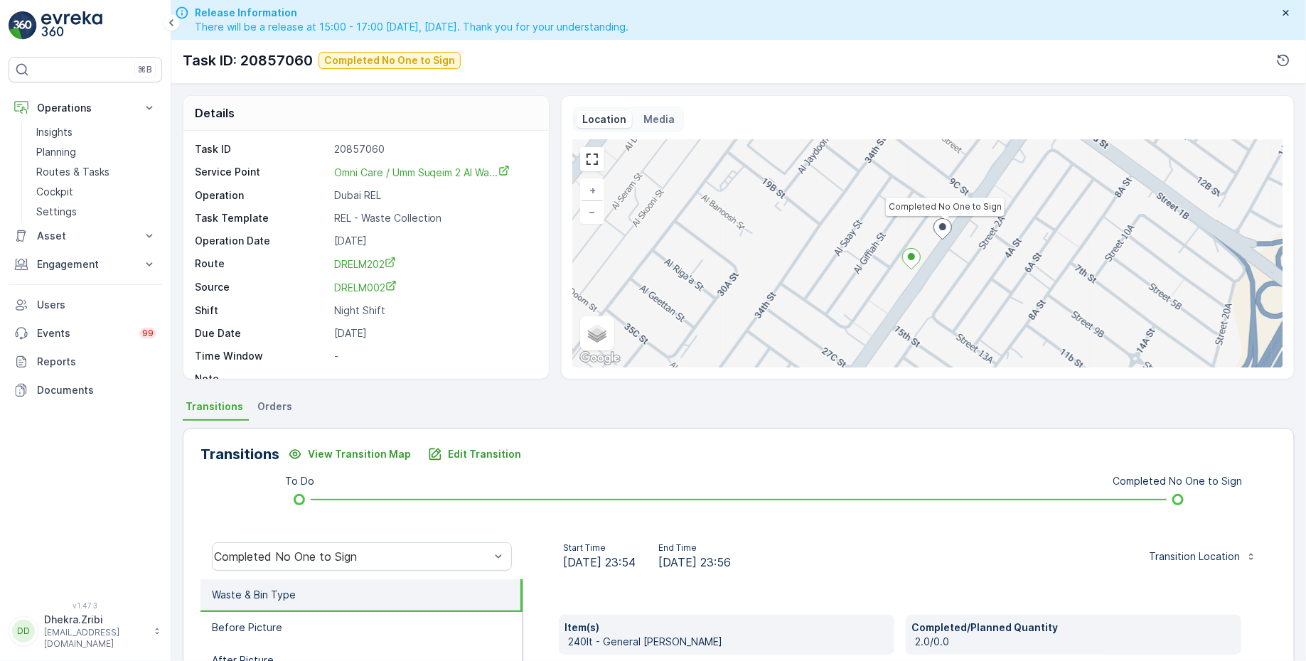
scroll to position [0, 0]
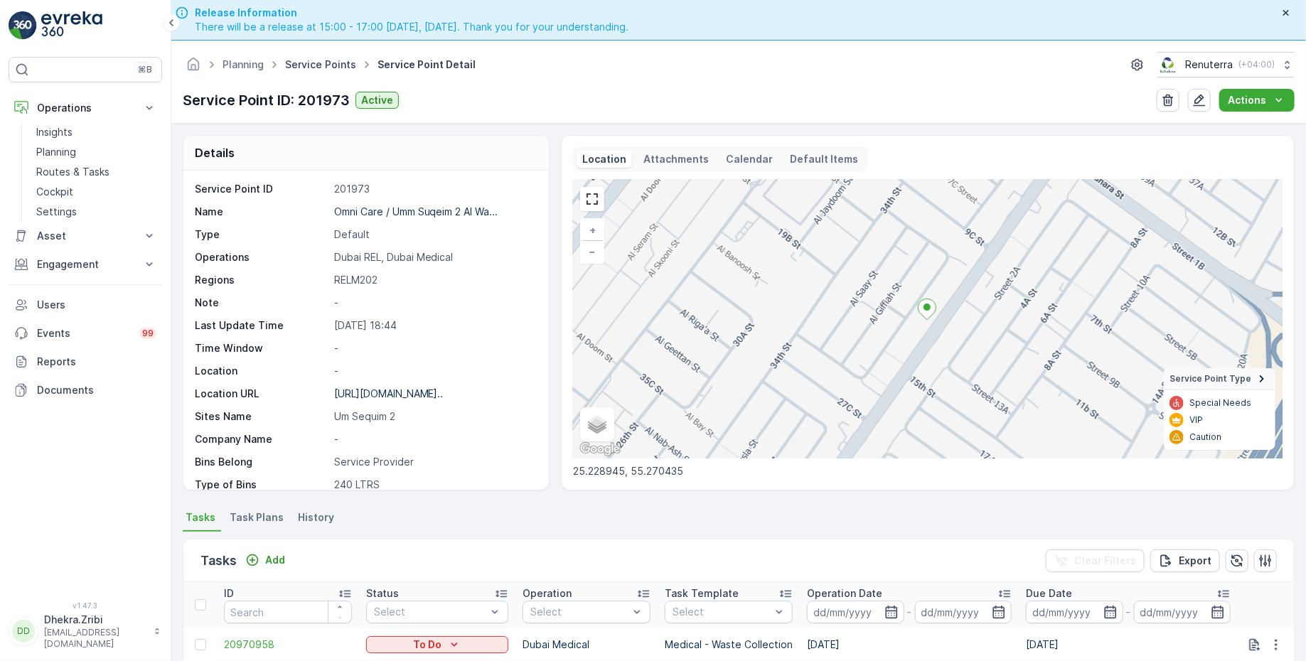
click at [326, 65] on link "Service Points" at bounding box center [320, 64] width 71 height 12
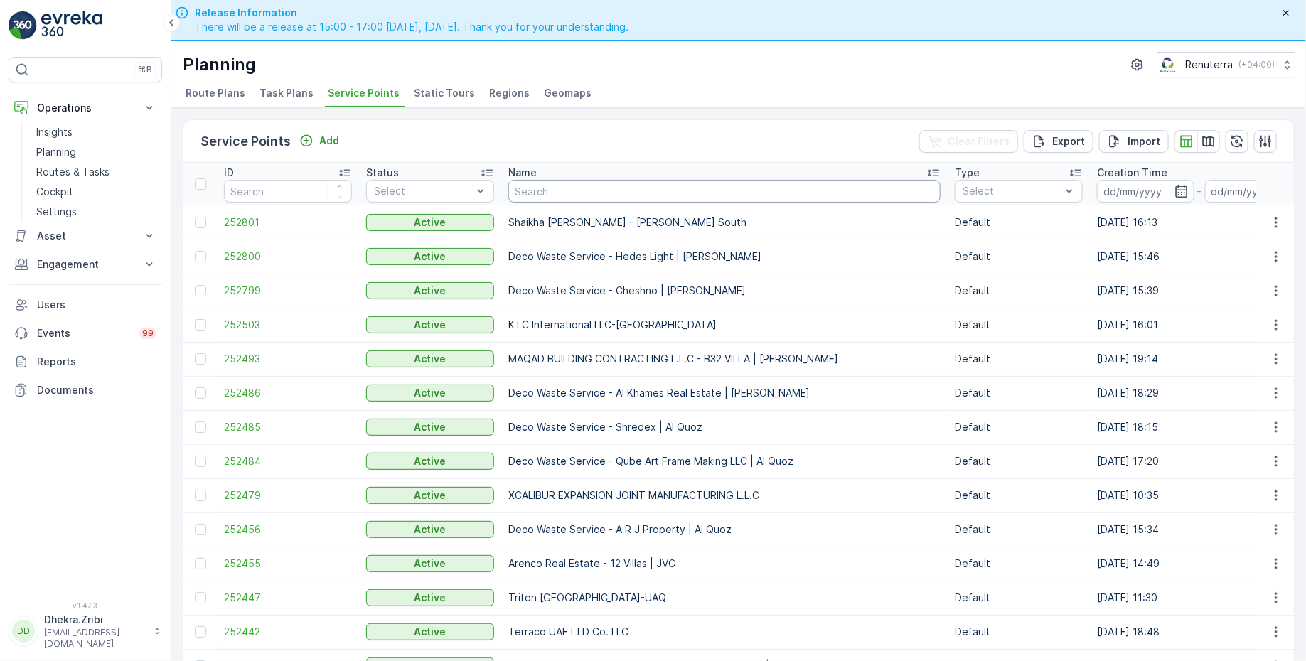
click at [624, 192] on input "text" at bounding box center [724, 191] width 432 height 23
type input "besix"
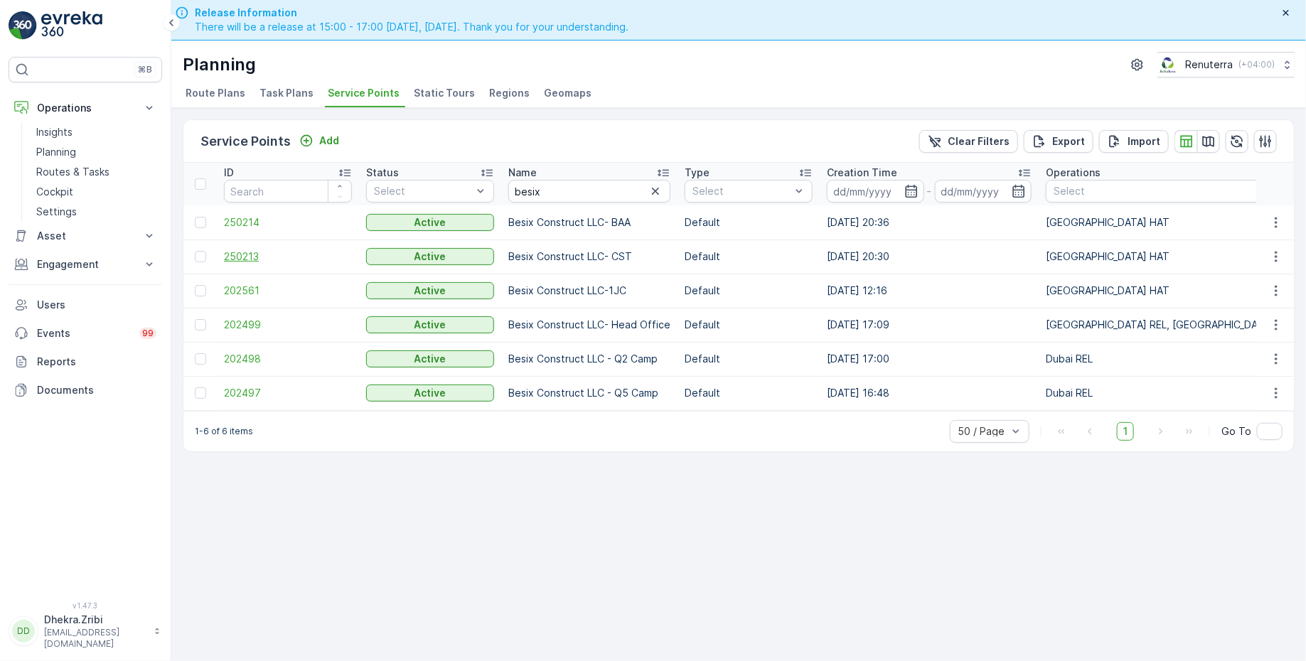
click at [245, 253] on span "250213" at bounding box center [288, 257] width 128 height 14
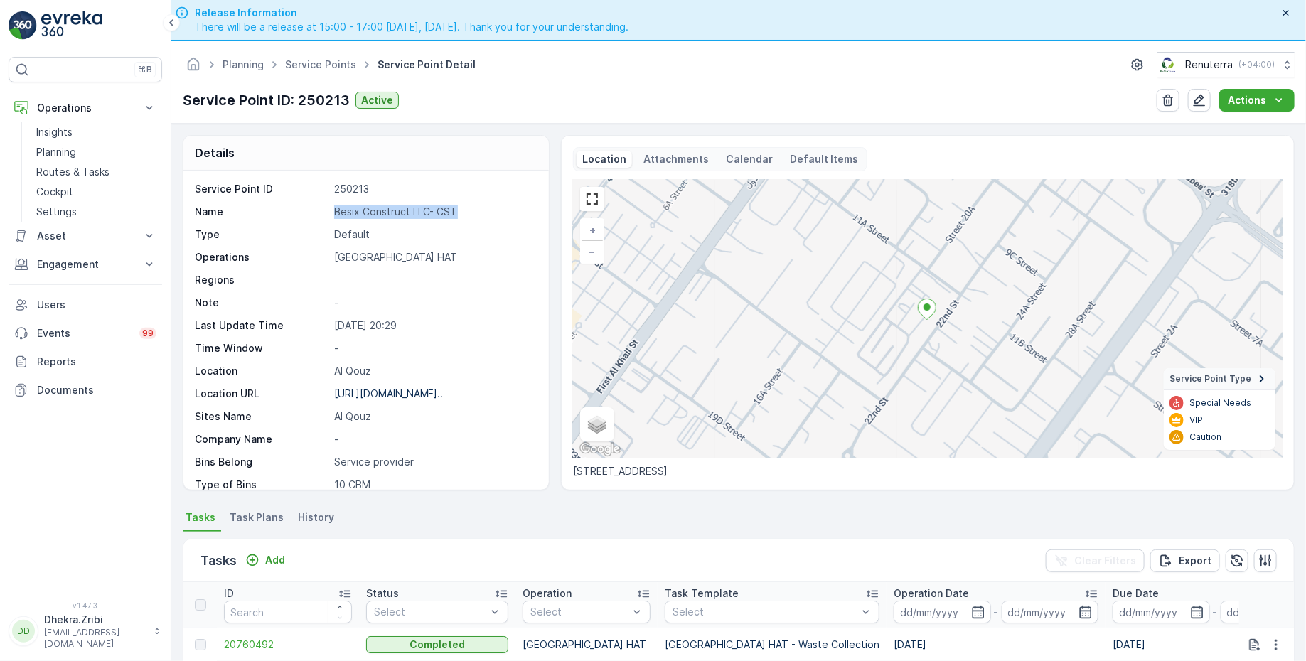
drag, startPoint x: 333, startPoint y: 214, endPoint x: 479, endPoint y: 208, distance: 145.9
click at [479, 208] on p "Besix Construct LLC- CST" at bounding box center [434, 212] width 200 height 14
copy p "Besix Construct LLC- CST"
click at [378, 276] on p at bounding box center [434, 280] width 200 height 14
click at [320, 64] on link "Service Points" at bounding box center [320, 64] width 71 height 12
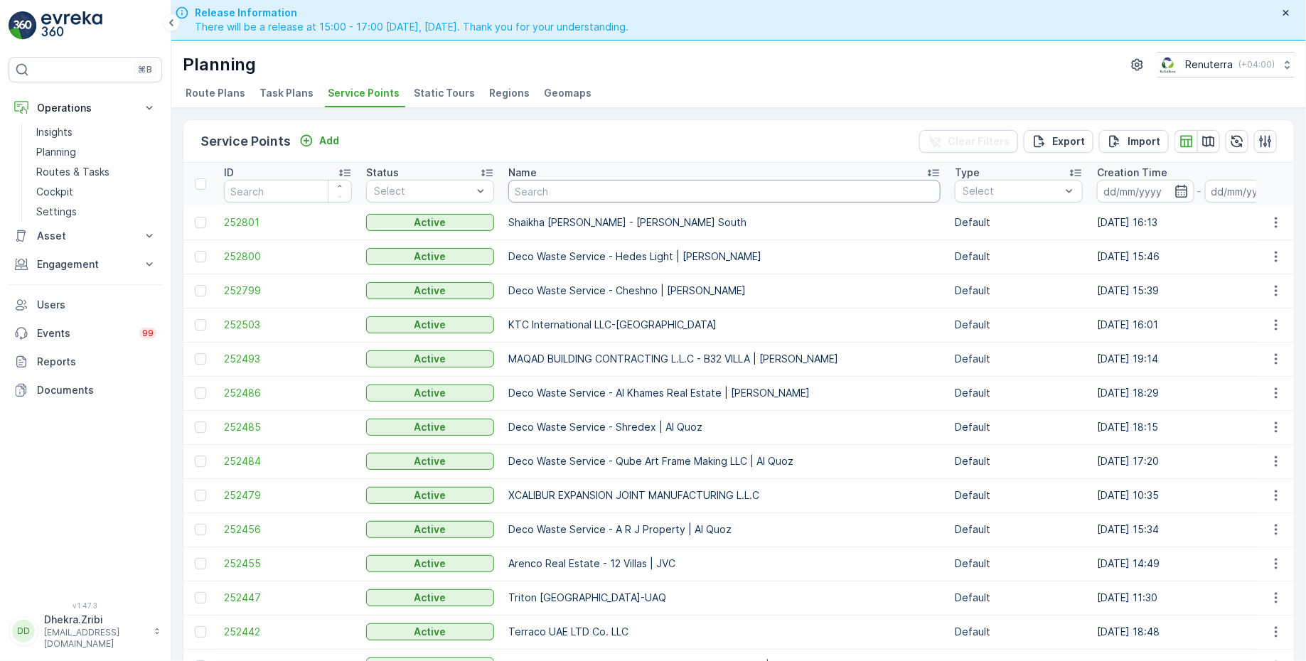
click at [588, 196] on input "text" at bounding box center [724, 191] width 432 height 23
type input "ktc"
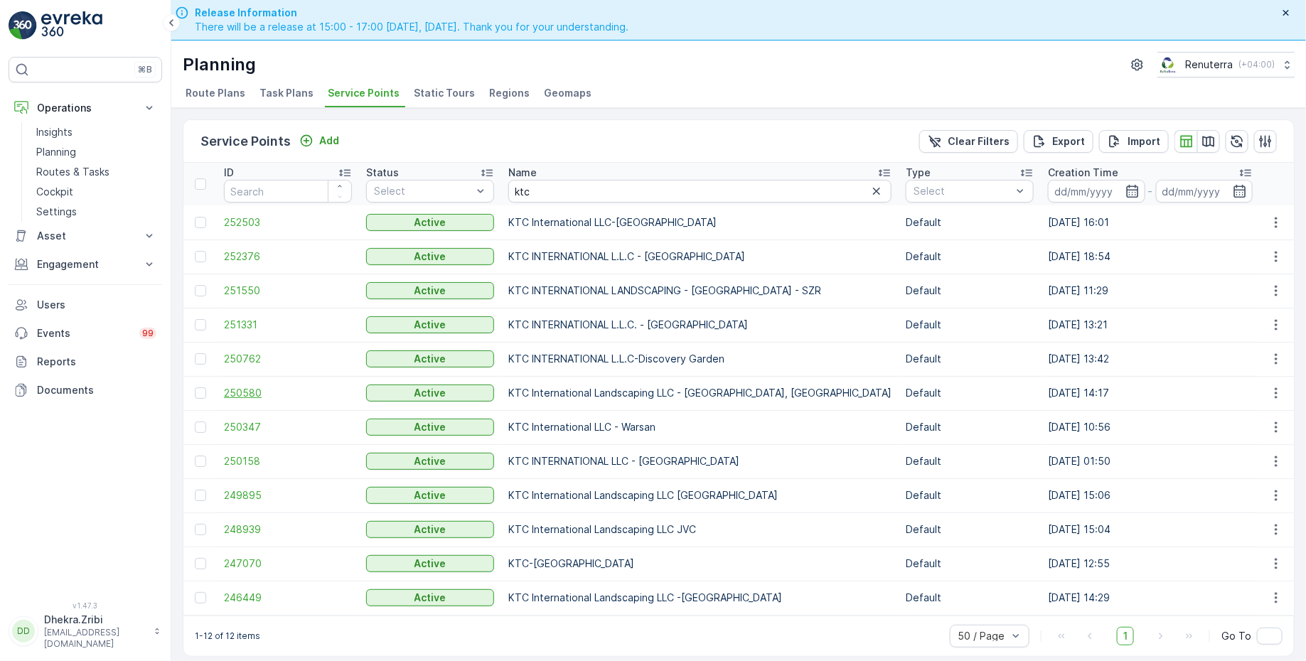
click at [245, 390] on span "250580" at bounding box center [288, 393] width 128 height 14
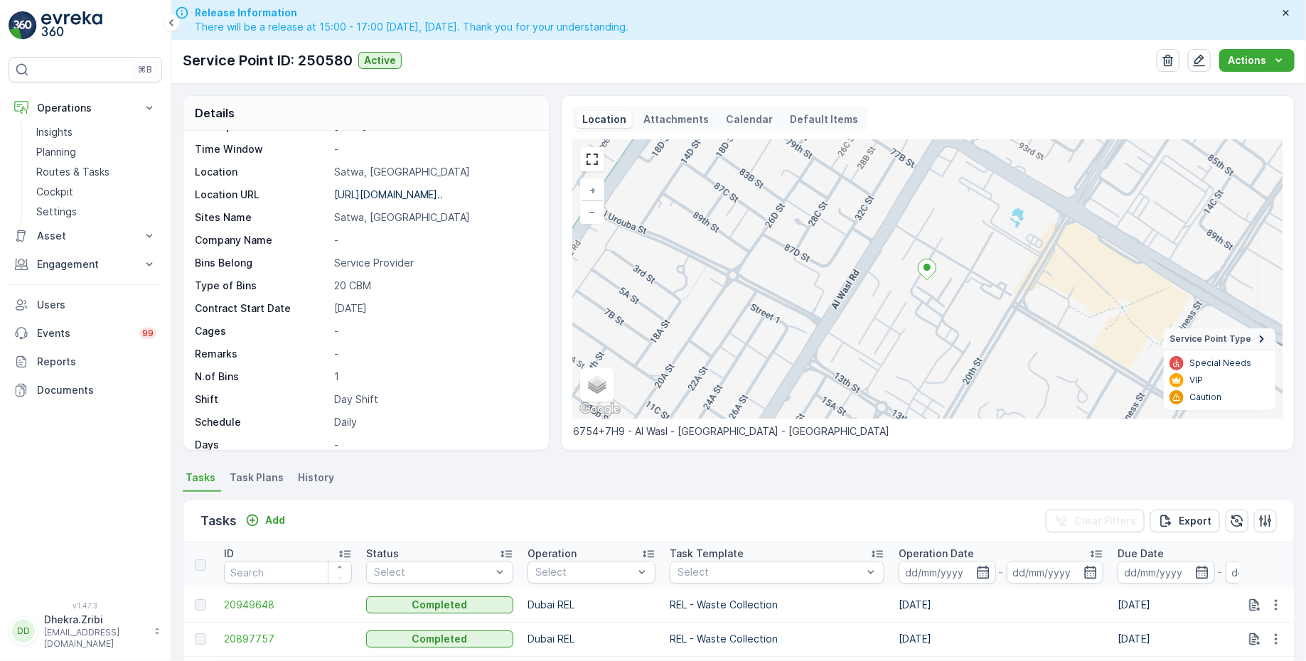
scroll to position [166, 0]
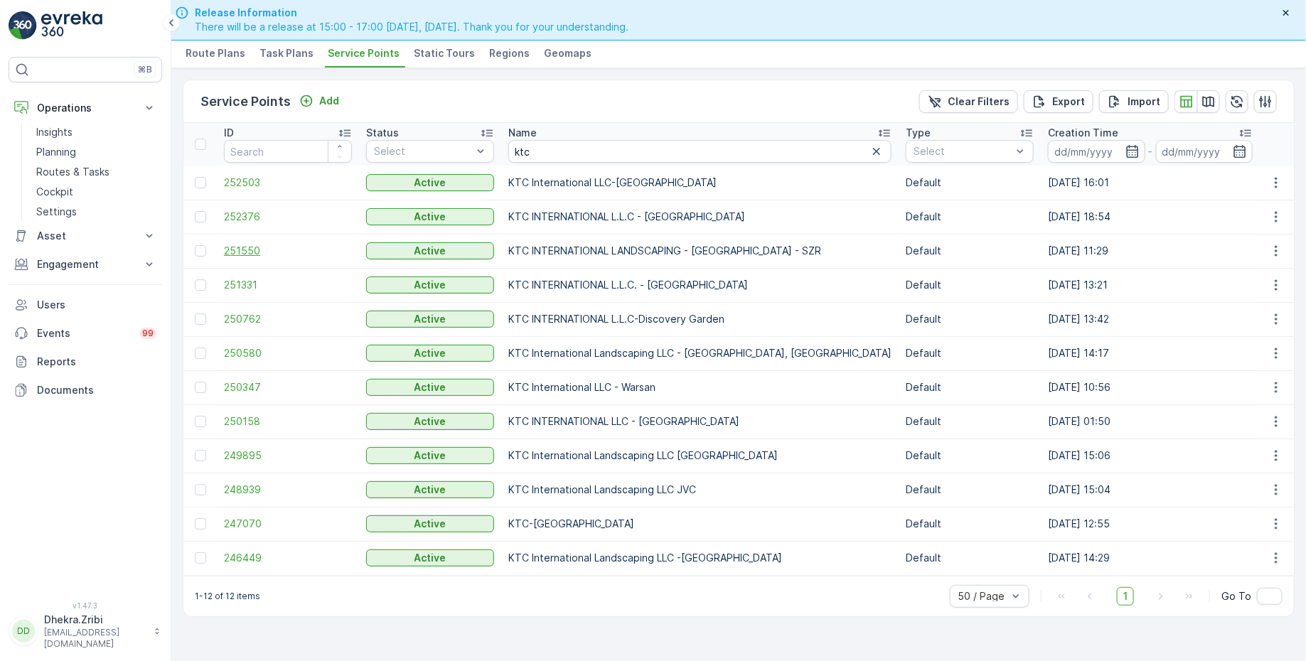
click at [248, 244] on span "251550" at bounding box center [288, 251] width 128 height 14
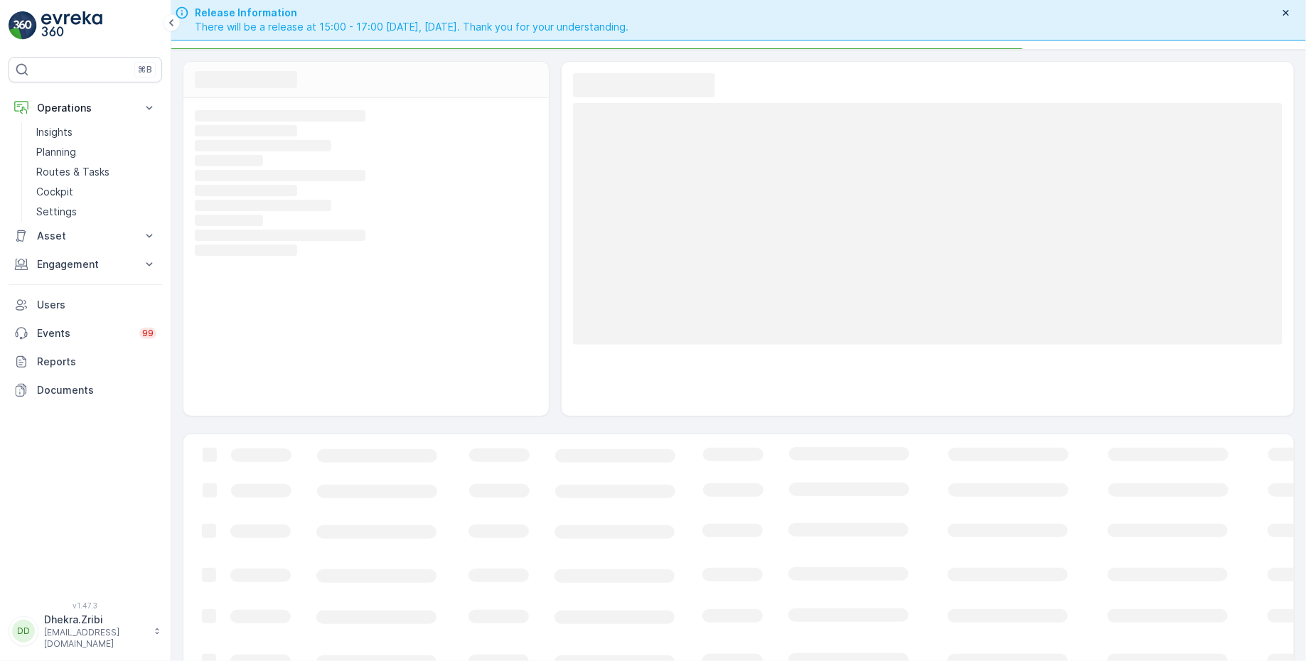
scroll to position [107, 0]
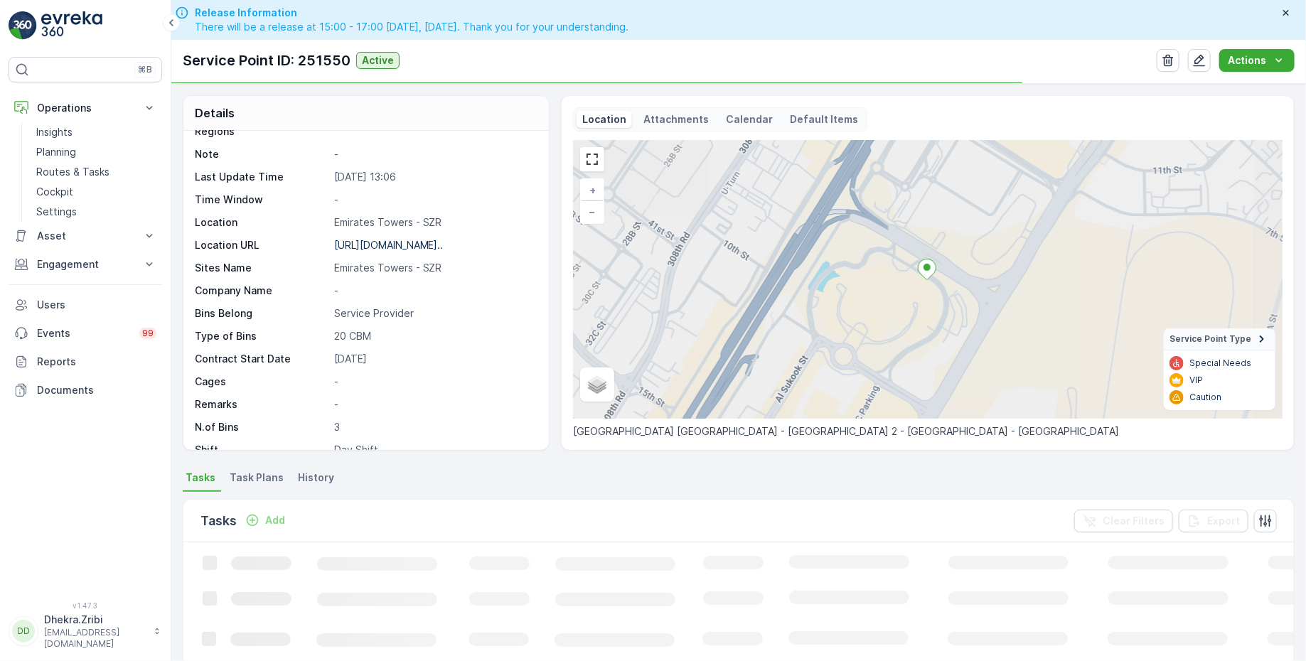
scroll to position [194, 0]
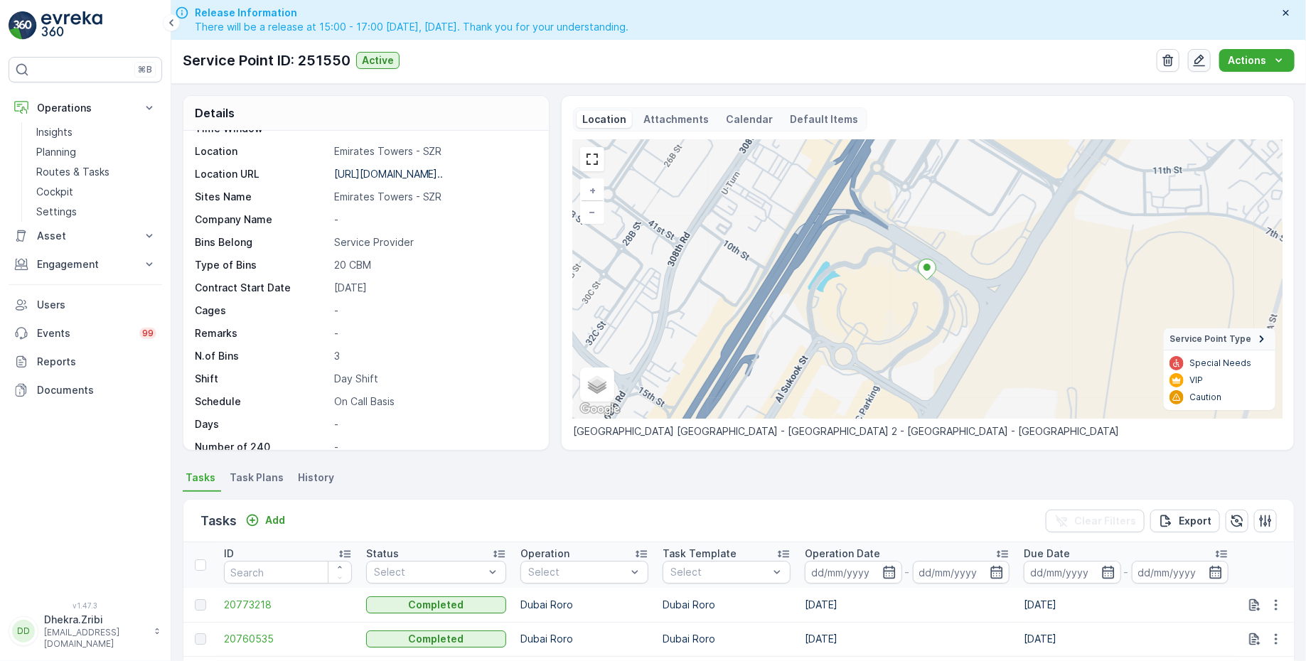
click at [1197, 60] on icon "button" at bounding box center [1199, 60] width 14 height 14
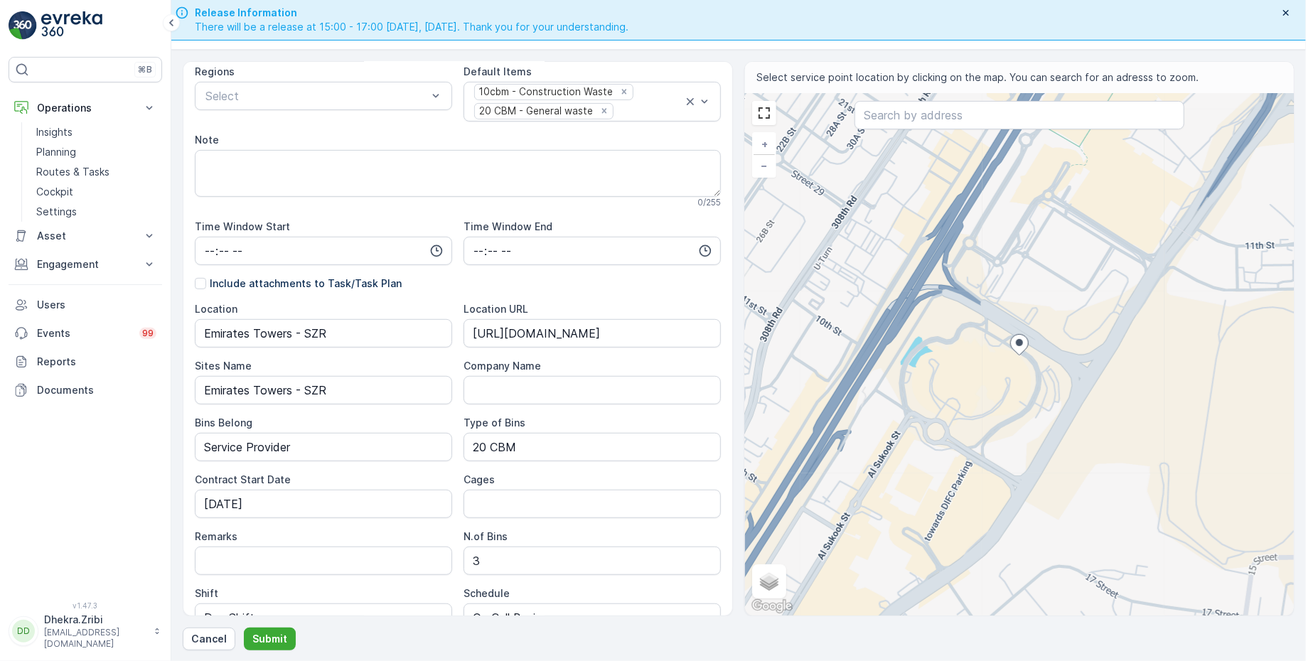
scroll to position [233, 0]
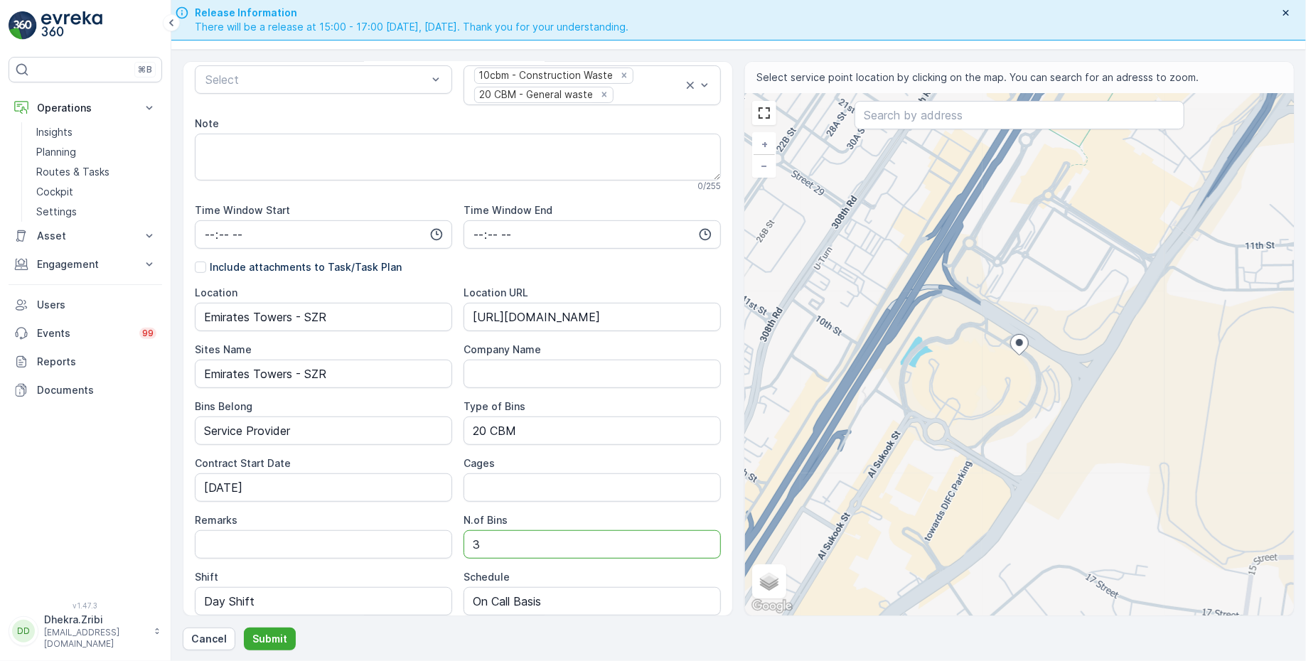
drag, startPoint x: 488, startPoint y: 530, endPoint x: 451, endPoint y: 530, distance: 37.0
click at [451, 530] on div "Location [GEOGRAPHIC_DATA] - SZR Location URL [URL][DOMAIN_NAME] Sites Name Emi…" at bounding box center [458, 479] width 526 height 387
type Bins "2"
click at [158, 536] on div "⌘B Operations Insights Planning Routes & Tasks Cockpit Settings Asset Assets En…" at bounding box center [86, 321] width 154 height 528
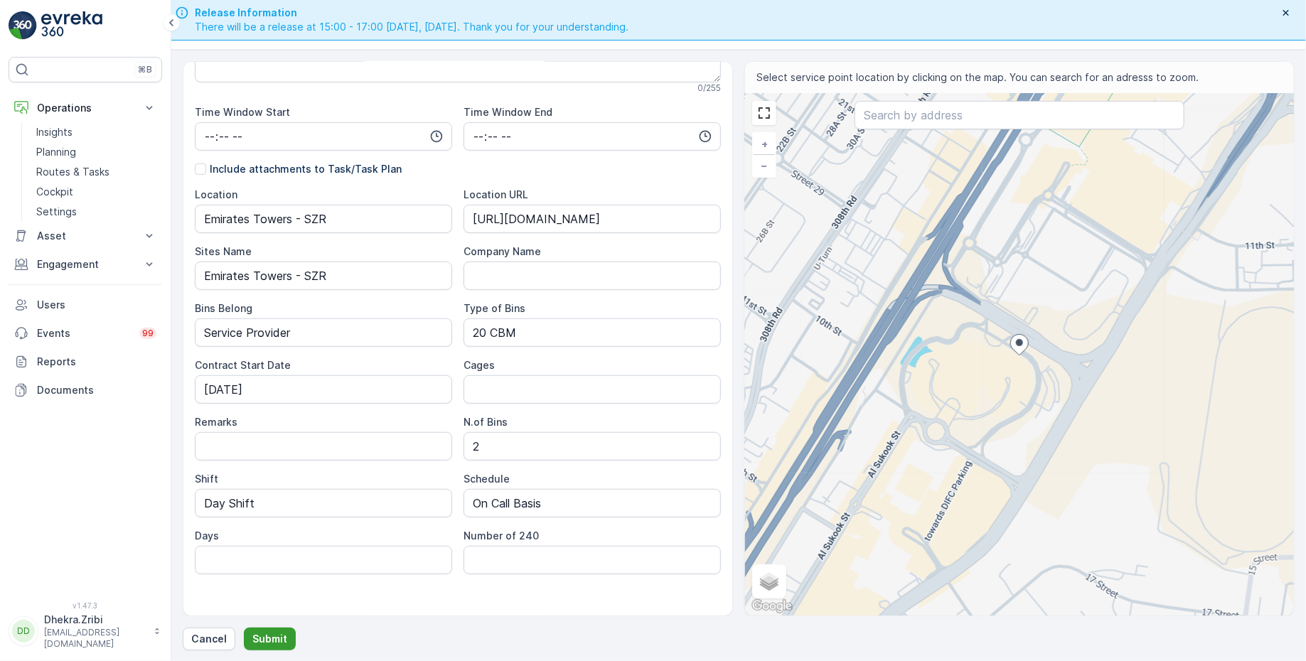
click at [267, 636] on p "Submit" at bounding box center [269, 639] width 35 height 14
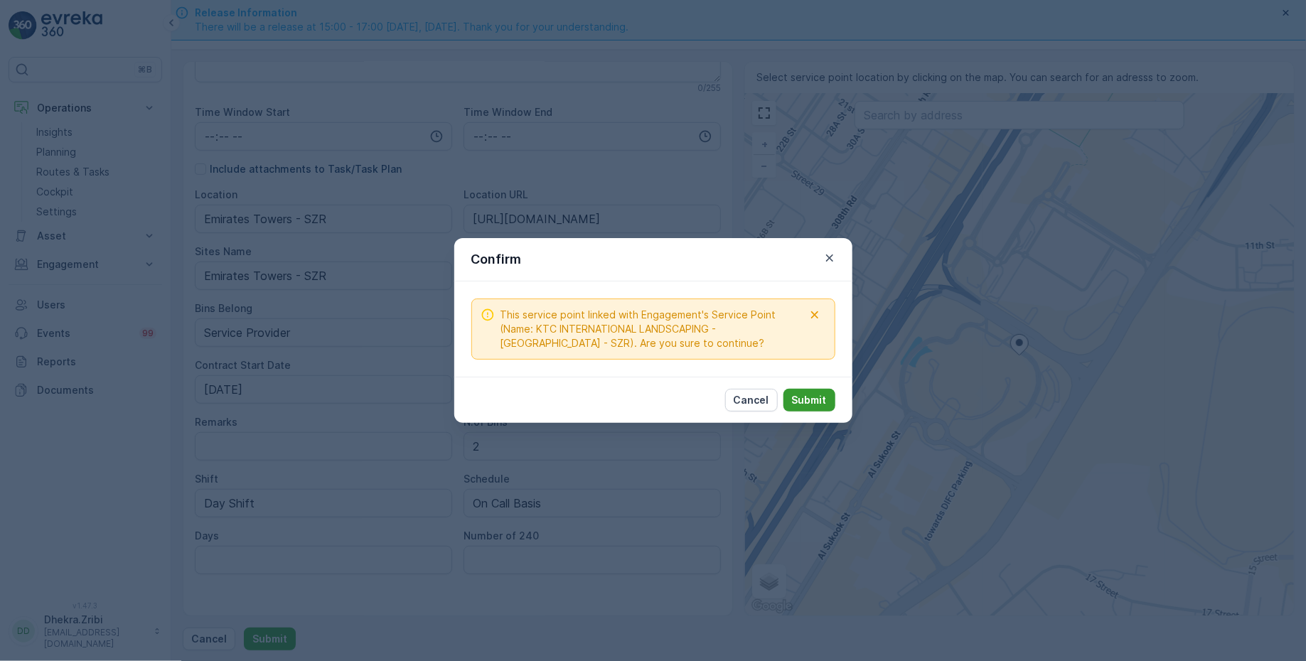
click at [808, 395] on p "Submit" at bounding box center [809, 400] width 35 height 14
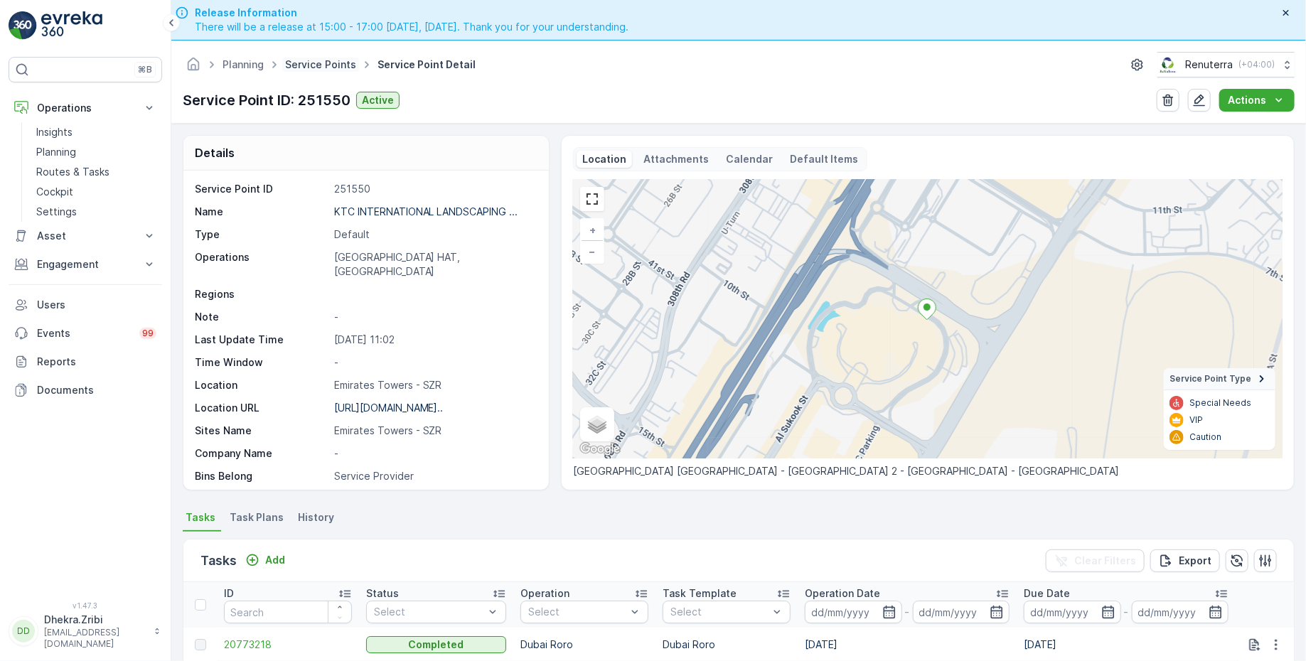
click at [319, 60] on link "Service Points" at bounding box center [320, 64] width 71 height 12
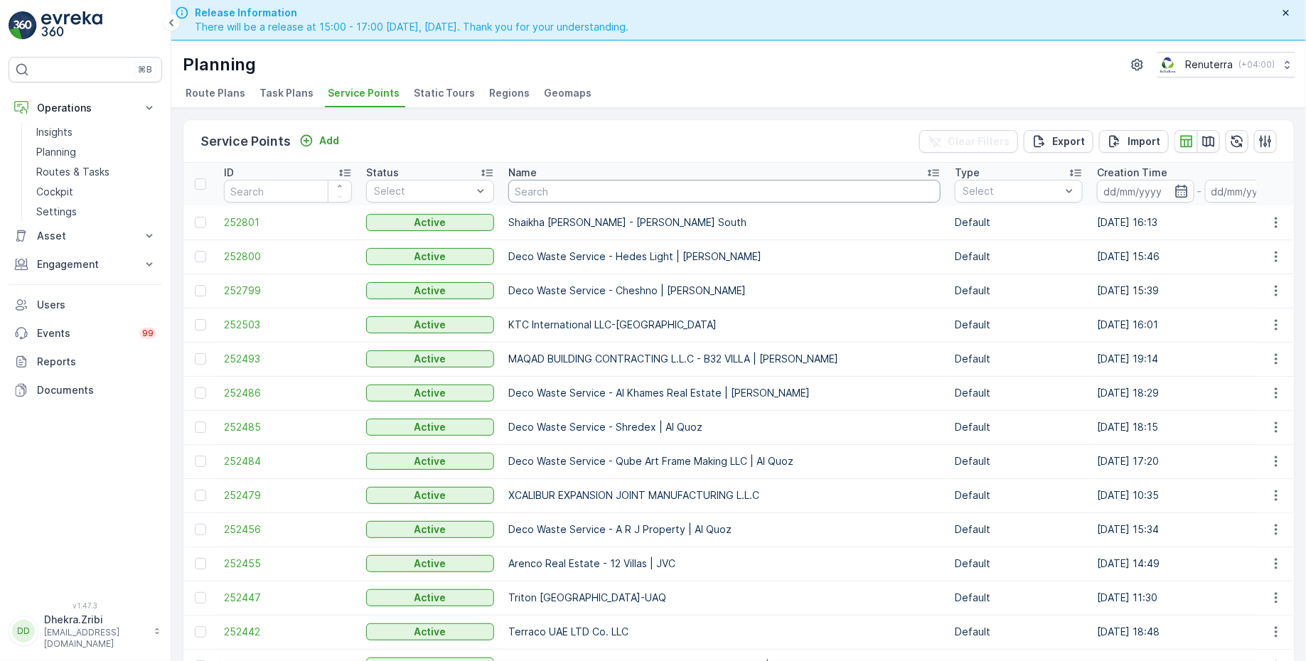
click at [601, 189] on input "text" at bounding box center [724, 191] width 432 height 23
type input "bomb"
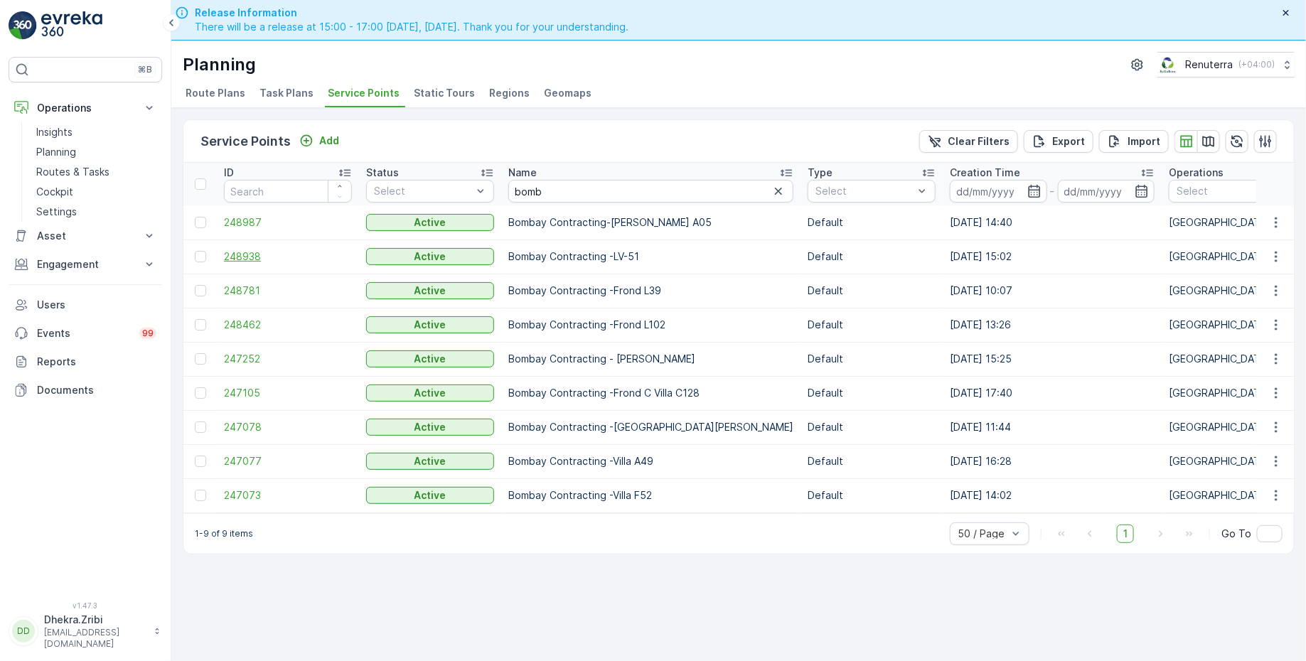
click at [257, 253] on span "248938" at bounding box center [288, 257] width 128 height 14
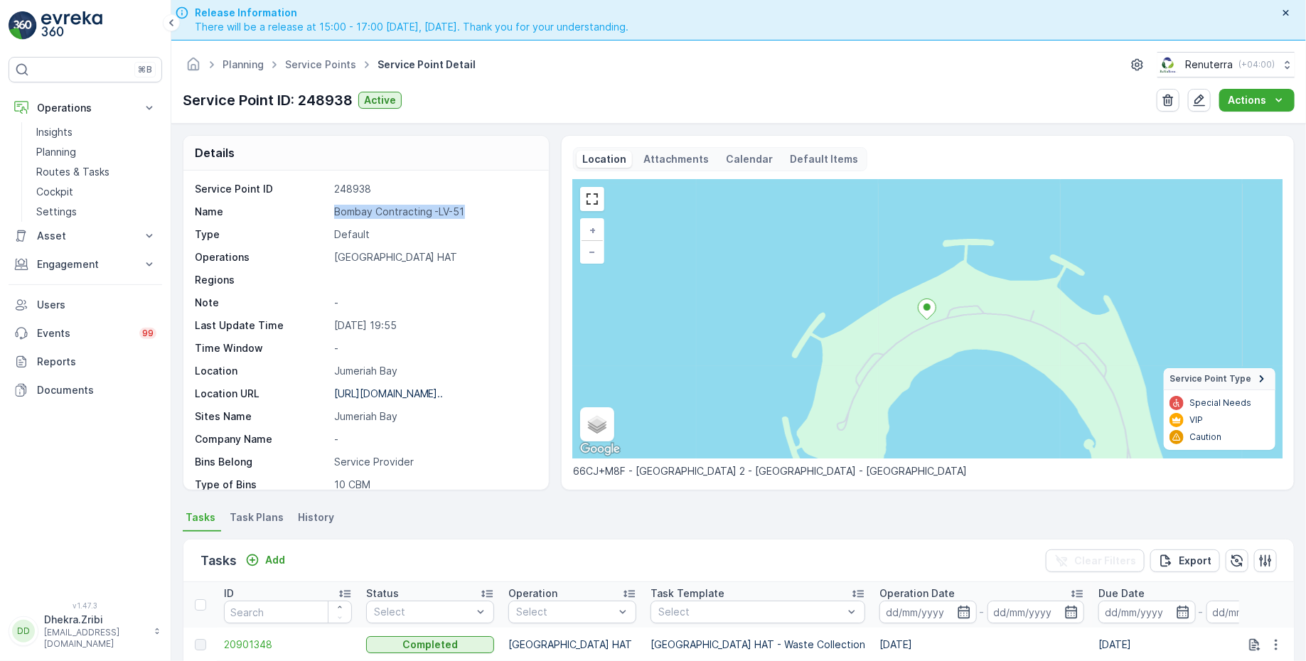
drag, startPoint x: 333, startPoint y: 212, endPoint x: 471, endPoint y: 212, distance: 138.6
click at [471, 212] on p "Bombay Contracting -LV-51" at bounding box center [434, 212] width 200 height 14
copy p "Bombay Contracting -LV-51"
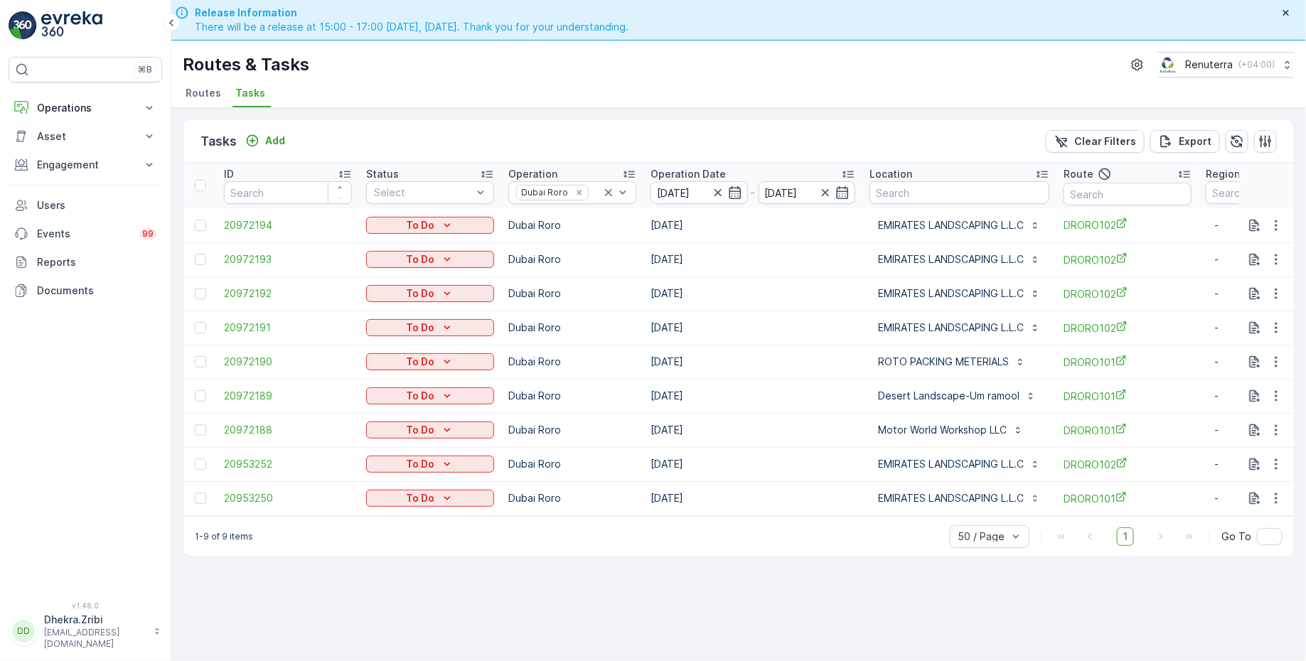
scroll to position [40, 0]
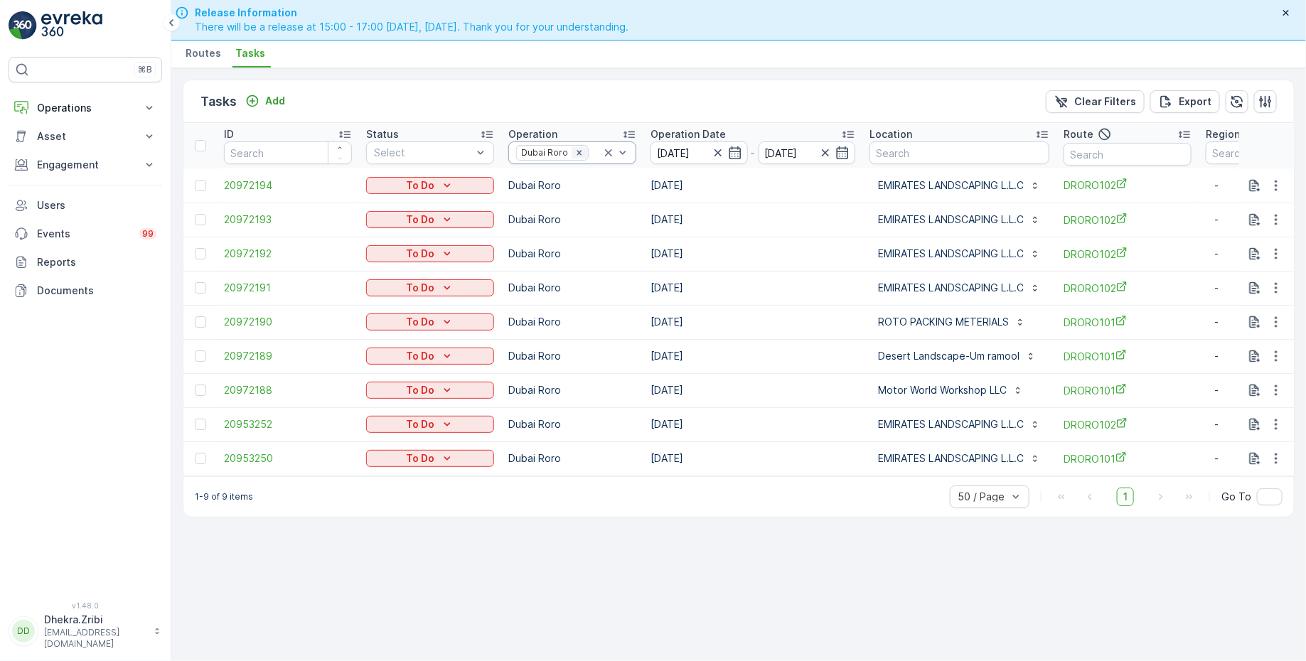
click at [574, 151] on icon "Remove Dubai Roro" at bounding box center [579, 153] width 10 height 10
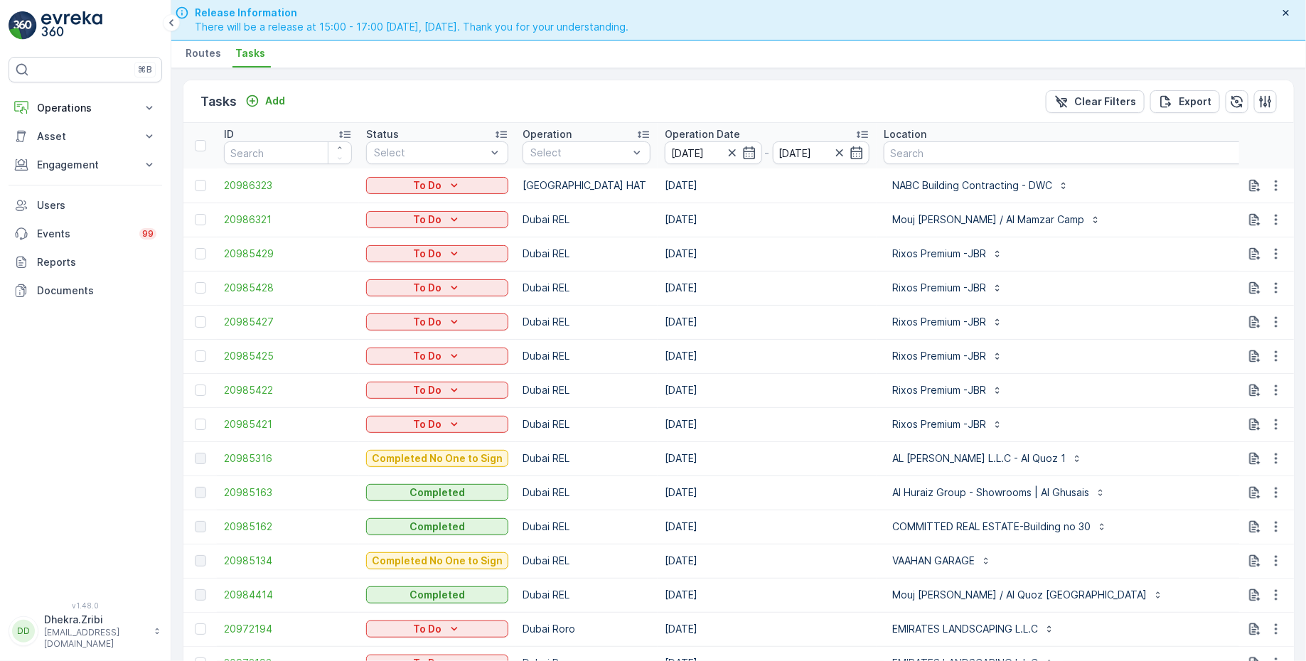
click at [213, 54] on span "Routes" at bounding box center [204, 53] width 36 height 14
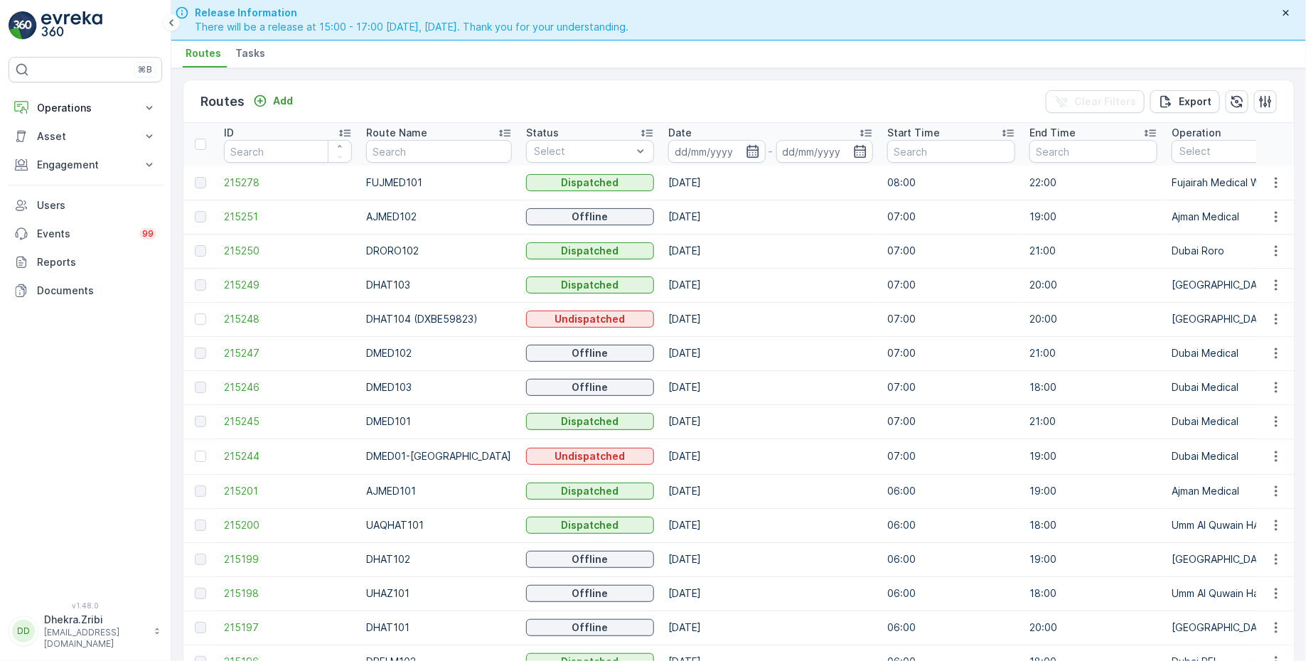
click at [746, 150] on icon "button" at bounding box center [753, 151] width 14 height 14
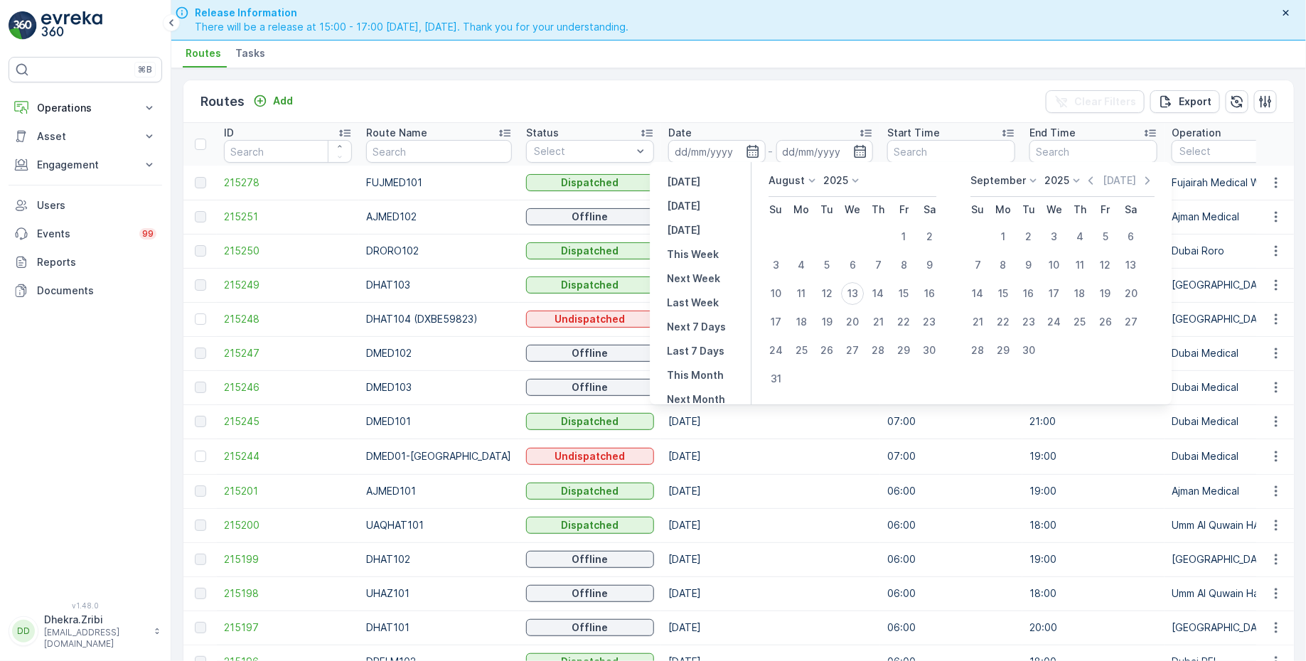
click at [375, 60] on ul "Routes Tasks" at bounding box center [733, 55] width 1101 height 24
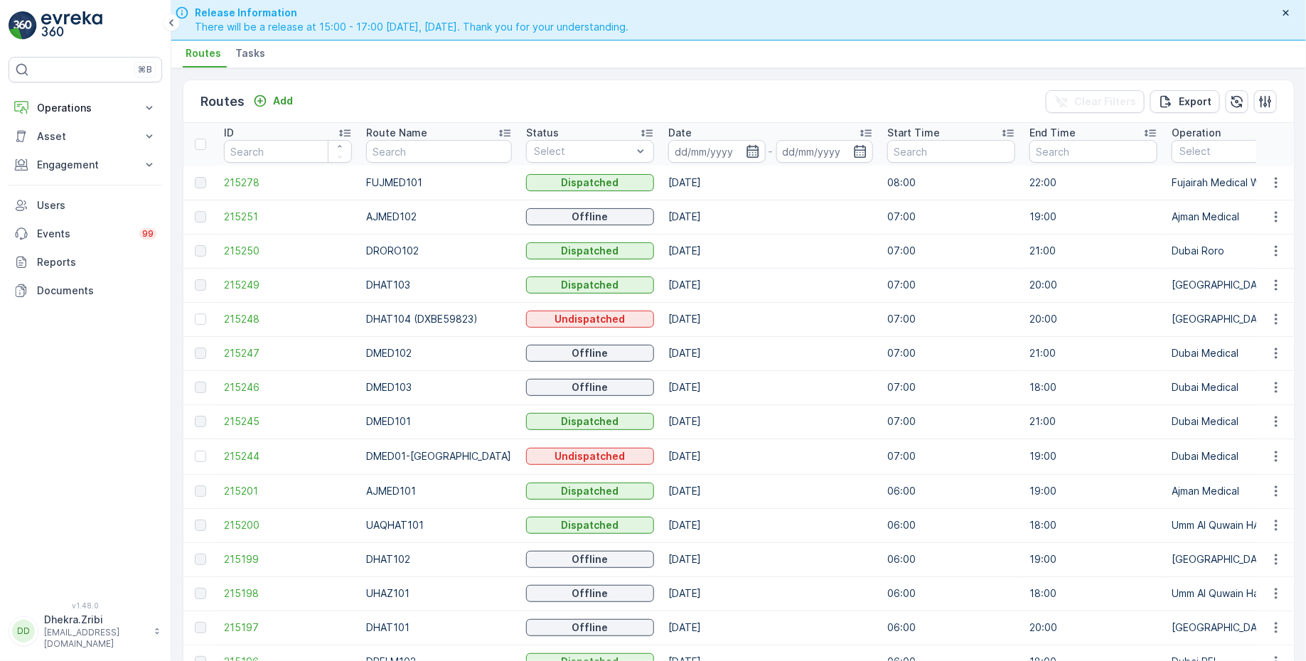
click at [747, 150] on icon "button" at bounding box center [753, 151] width 12 height 13
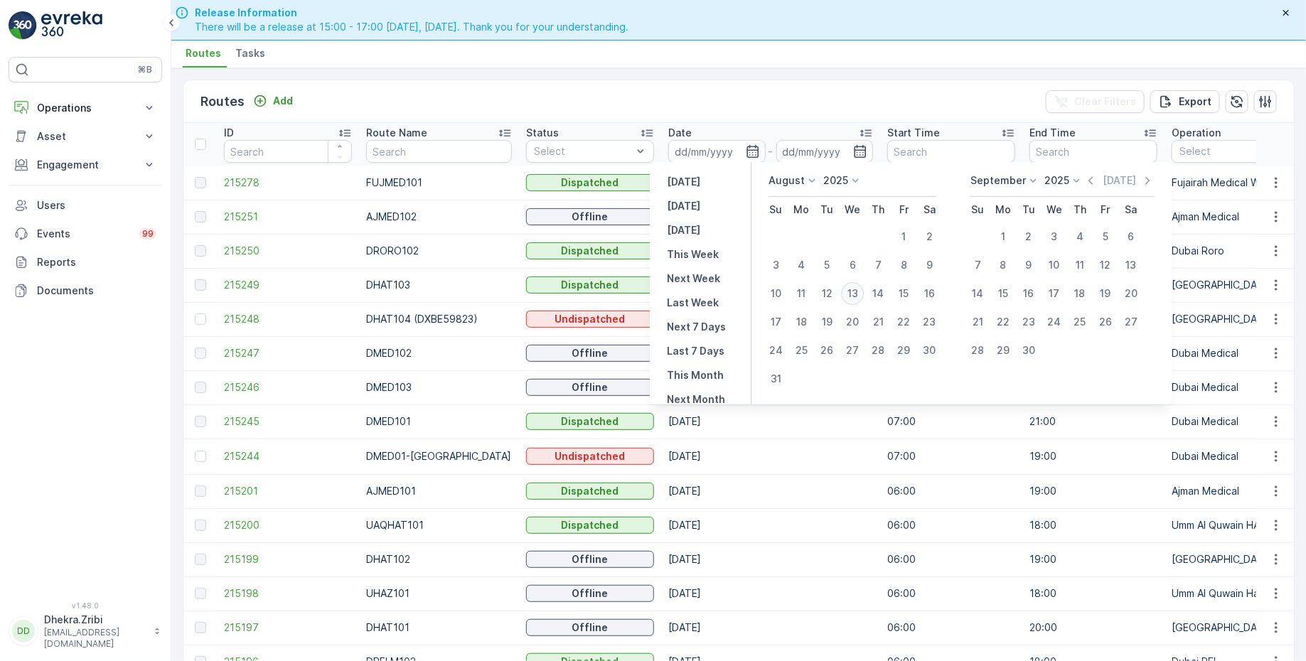
click at [857, 292] on div "13" at bounding box center [852, 293] width 23 height 23
type input "[DATE]"
click at [857, 292] on div "13" at bounding box center [852, 293] width 23 height 23
type input "[DATE]"
click at [832, 65] on ul "Routes Tasks" at bounding box center [733, 55] width 1101 height 24
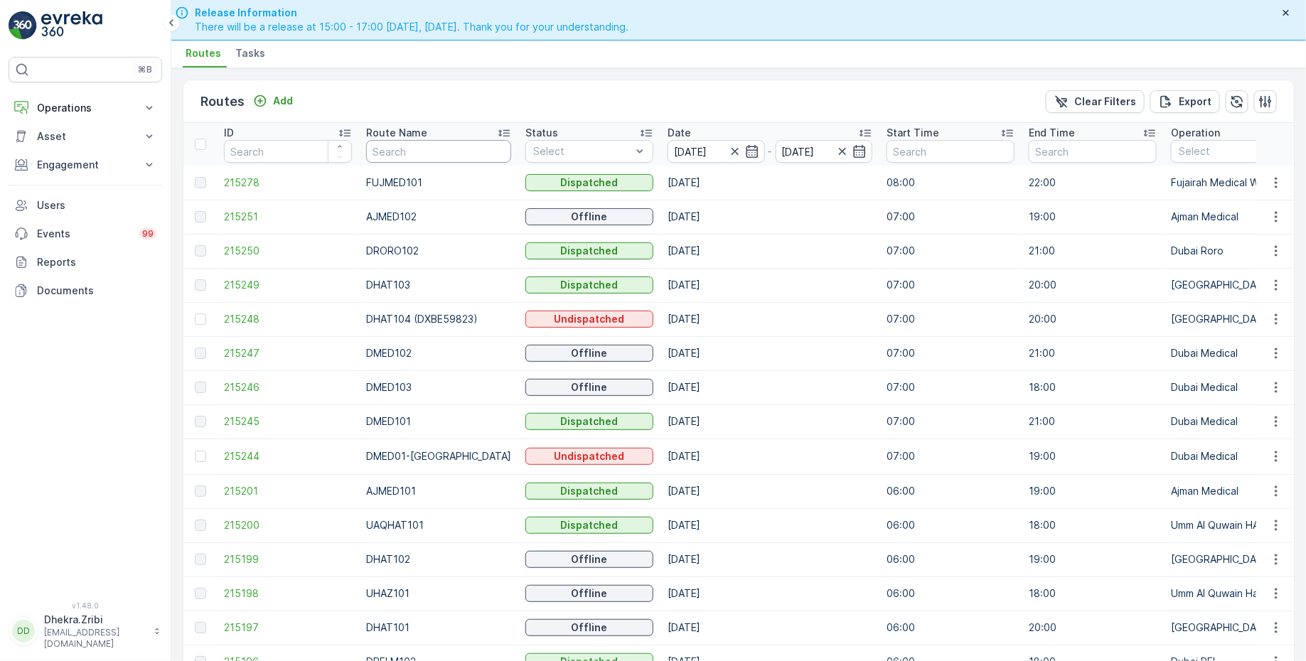
click at [400, 152] on input "text" at bounding box center [438, 151] width 145 height 23
type input "hat"
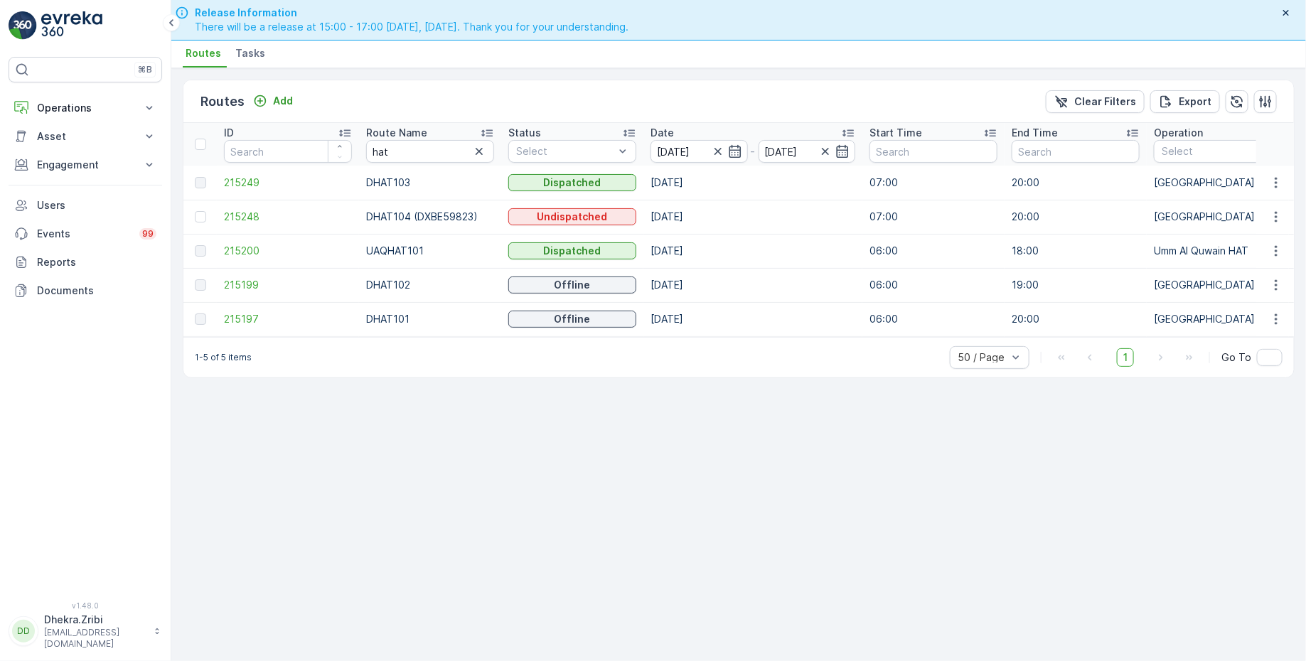
click at [487, 131] on icon at bounding box center [486, 133] width 11 height 7
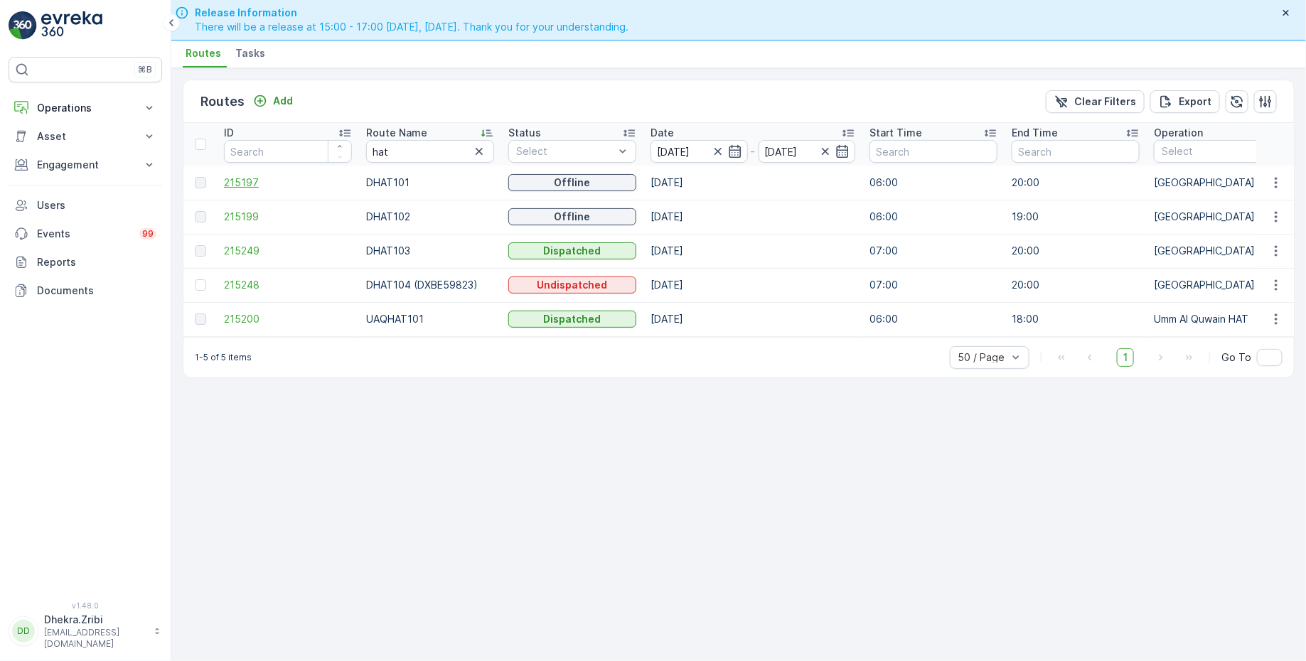
click at [241, 182] on span "215197" at bounding box center [288, 183] width 128 height 14
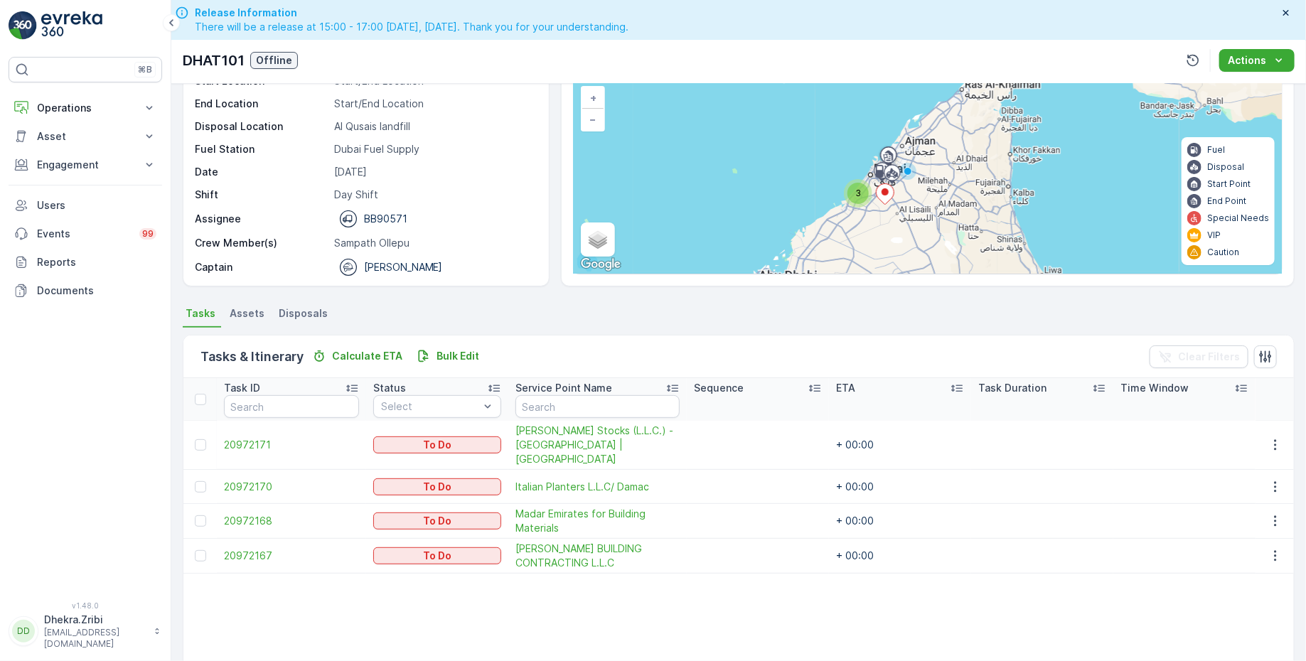
scroll to position [94, 0]
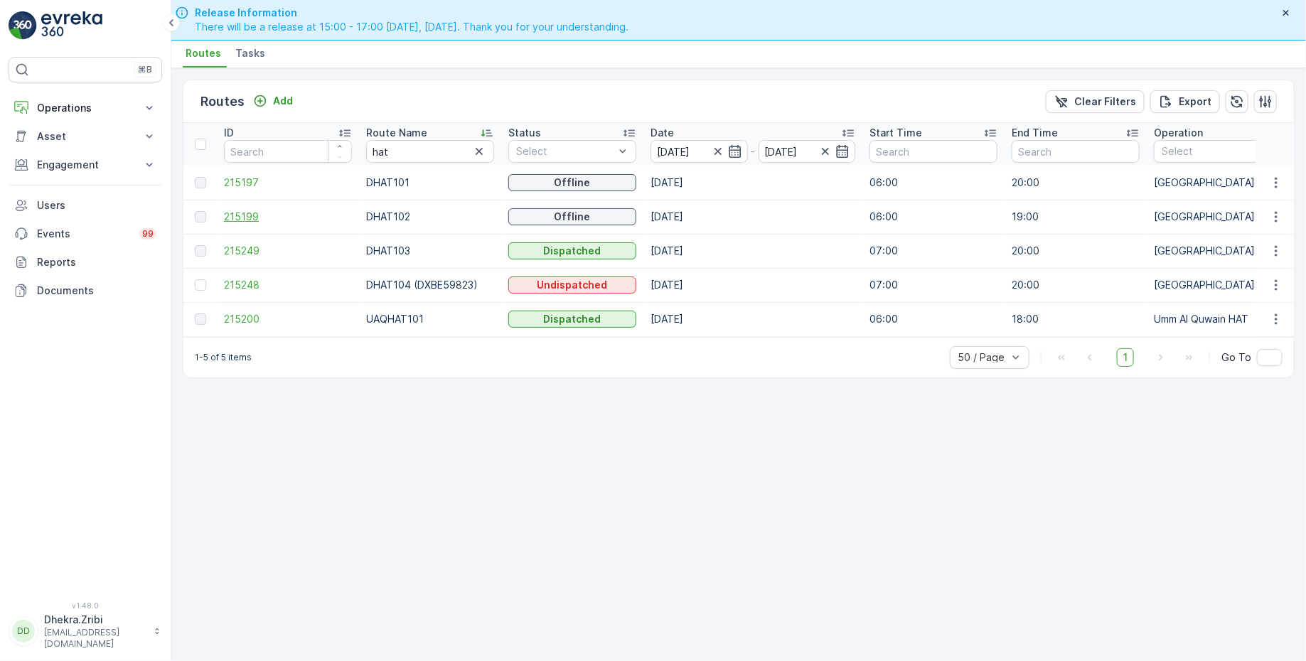
click at [245, 218] on span "215199" at bounding box center [288, 217] width 128 height 14
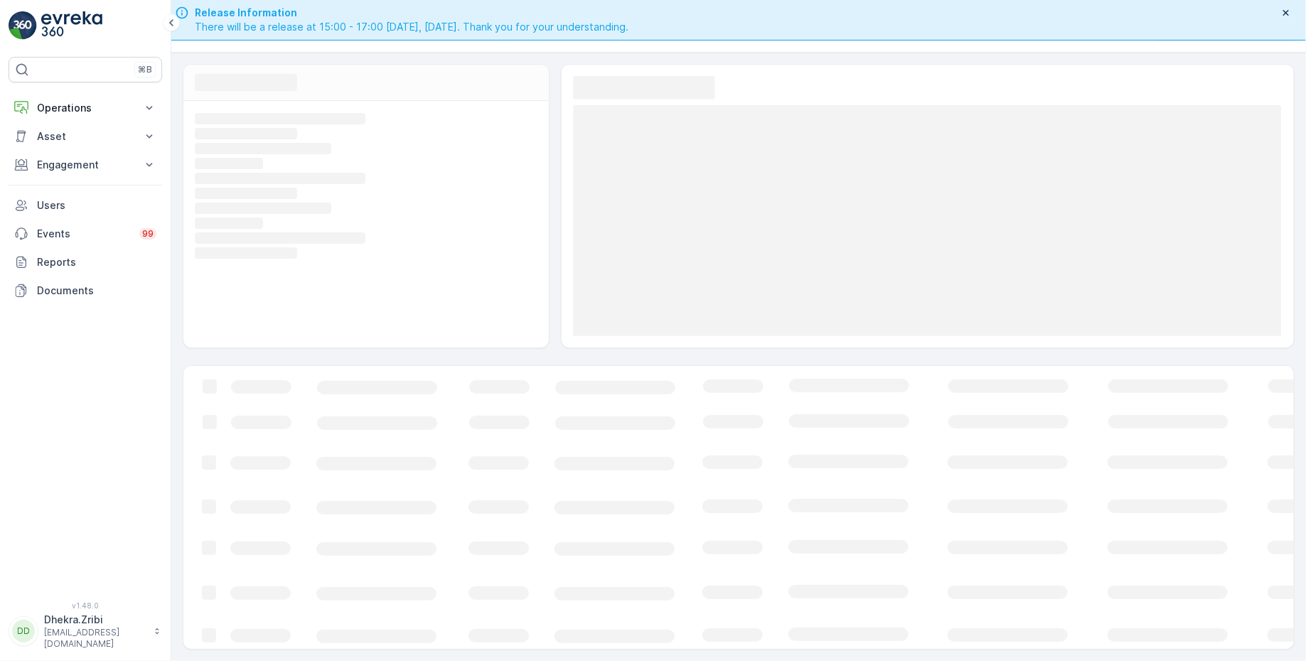
scroll to position [36, 0]
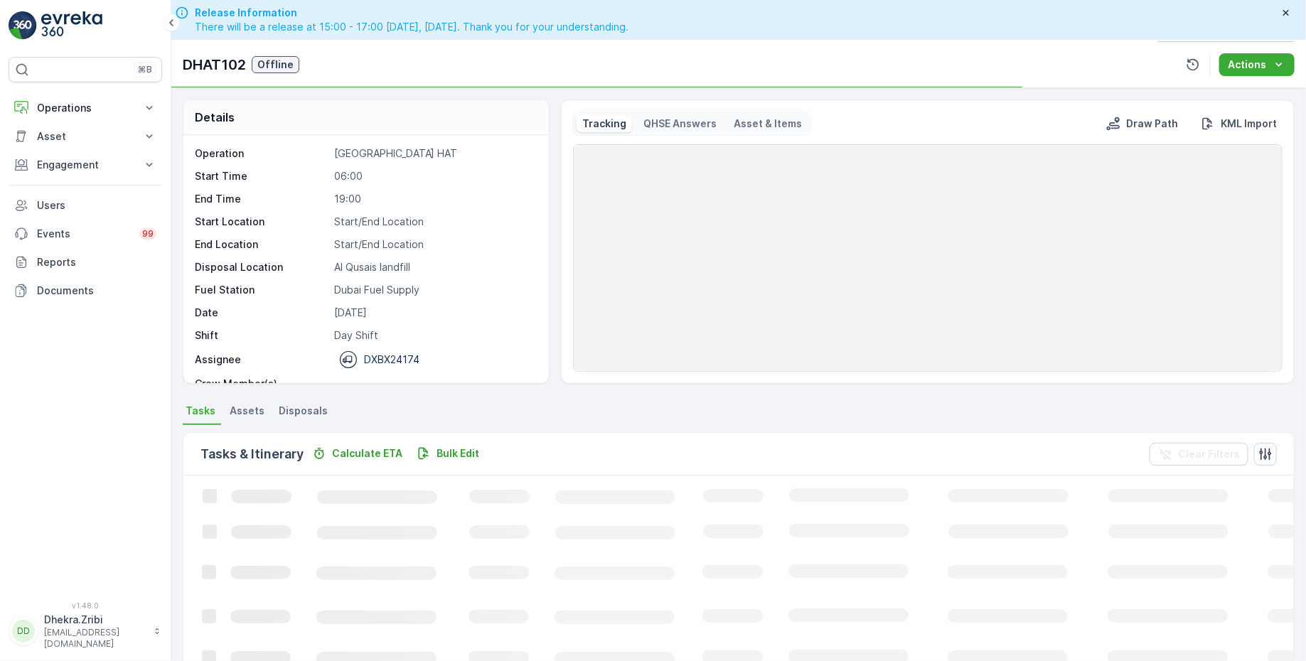
scroll to position [40, 0]
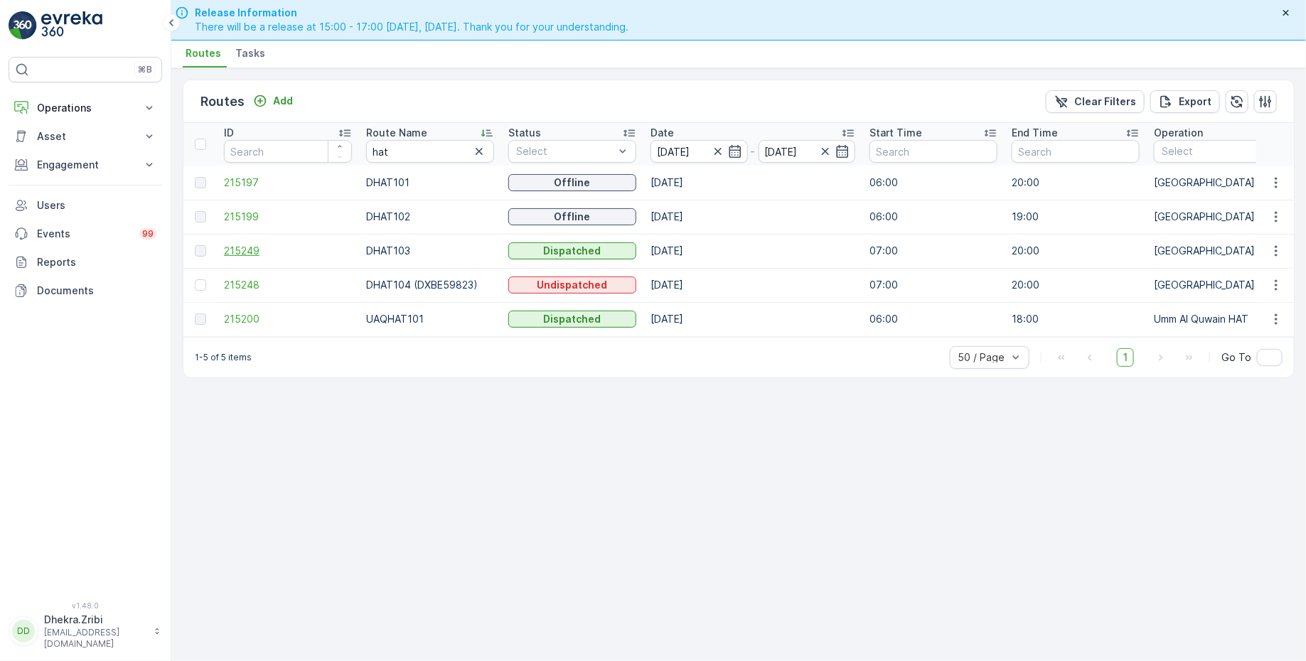
click at [252, 246] on span "215249" at bounding box center [288, 251] width 128 height 14
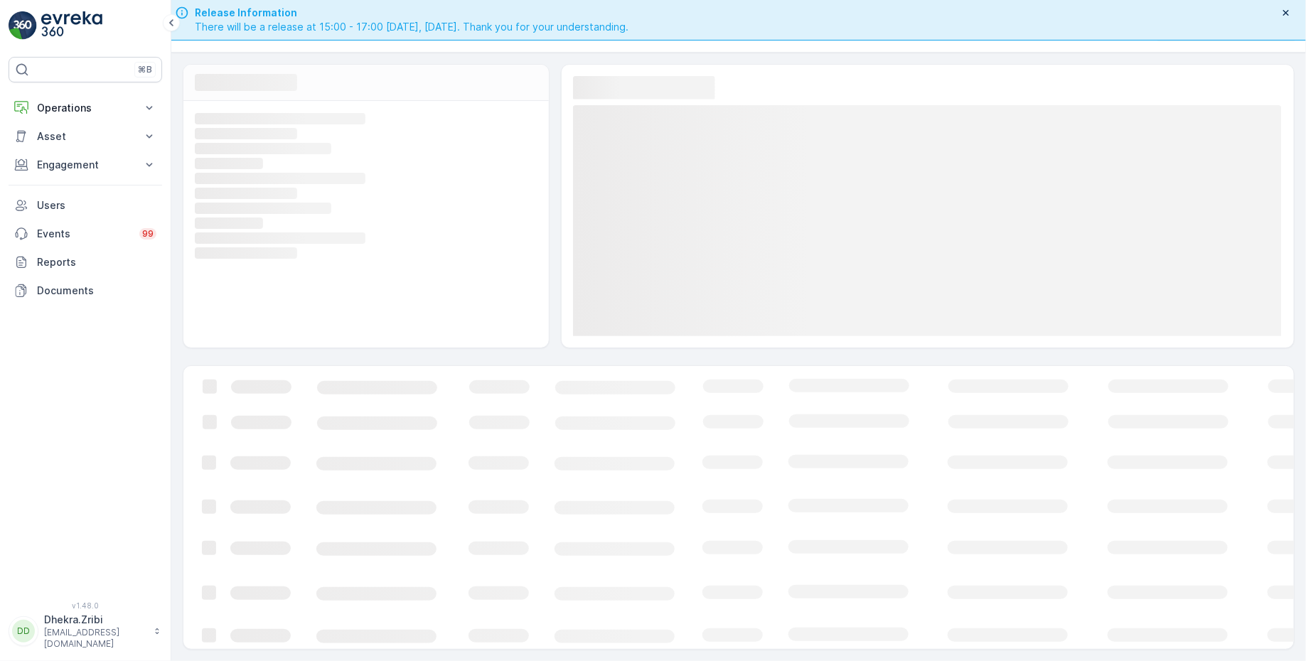
scroll to position [36, 0]
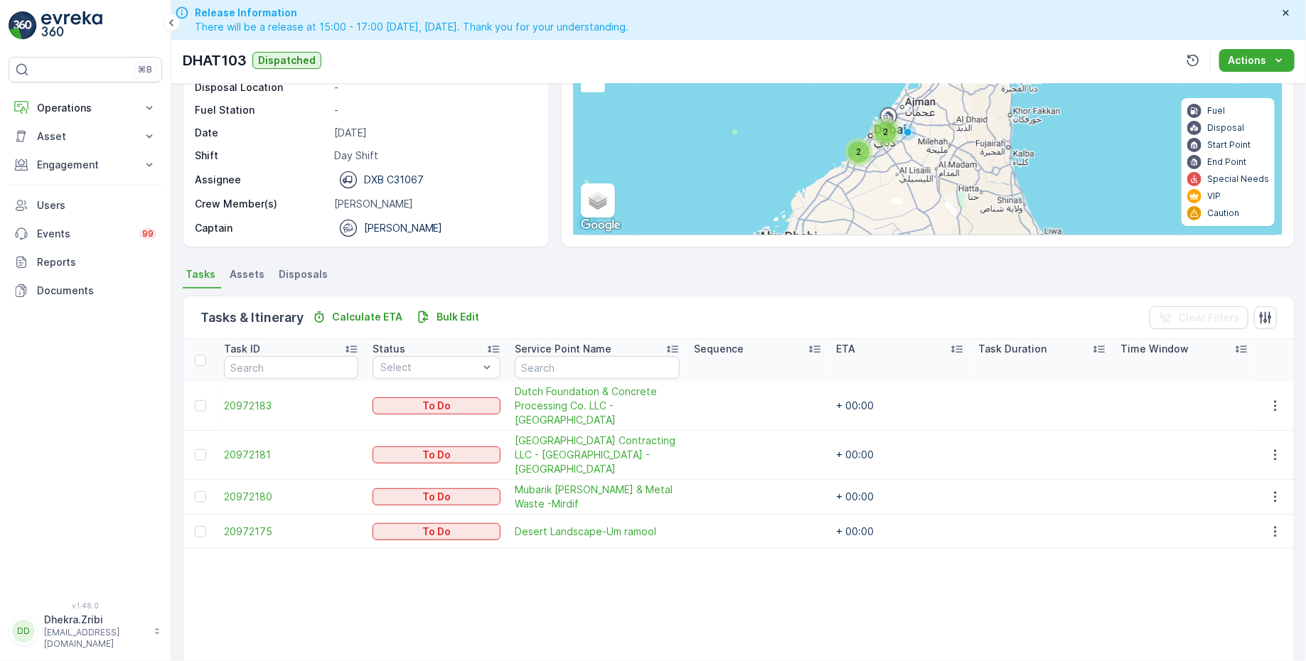
scroll to position [133, 0]
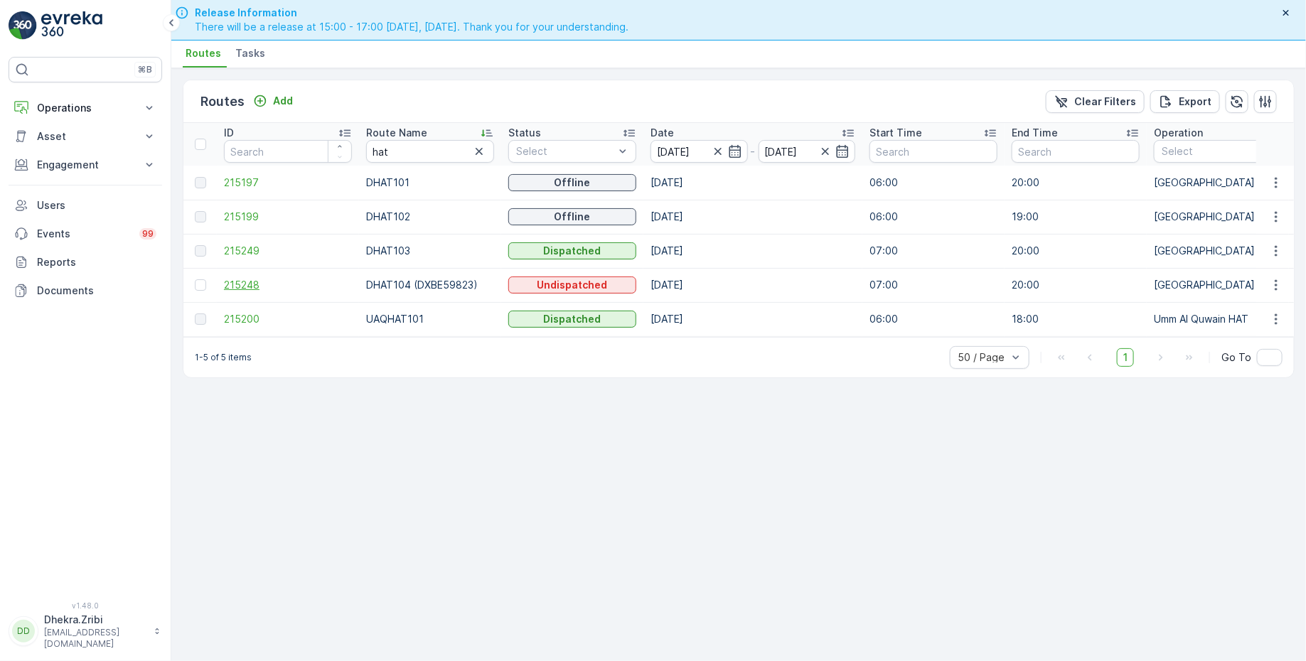
click at [244, 279] on span "215248" at bounding box center [288, 285] width 128 height 14
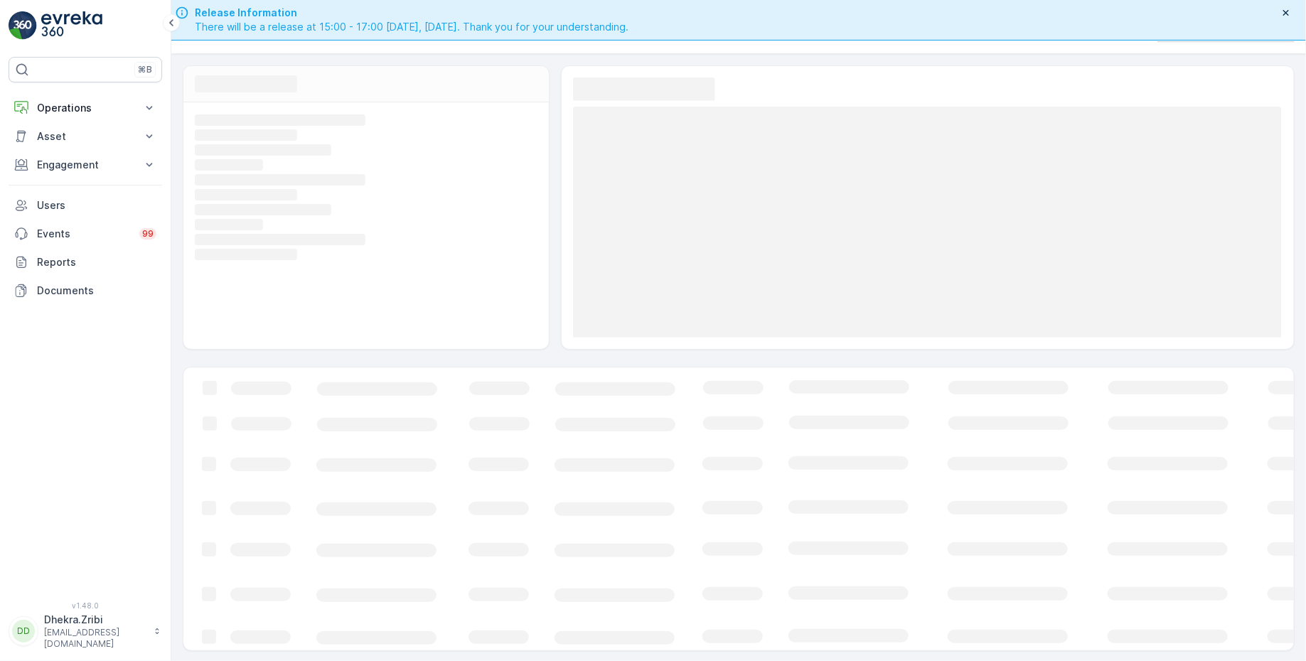
scroll to position [40, 0]
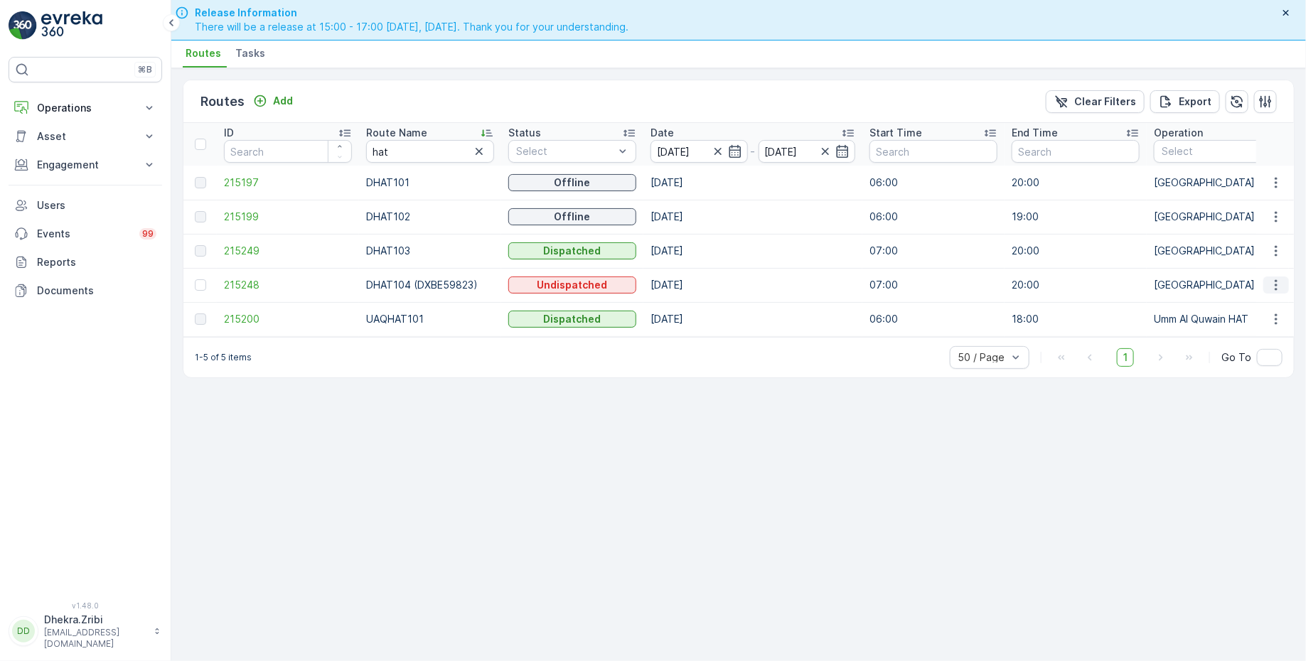
click at [1277, 283] on icon "button" at bounding box center [1276, 285] width 2 height 11
click at [1239, 363] on span "Change Assignee" at bounding box center [1243, 364] width 83 height 14
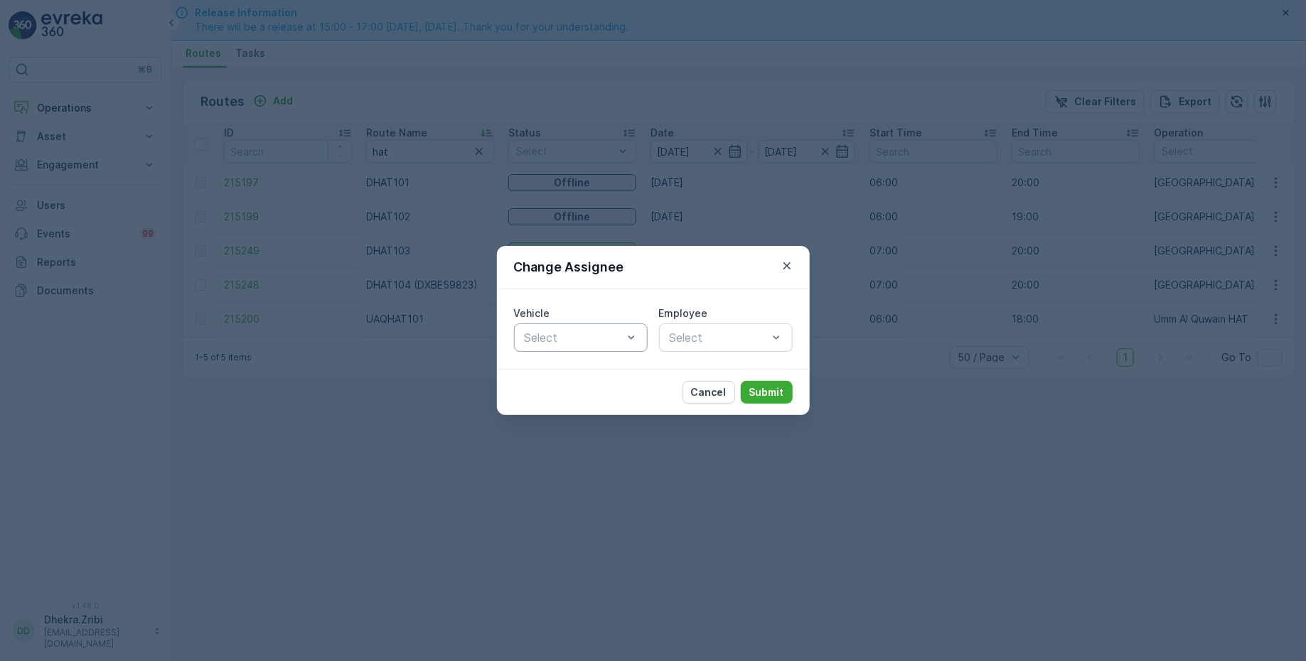
click at [611, 342] on div at bounding box center [573, 337] width 101 height 13
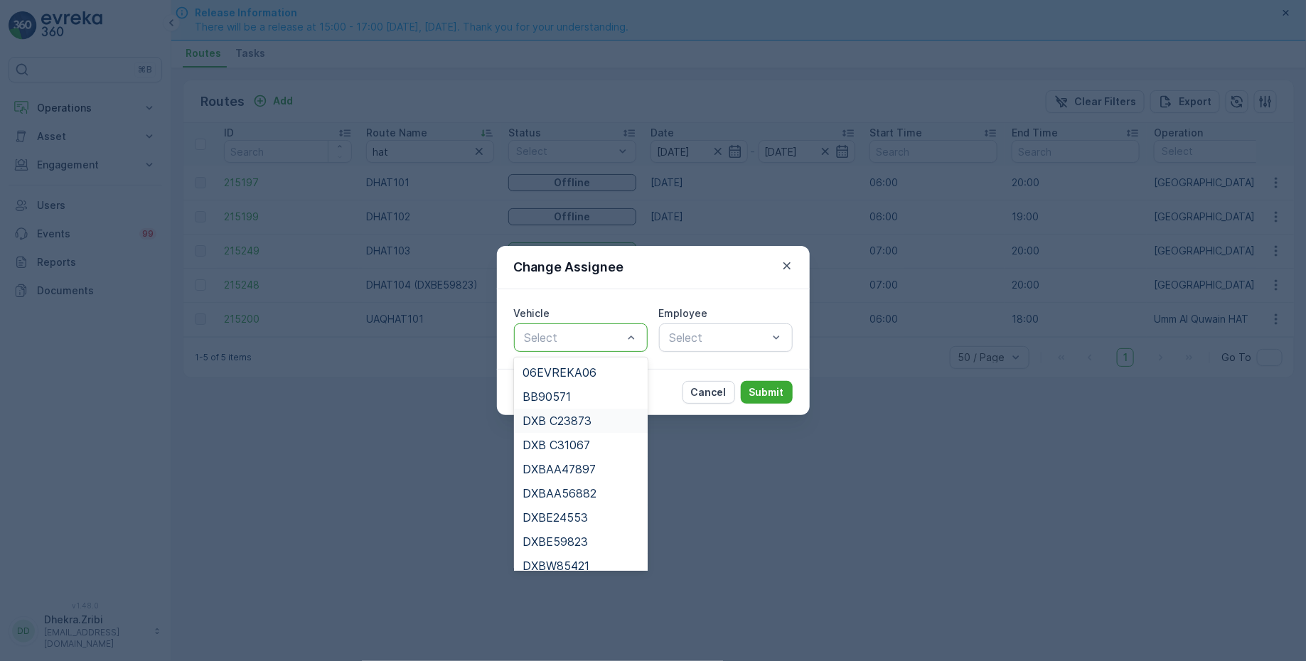
click at [582, 419] on span "DXB C23873" at bounding box center [557, 421] width 69 height 13
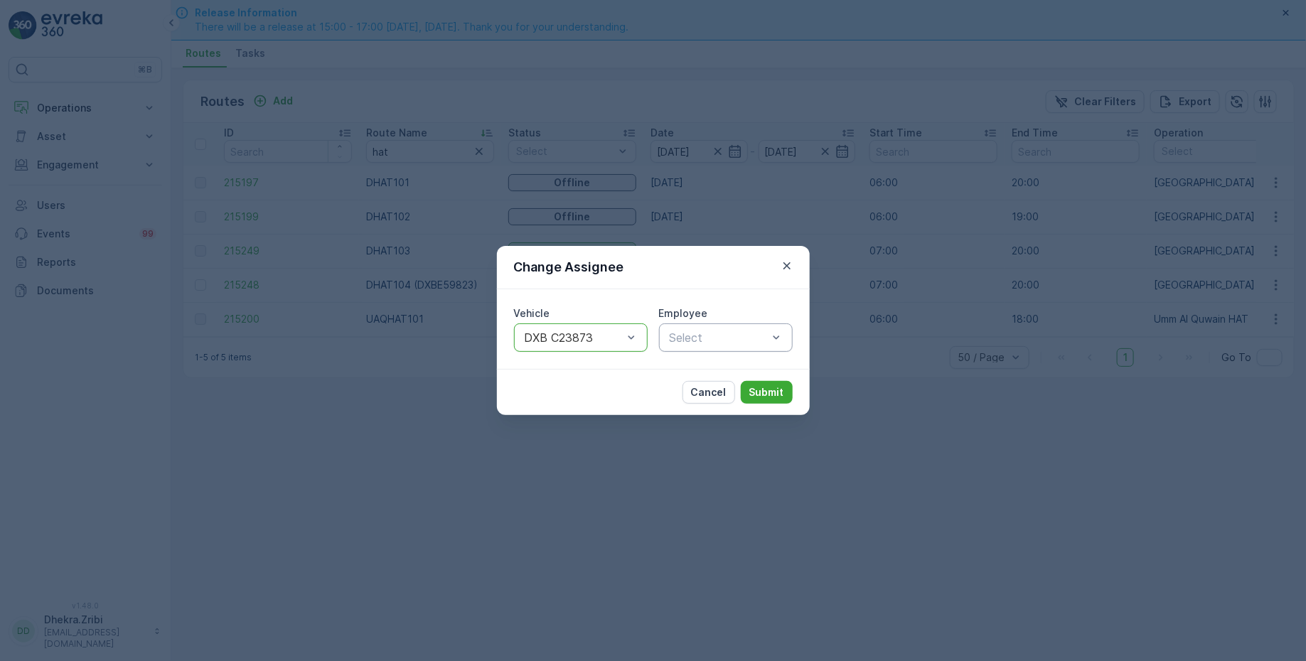
click at [708, 336] on div at bounding box center [718, 337] width 101 height 13
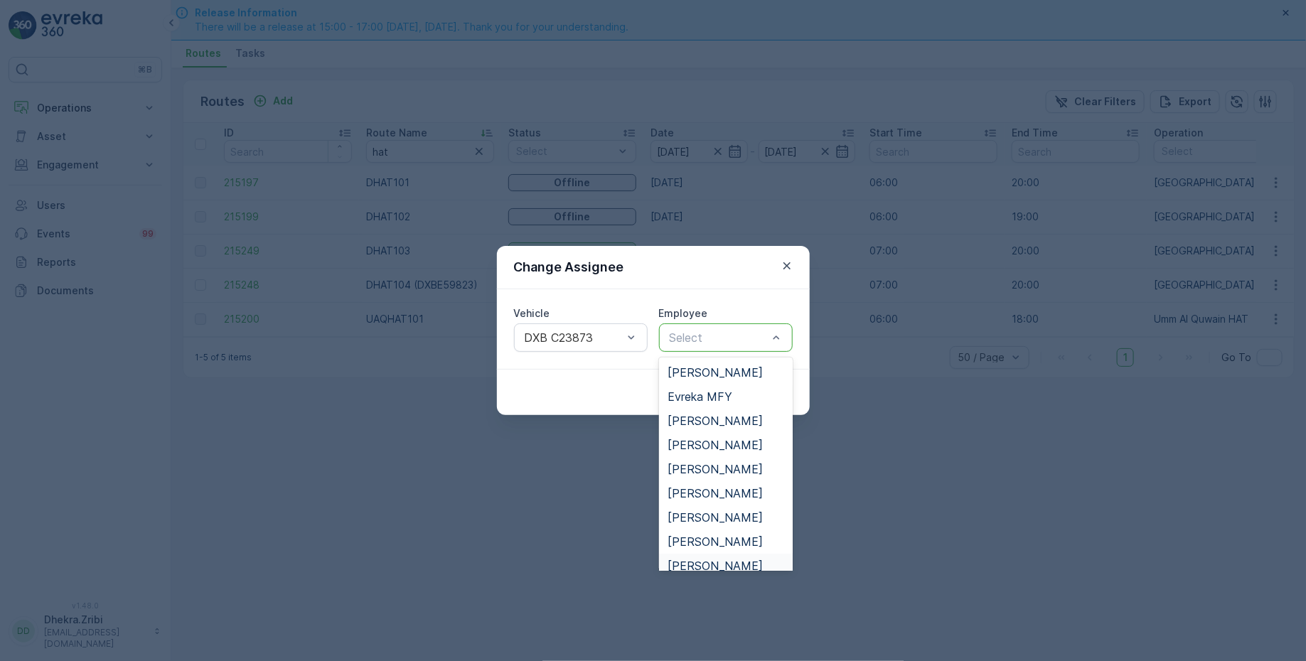
click at [697, 560] on span "[PERSON_NAME]" at bounding box center [715, 566] width 95 height 13
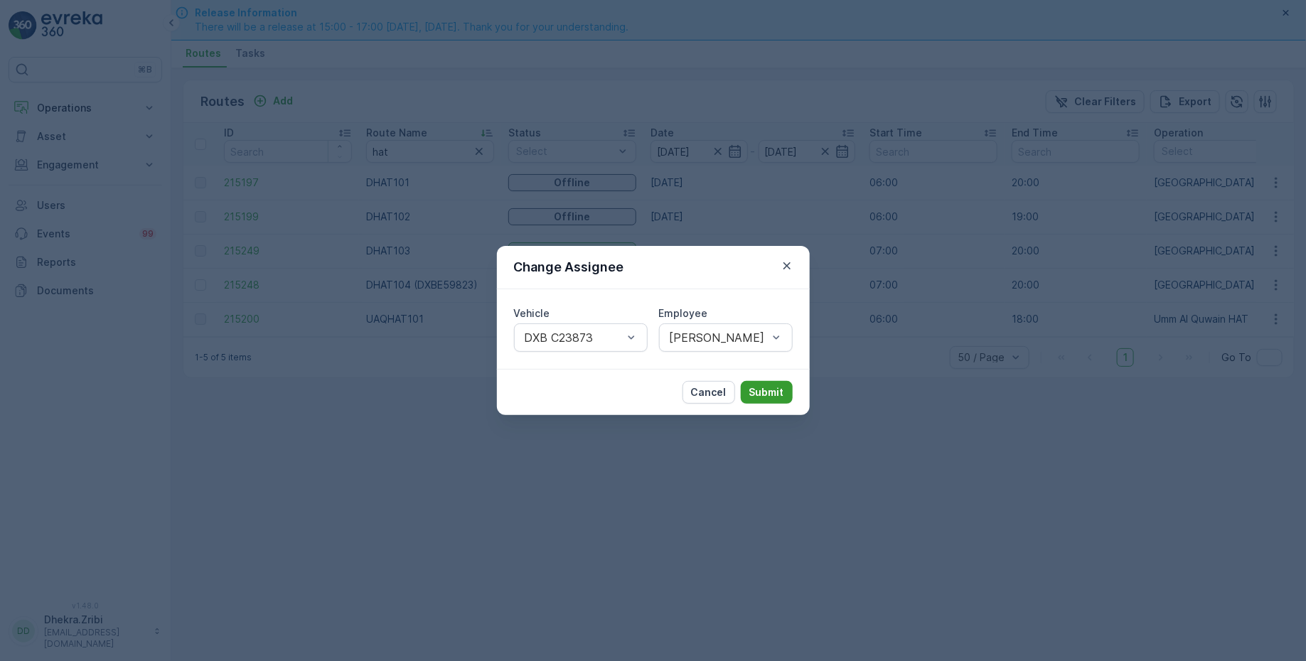
click at [767, 392] on p "Submit" at bounding box center [766, 392] width 35 height 14
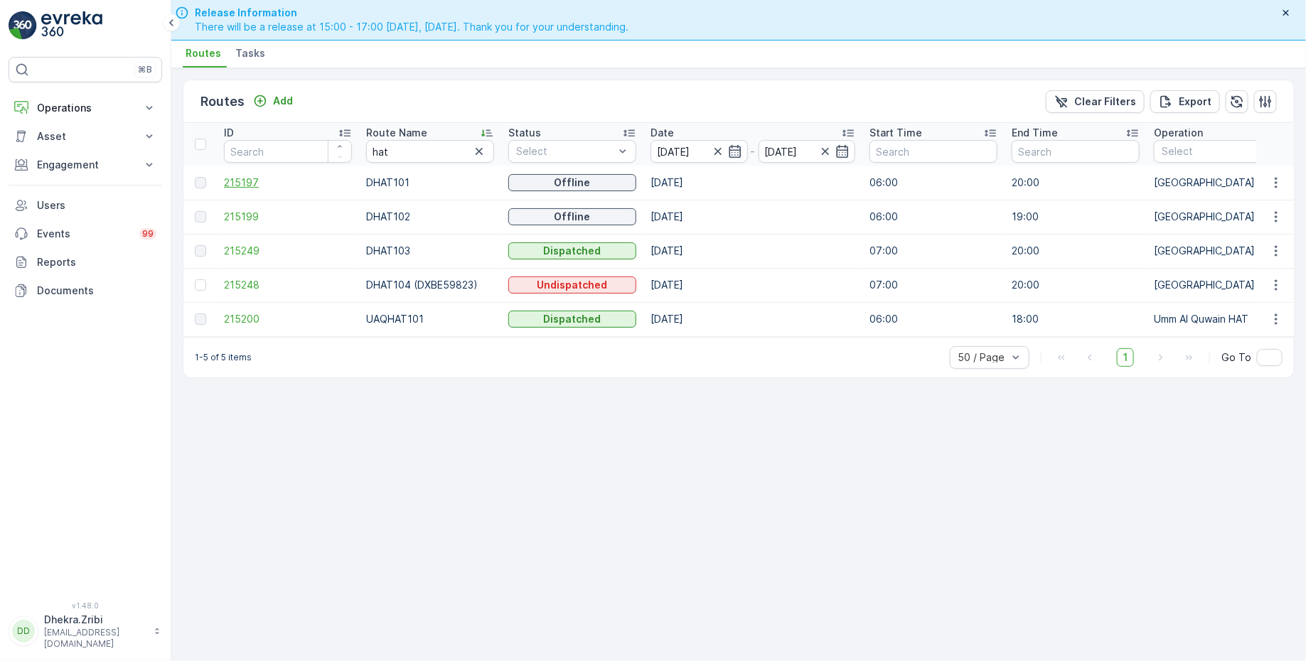
click at [253, 178] on span "215197" at bounding box center [288, 183] width 128 height 14
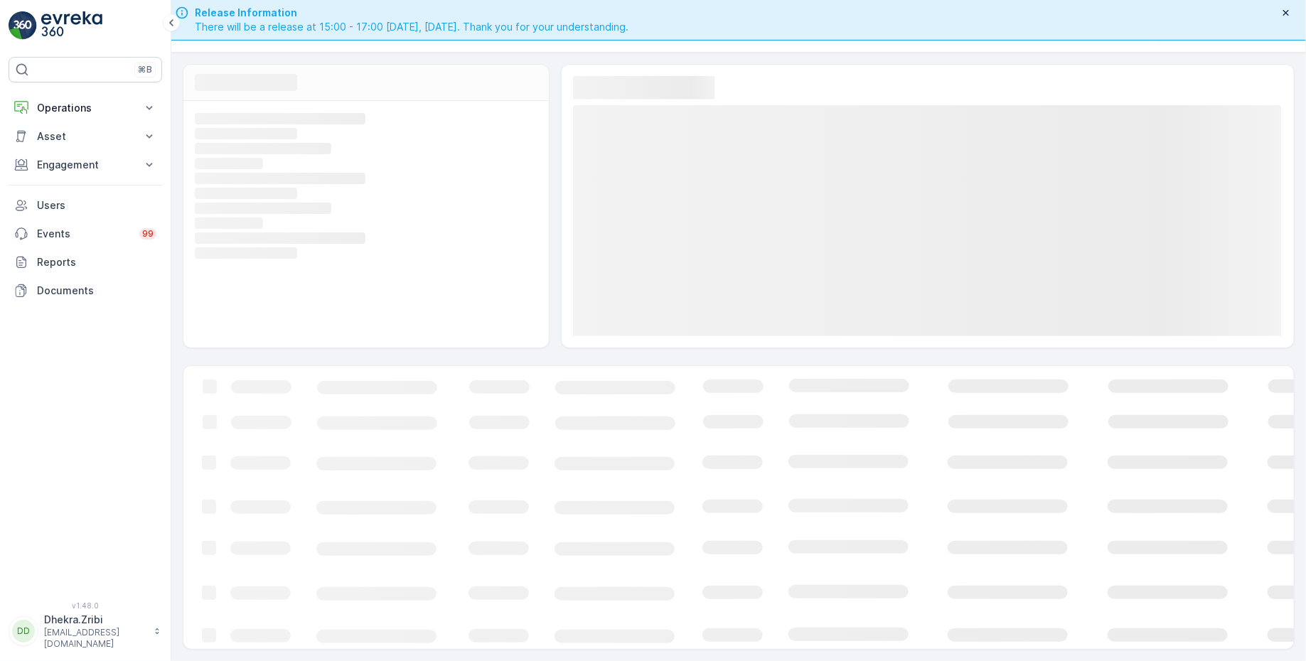
scroll to position [36, 0]
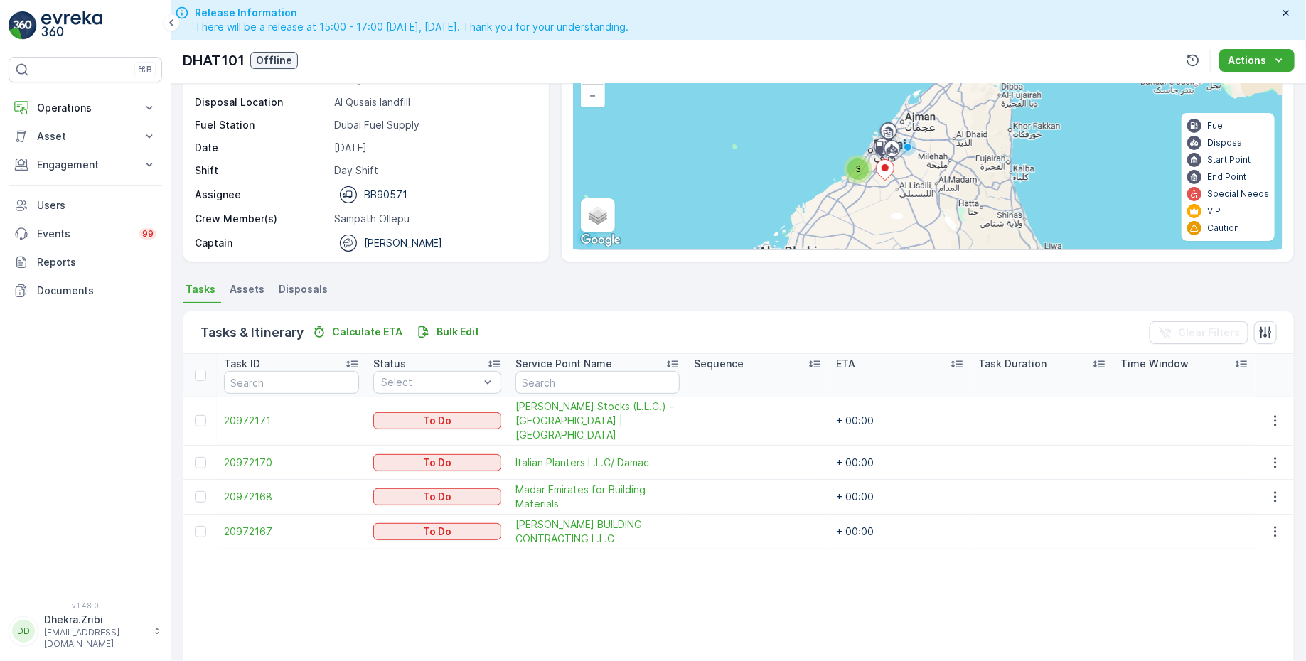
scroll to position [226, 0]
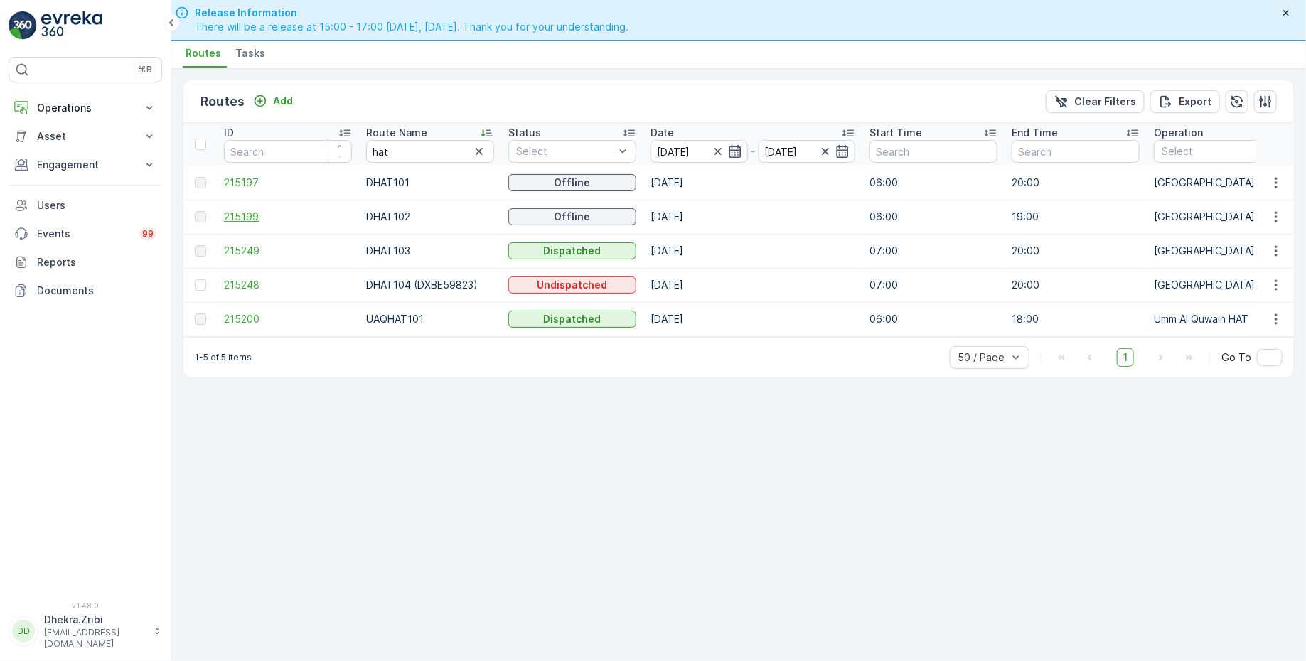
click at [252, 214] on span "215199" at bounding box center [288, 217] width 128 height 14
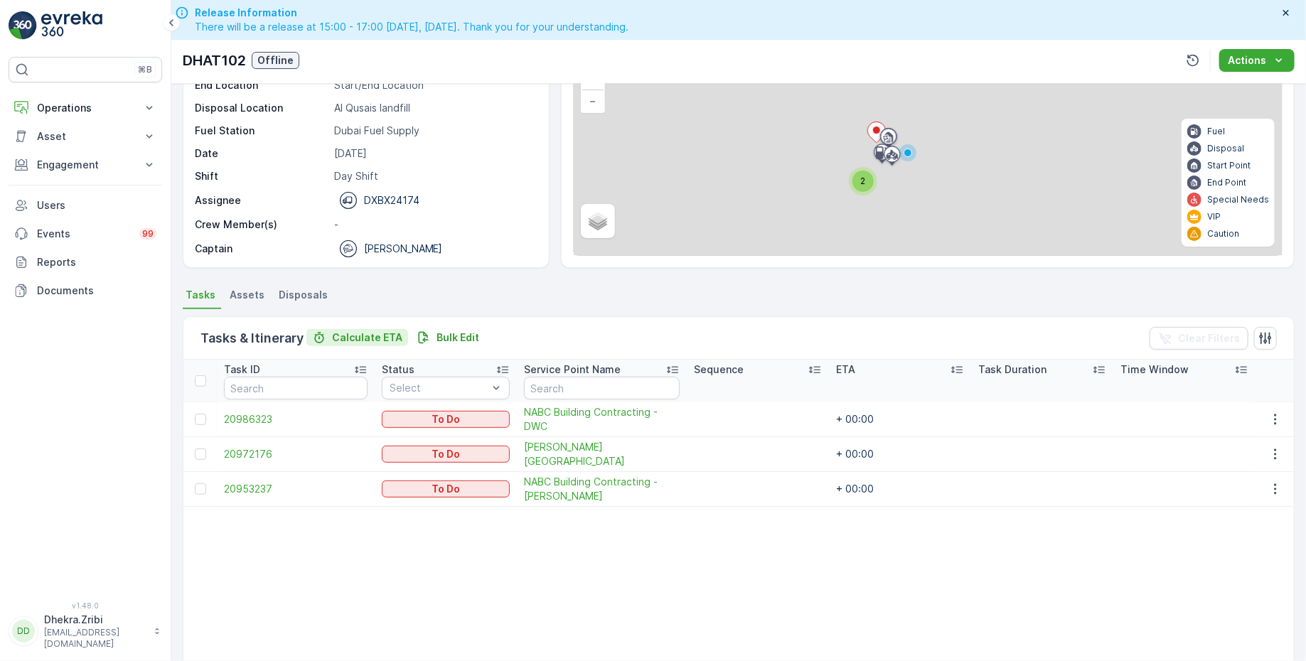
scroll to position [117, 0]
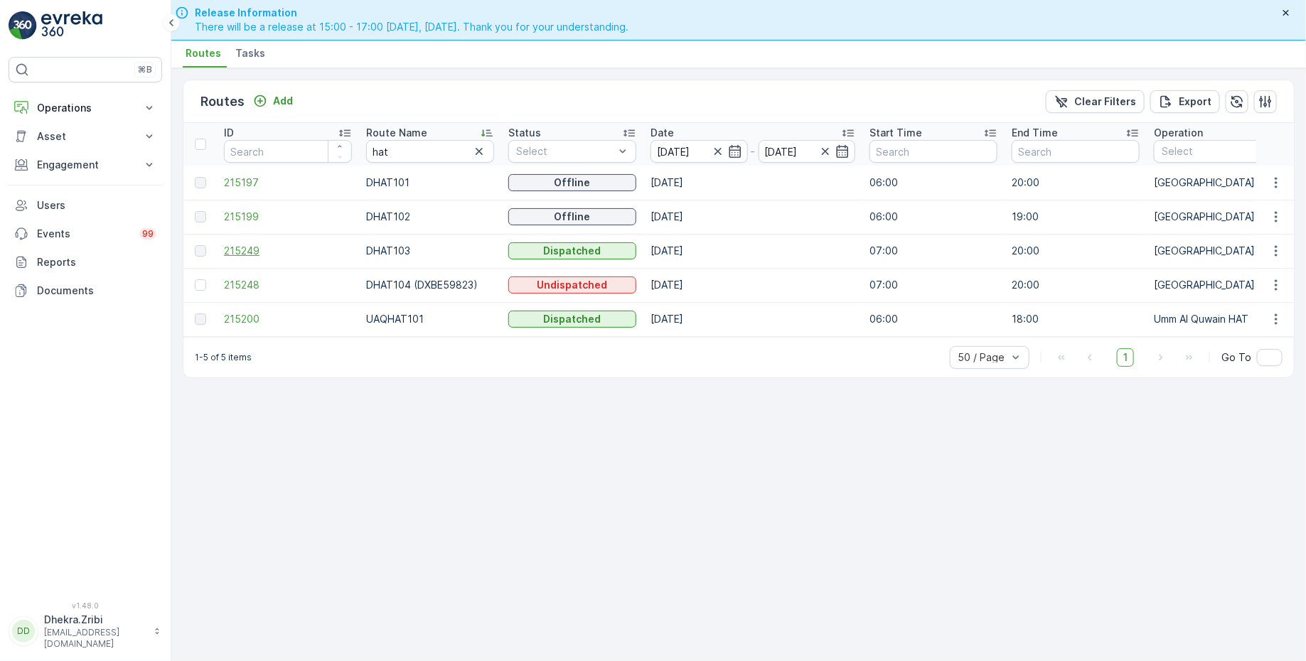
click at [252, 244] on span "215249" at bounding box center [288, 251] width 128 height 14
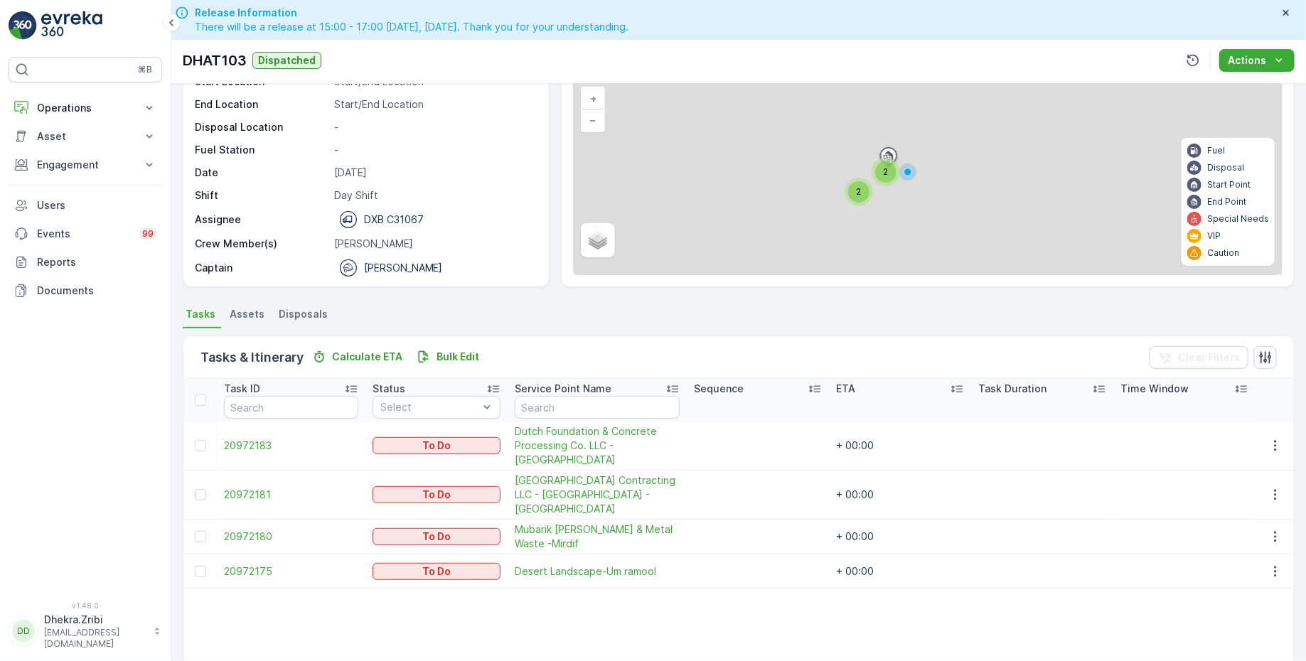
scroll to position [161, 0]
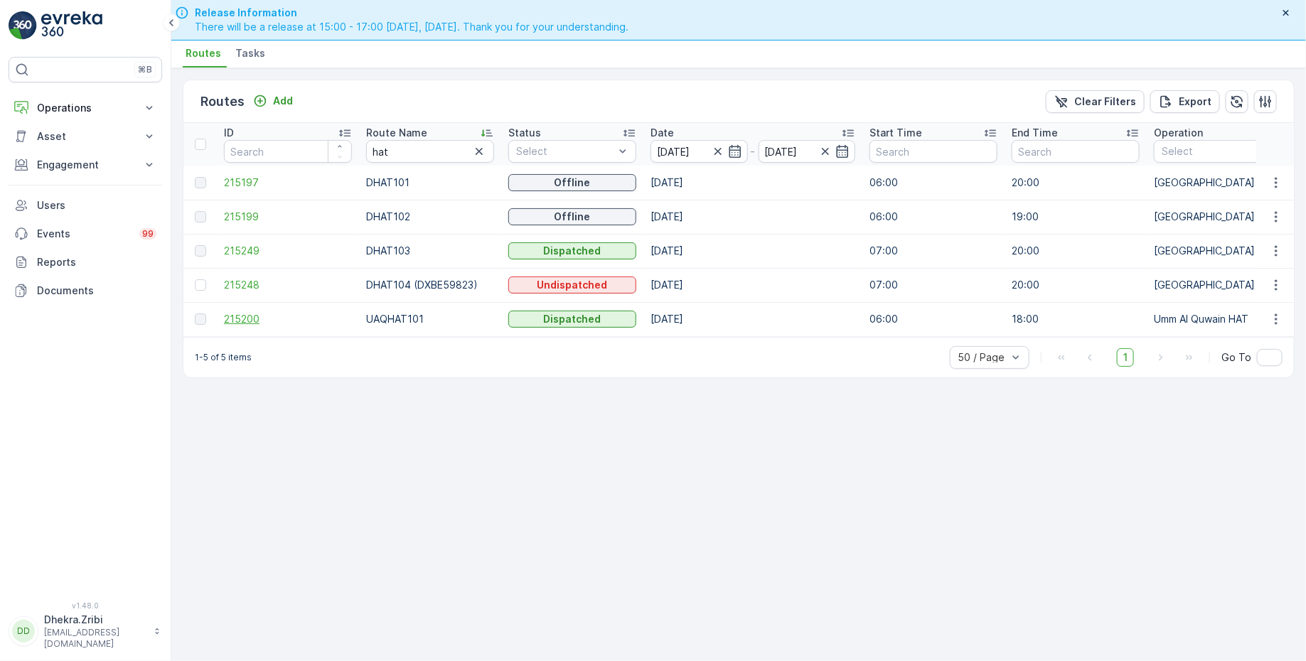
click at [255, 312] on span "215200" at bounding box center [288, 319] width 128 height 14
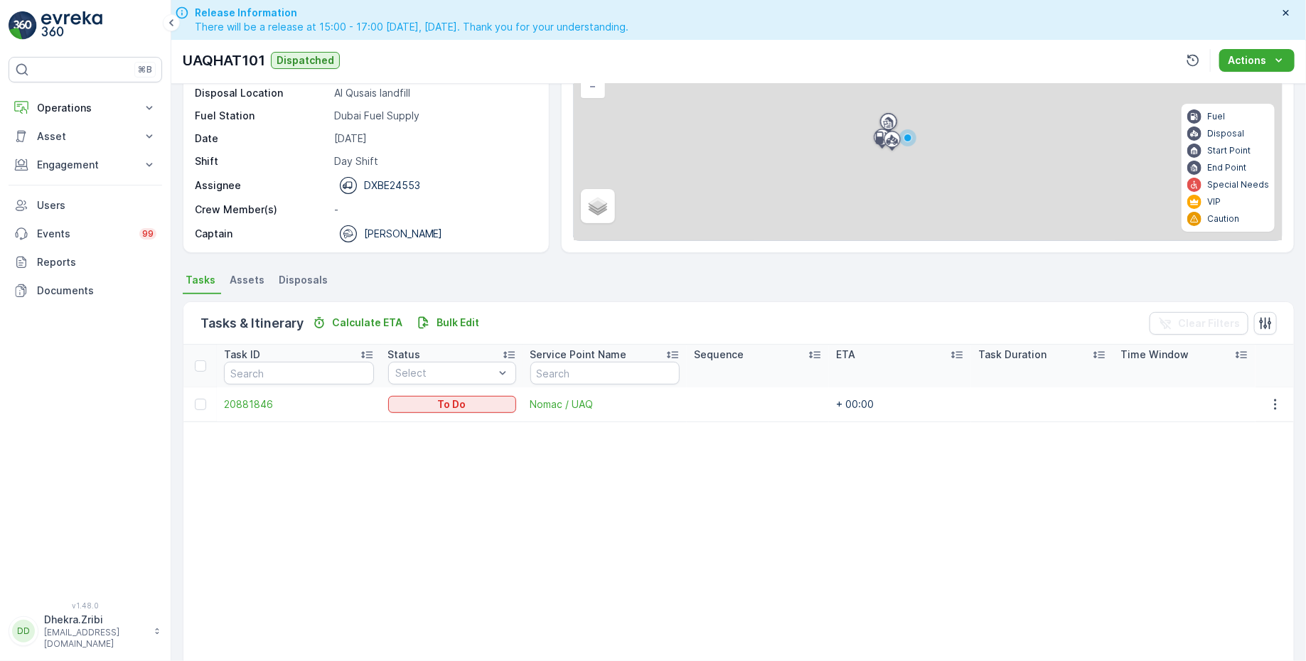
scroll to position [169, 0]
